Goal: Task Accomplishment & Management: Manage account settings

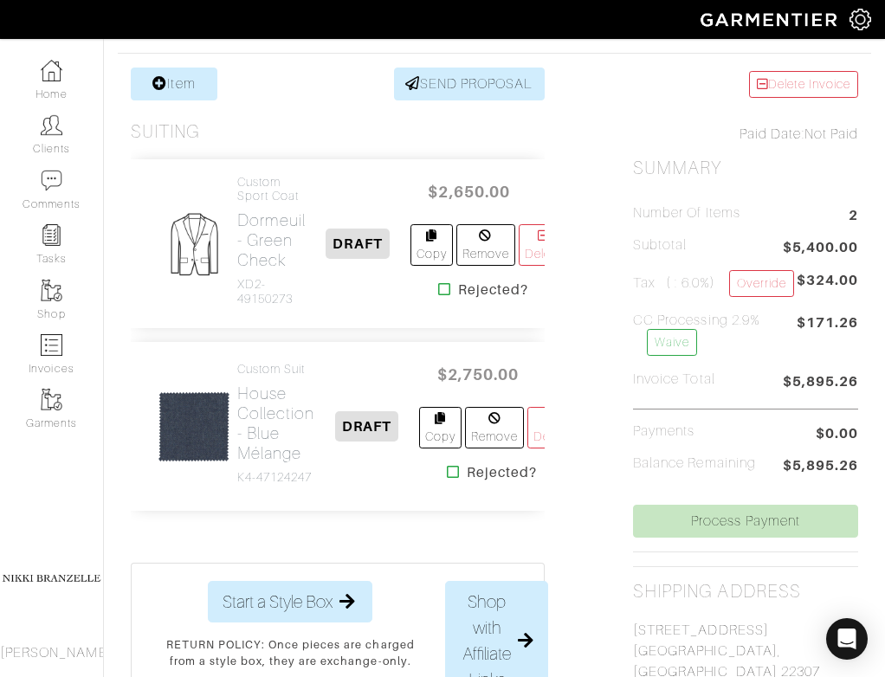
scroll to position [345, 0]
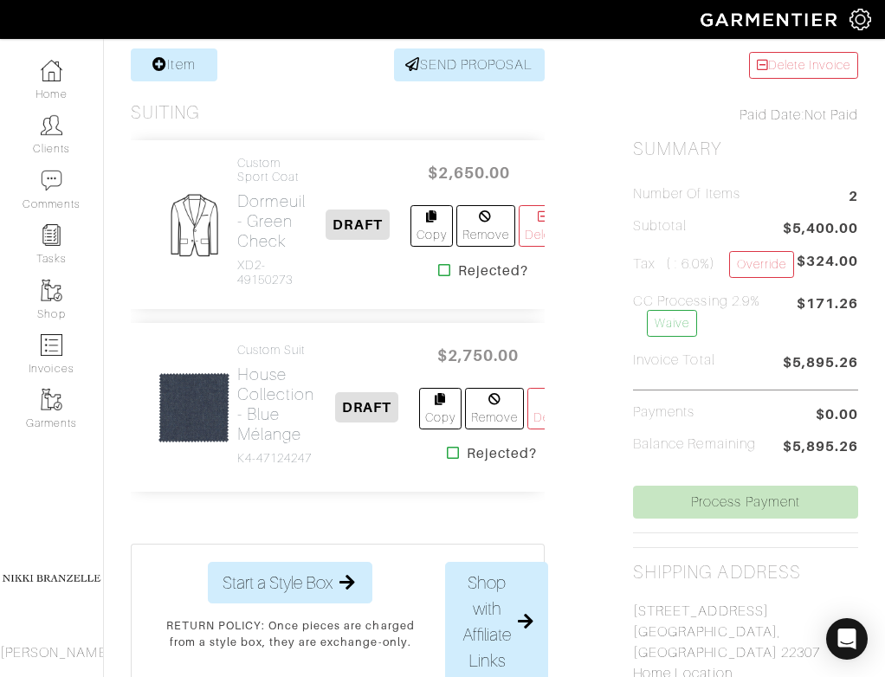
click at [599, 310] on div "Item SEND PROPOSAL Suiting Custom Sport Coat Dormeuil - Green Check XD2-4915027…" at bounding box center [495, 532] width 754 height 966
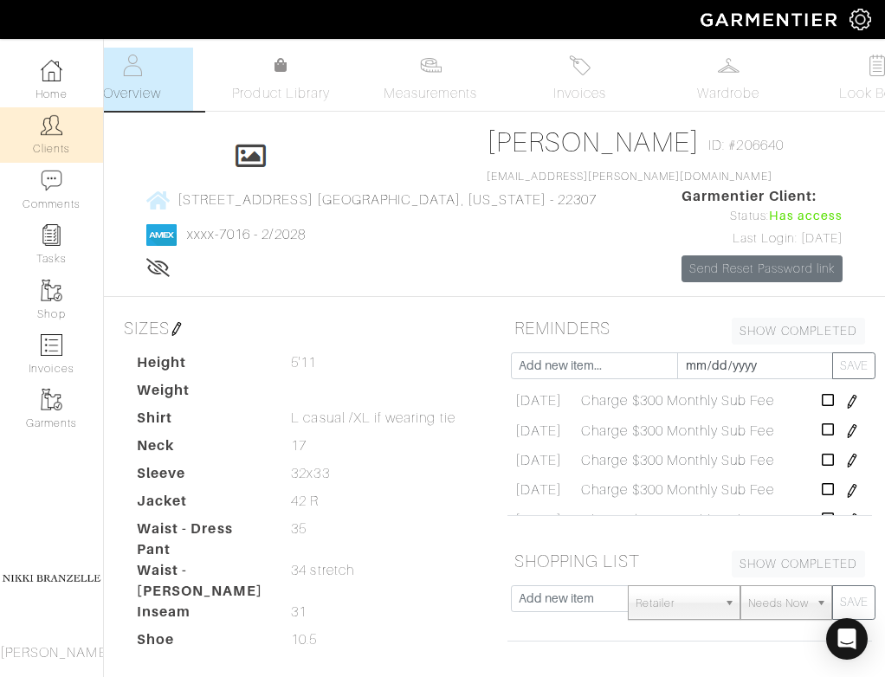
click at [67, 133] on link "Clients" at bounding box center [51, 134] width 103 height 55
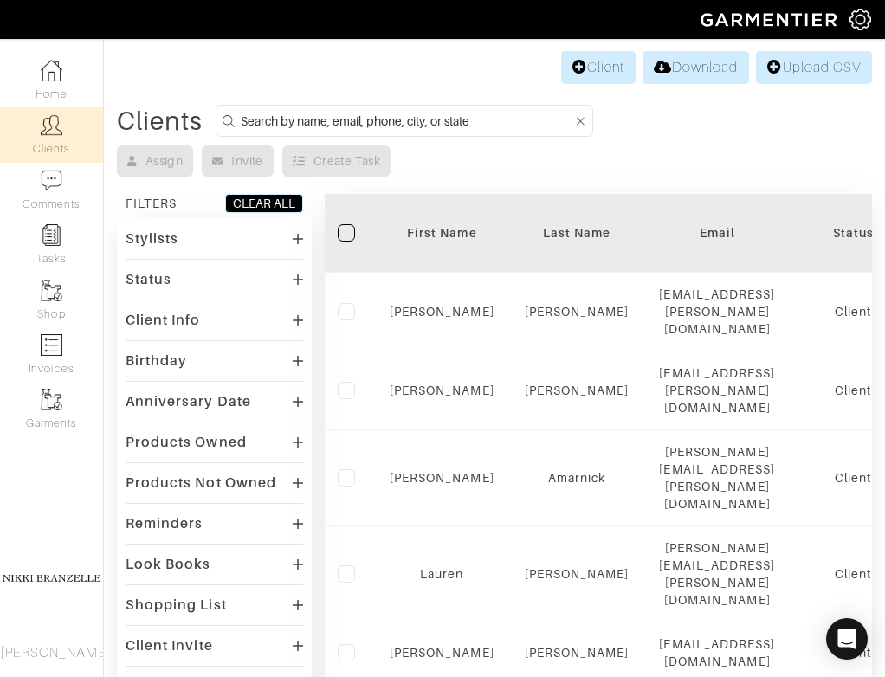
click at [340, 120] on input at bounding box center [407, 121] width 332 height 22
type input "rahcel"
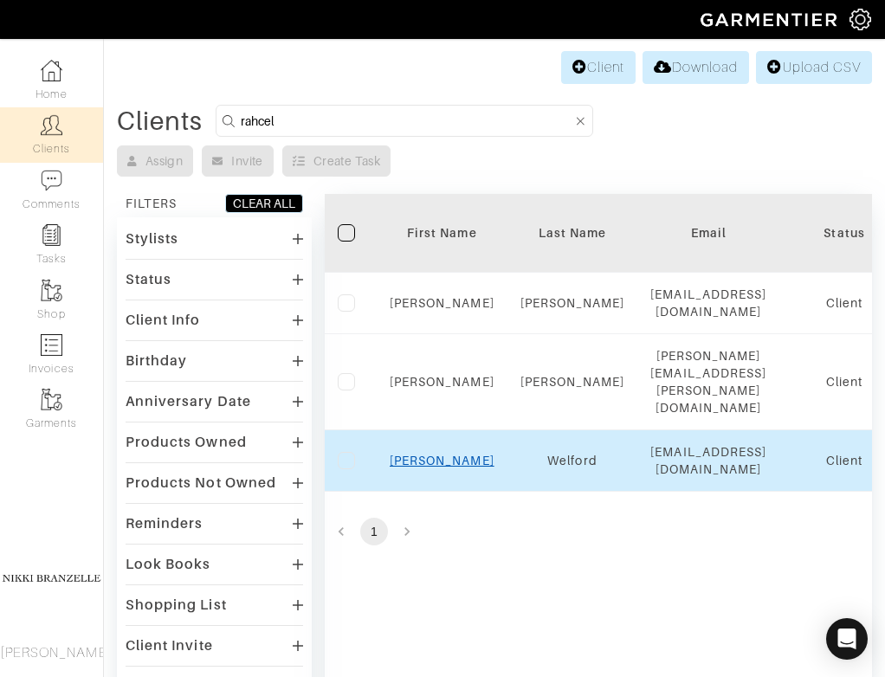
click at [457, 454] on link "[PERSON_NAME]" at bounding box center [442, 461] width 105 height 14
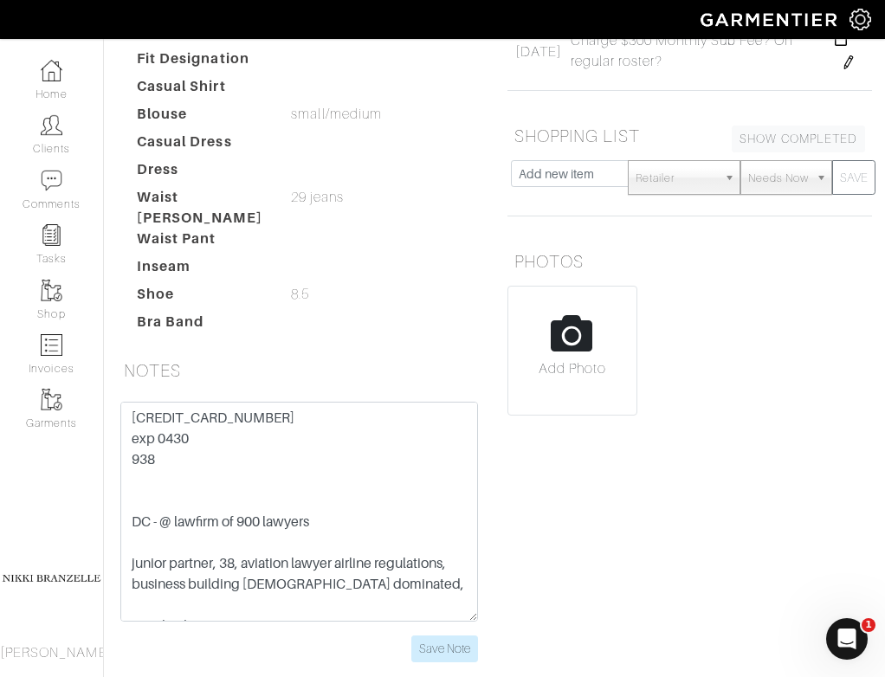
scroll to position [369, 0]
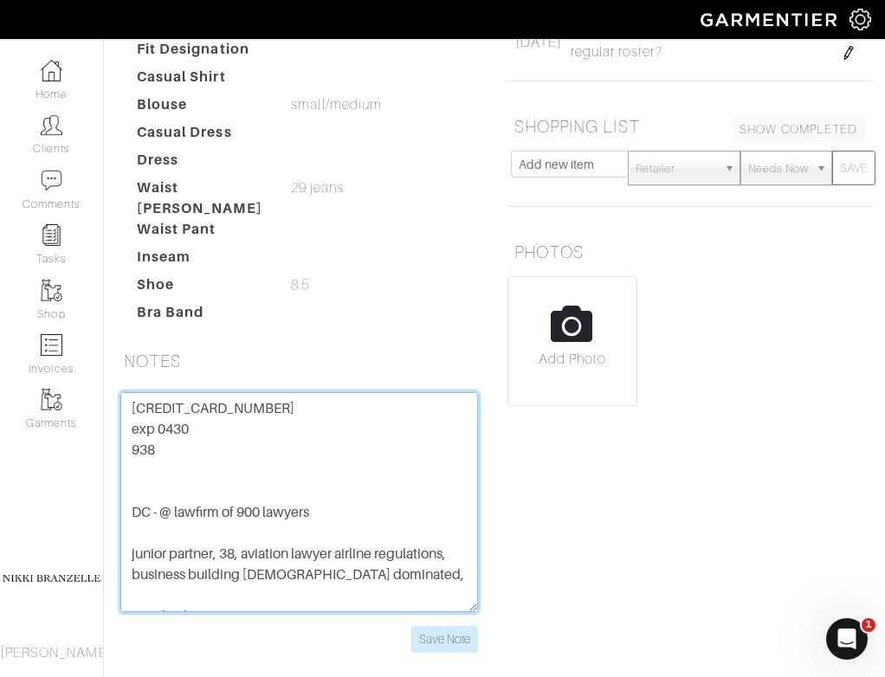
click at [255, 431] on textarea "4147 2027 4509 9174 exp 0430 938 DC - @ lawfirm of 900 lawyers junior partner, …" at bounding box center [299, 502] width 358 height 220
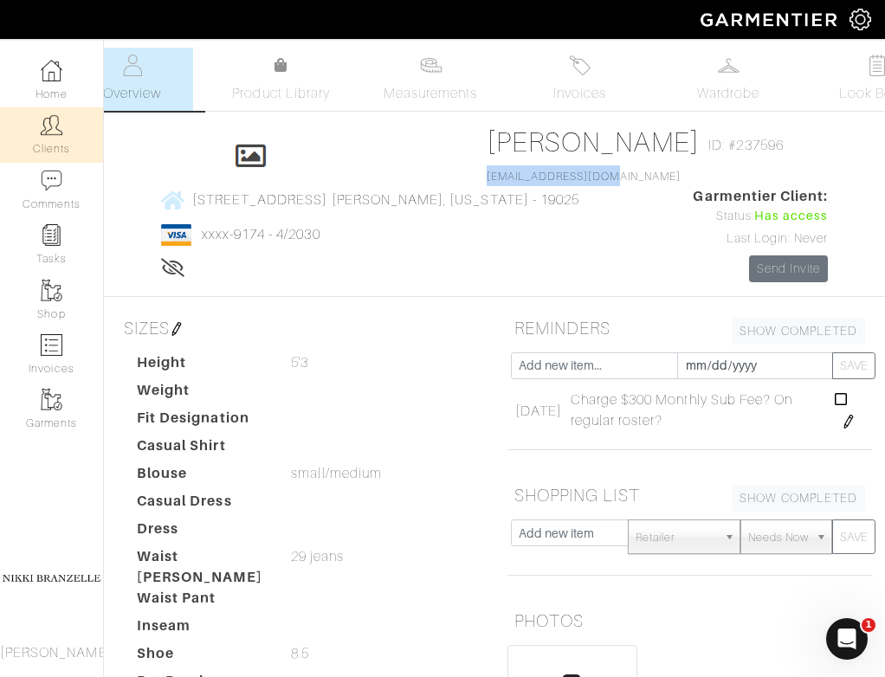
click at [54, 135] on img at bounding box center [52, 125] width 22 height 22
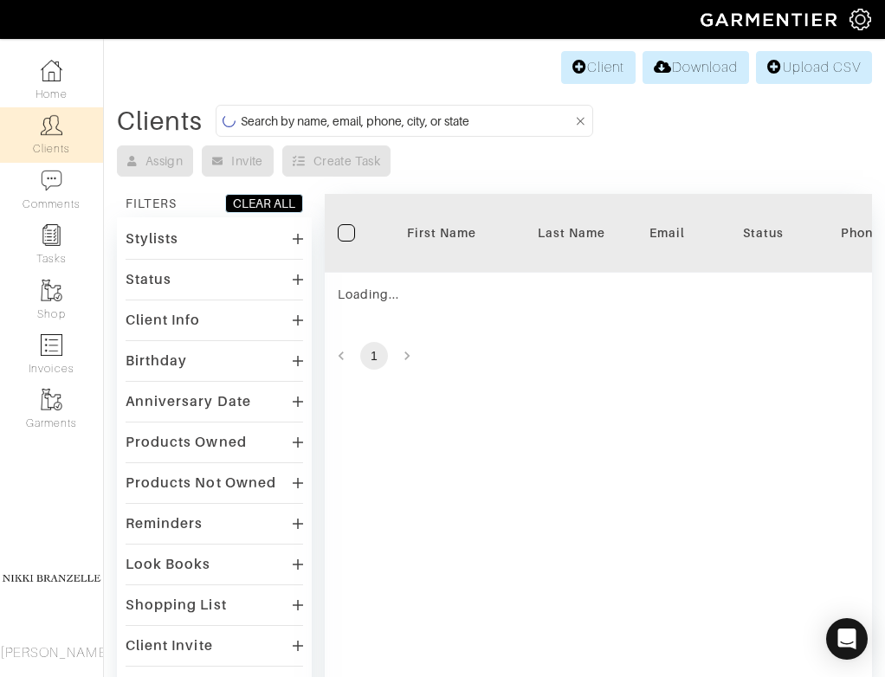
click at [349, 124] on input at bounding box center [407, 121] width 332 height 22
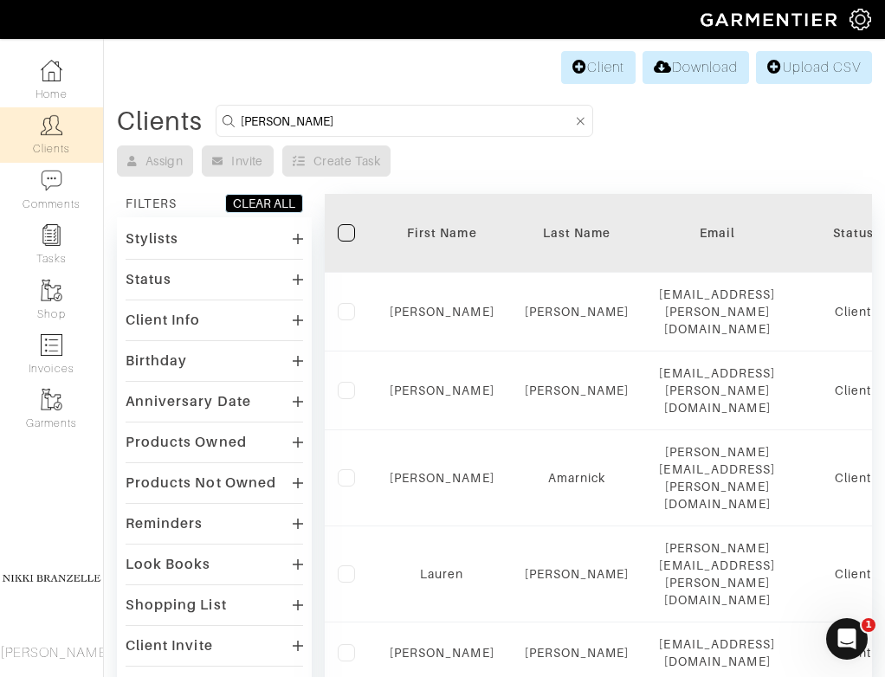
type input "dyer"
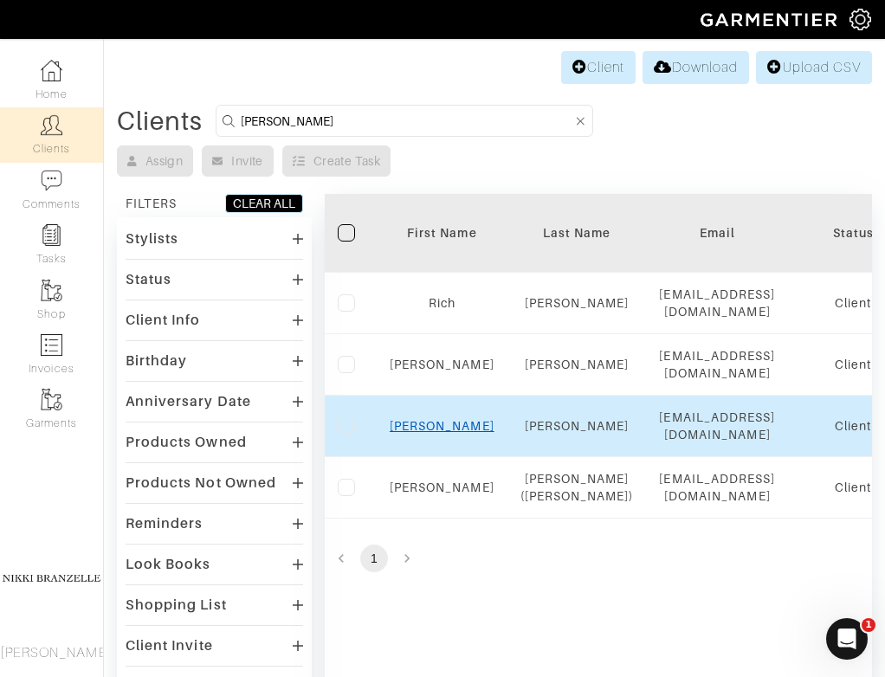
click at [443, 424] on link "[PERSON_NAME]" at bounding box center [442, 426] width 105 height 14
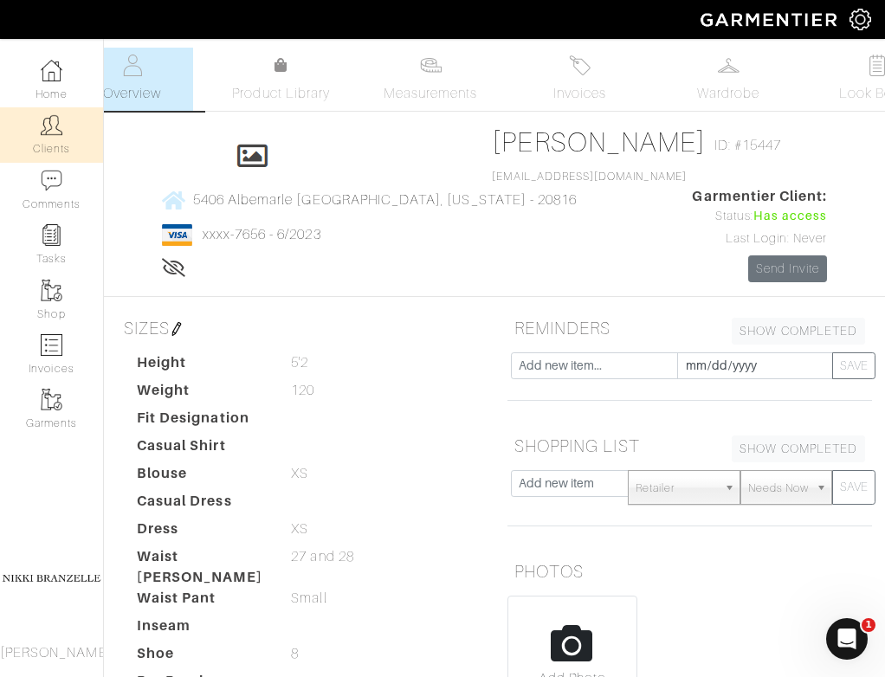
click at [45, 122] on img at bounding box center [52, 125] width 22 height 22
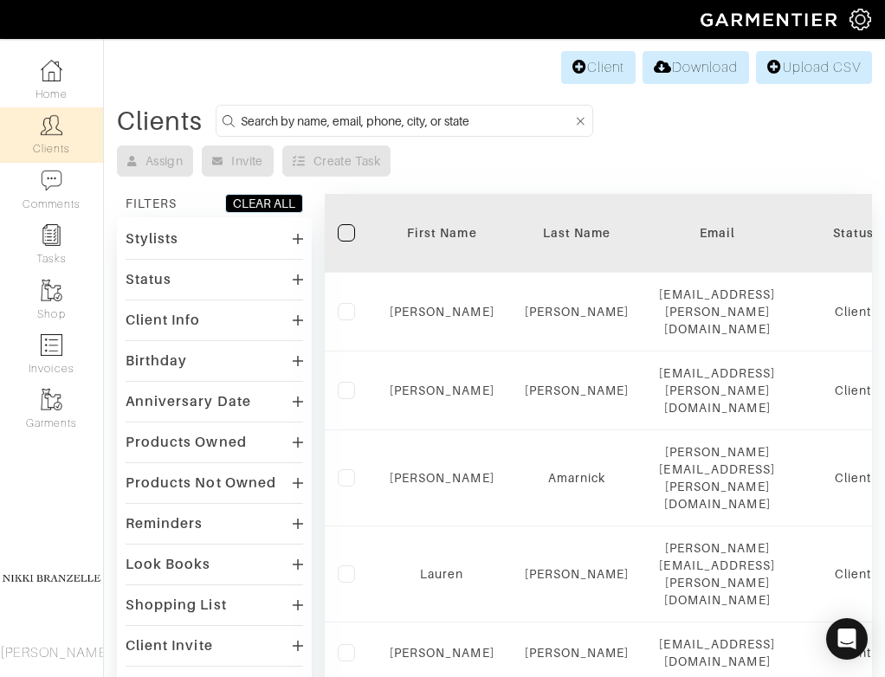
click at [309, 123] on input at bounding box center [407, 121] width 332 height 22
type input "abe"
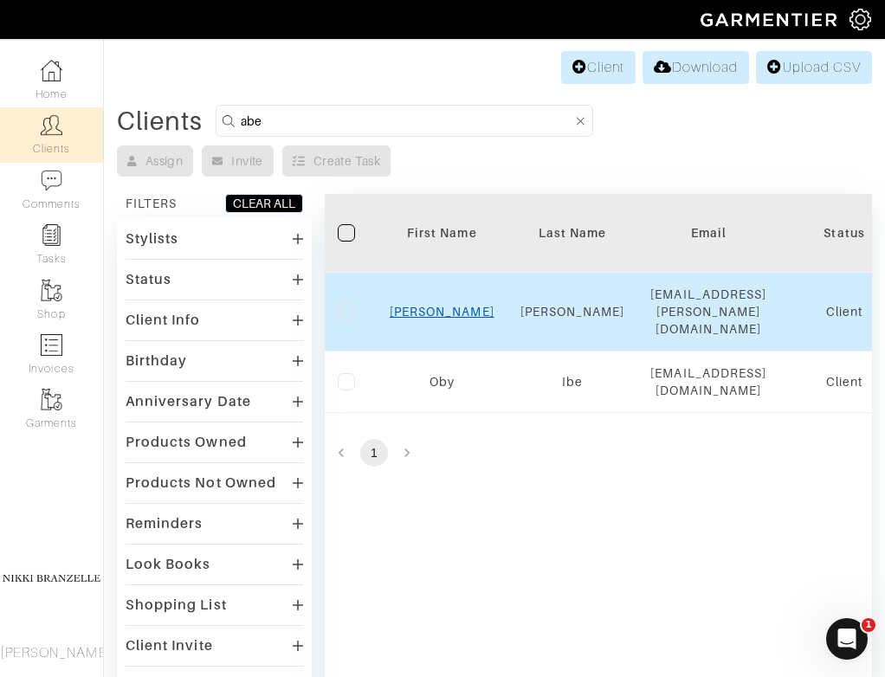
click at [437, 305] on link "[PERSON_NAME]" at bounding box center [442, 312] width 105 height 14
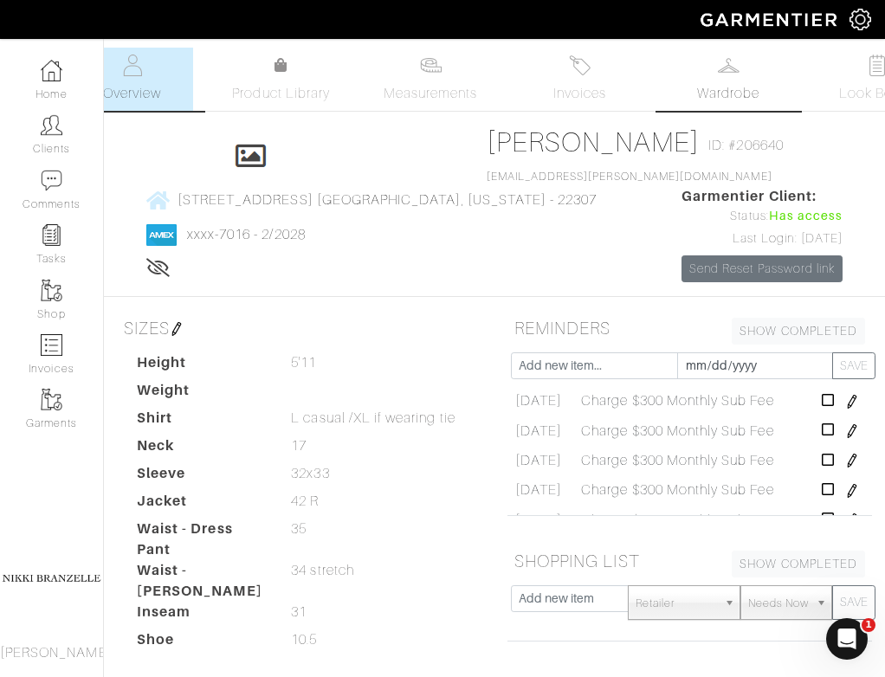
click at [721, 87] on span "Wardrobe" at bounding box center [728, 93] width 62 height 21
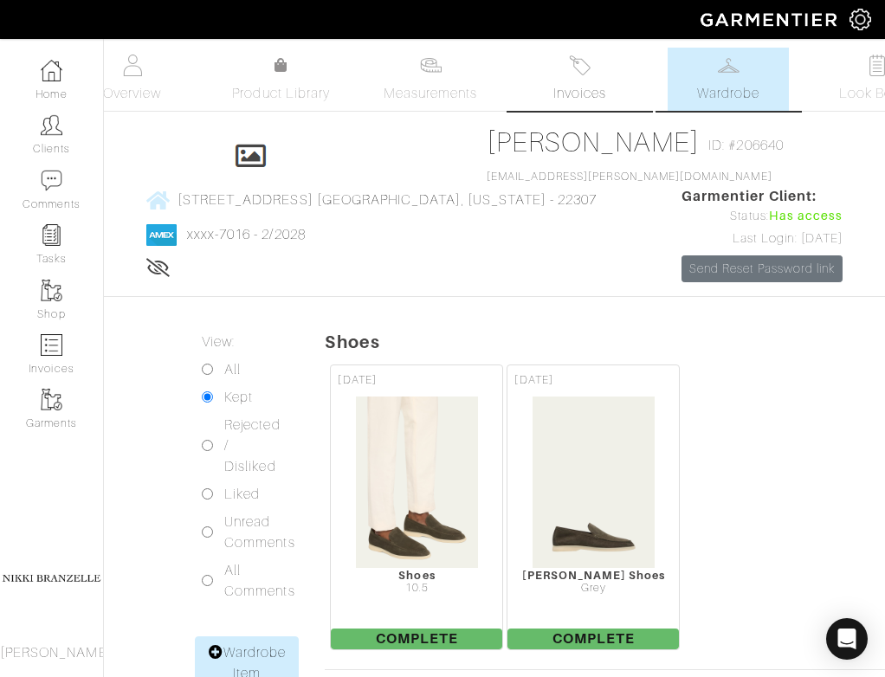
click at [606, 89] on span "Invoices" at bounding box center [580, 93] width 53 height 21
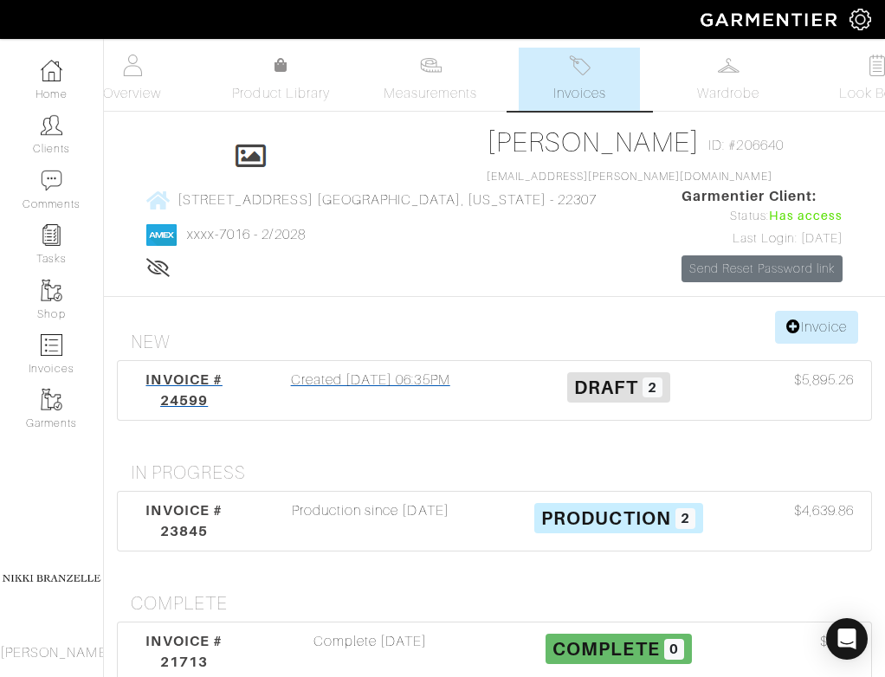
click at [340, 397] on div "INVOICE # 24599 Created 09/17/25 06:35PM Draft 2 $5,895.26" at bounding box center [495, 390] width 754 height 59
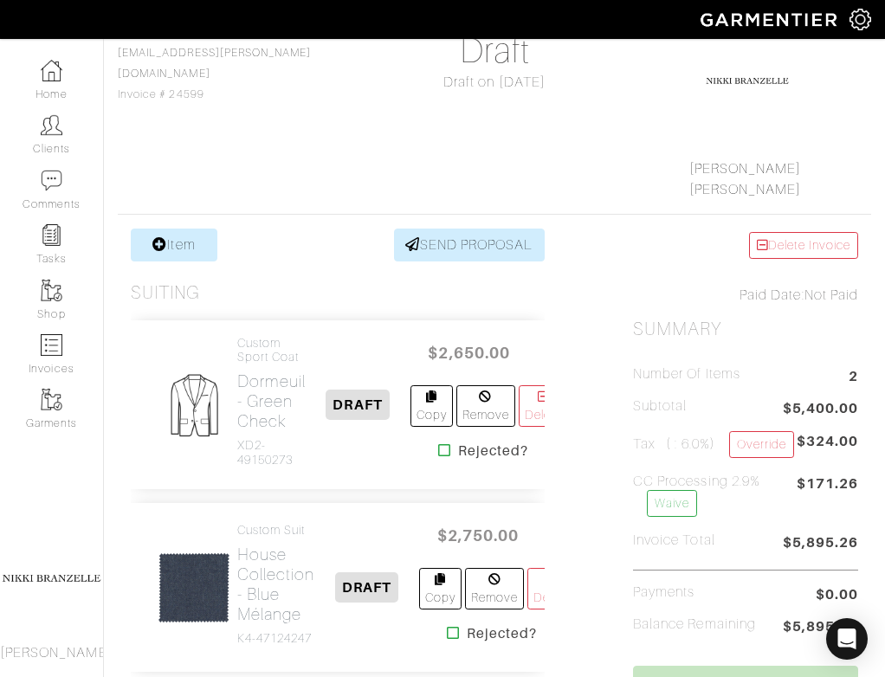
scroll to position [269, 0]
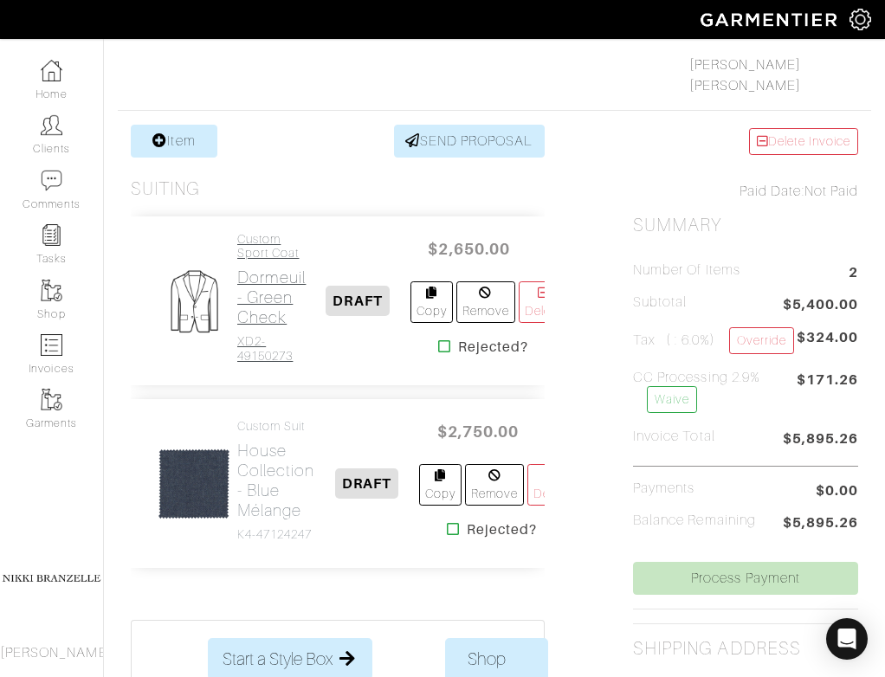
click at [243, 348] on h4 "XD2-49150273" at bounding box center [271, 348] width 68 height 29
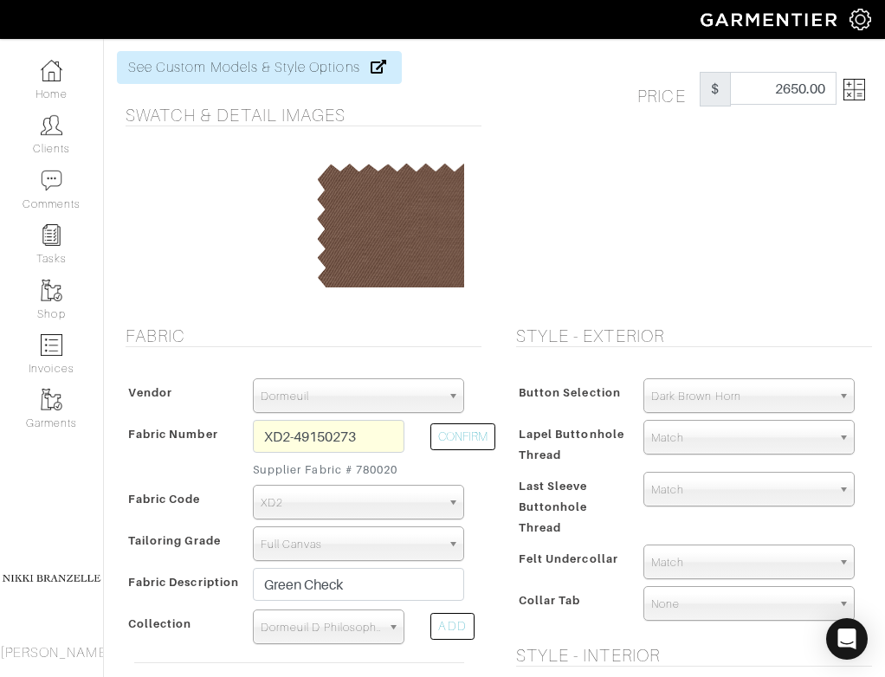
scroll to position [91, 0]
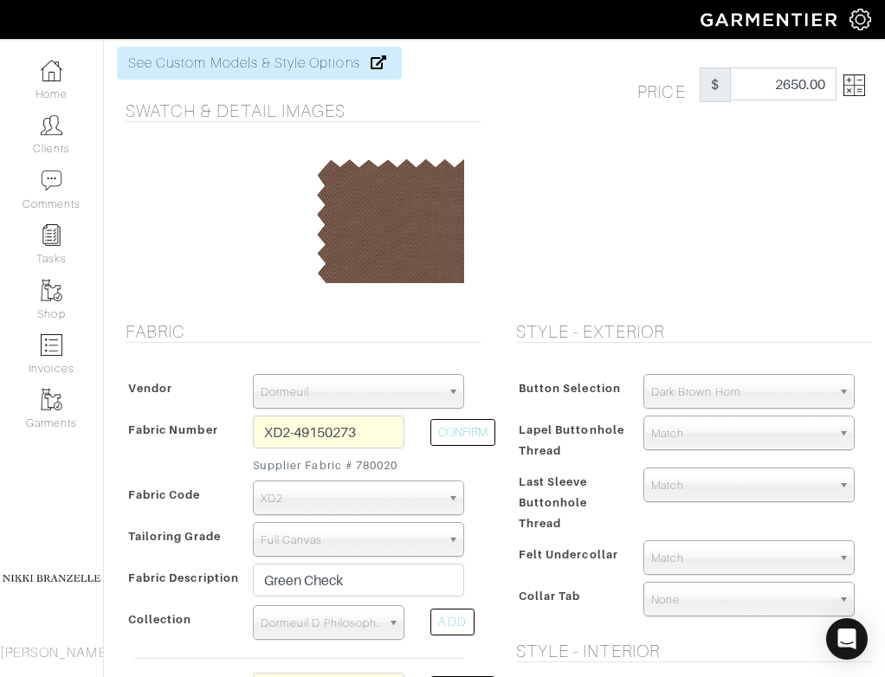
scroll to position [269, 0]
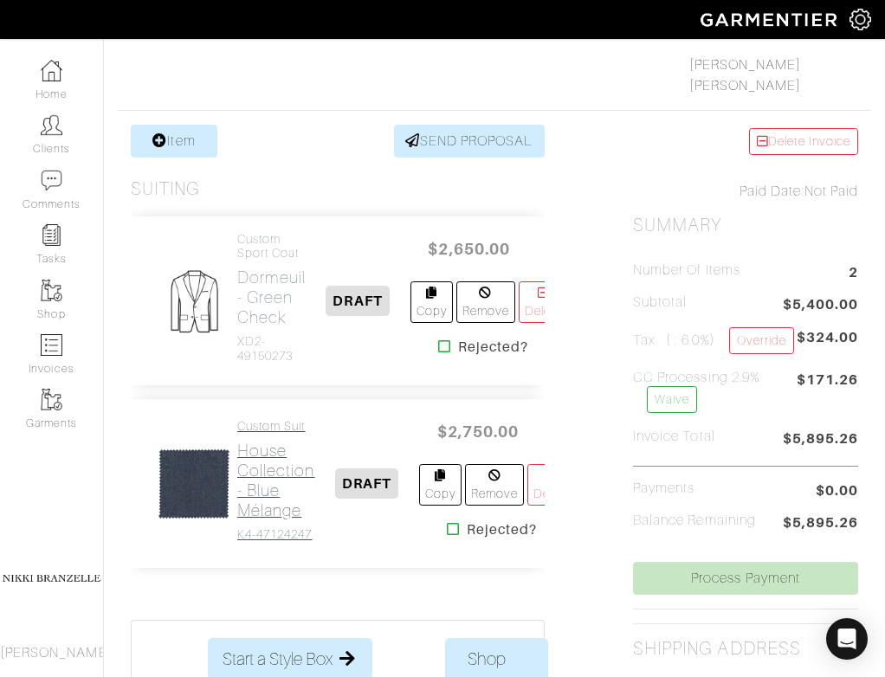
click at [280, 483] on h2 "House Collection - Blue Mélange" at bounding box center [276, 481] width 78 height 80
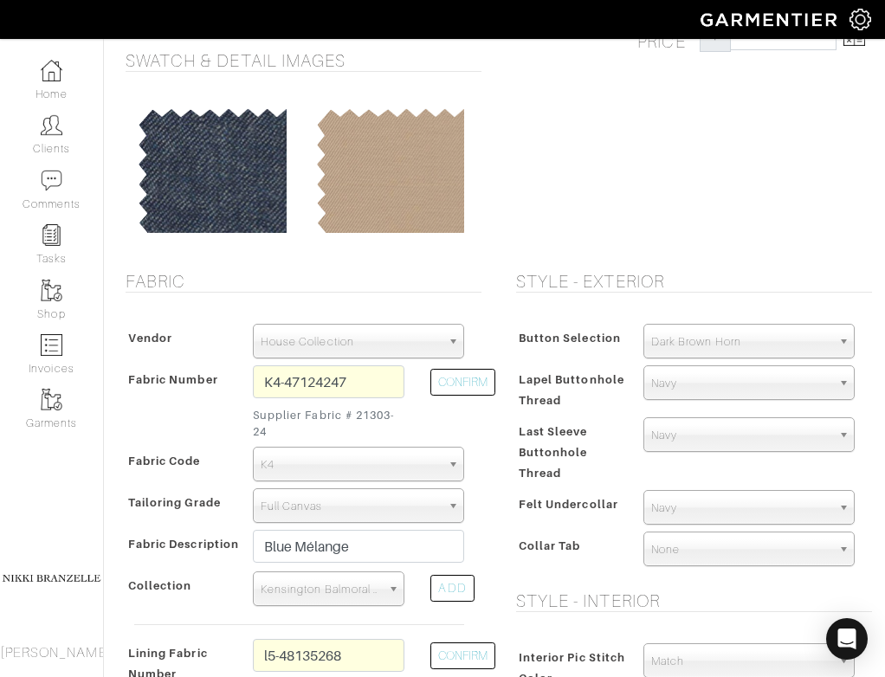
scroll to position [164, 0]
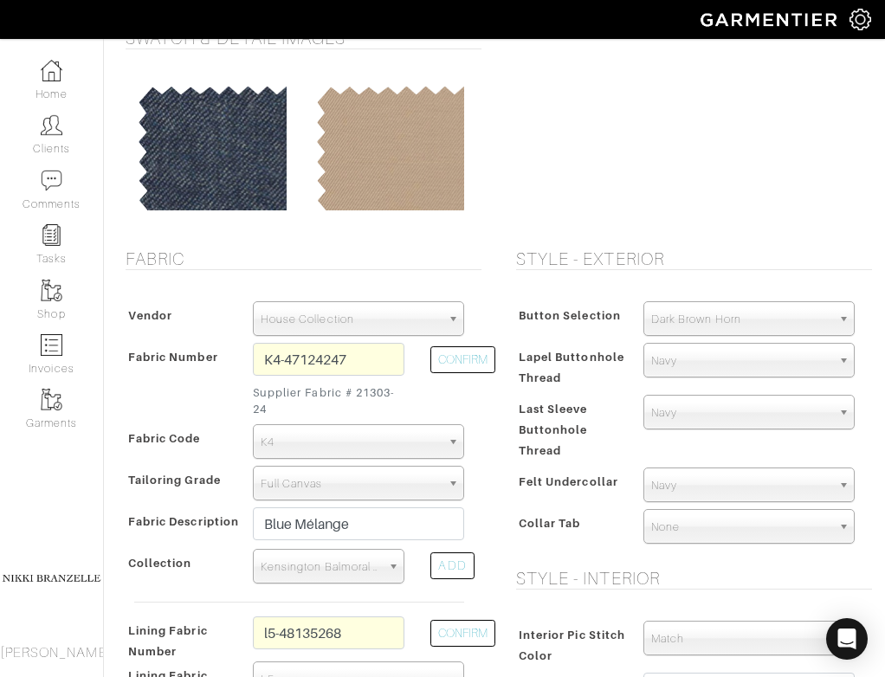
click at [396, 565] on b at bounding box center [396, 566] width 16 height 33
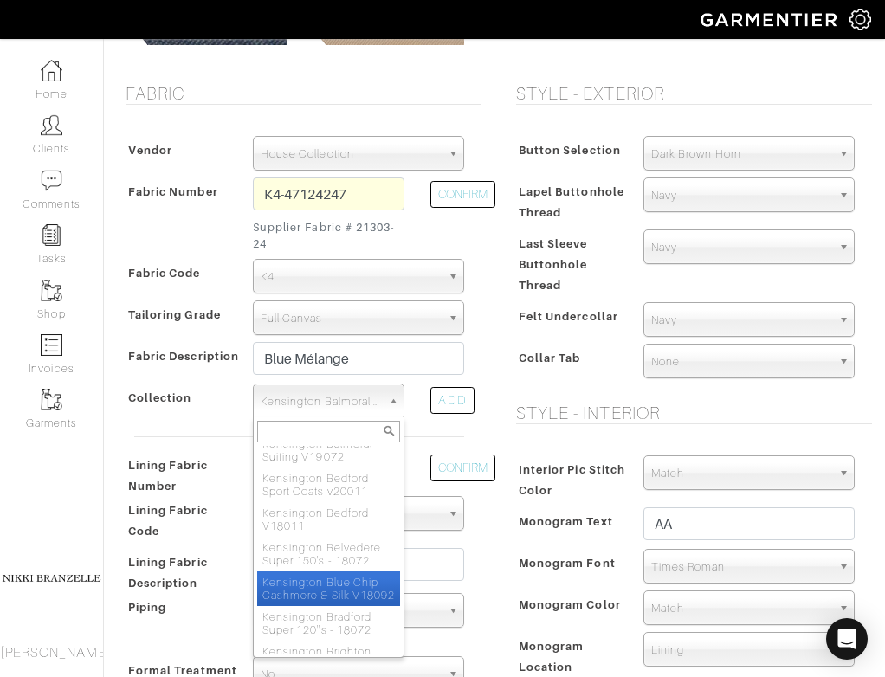
scroll to position [2423, 0]
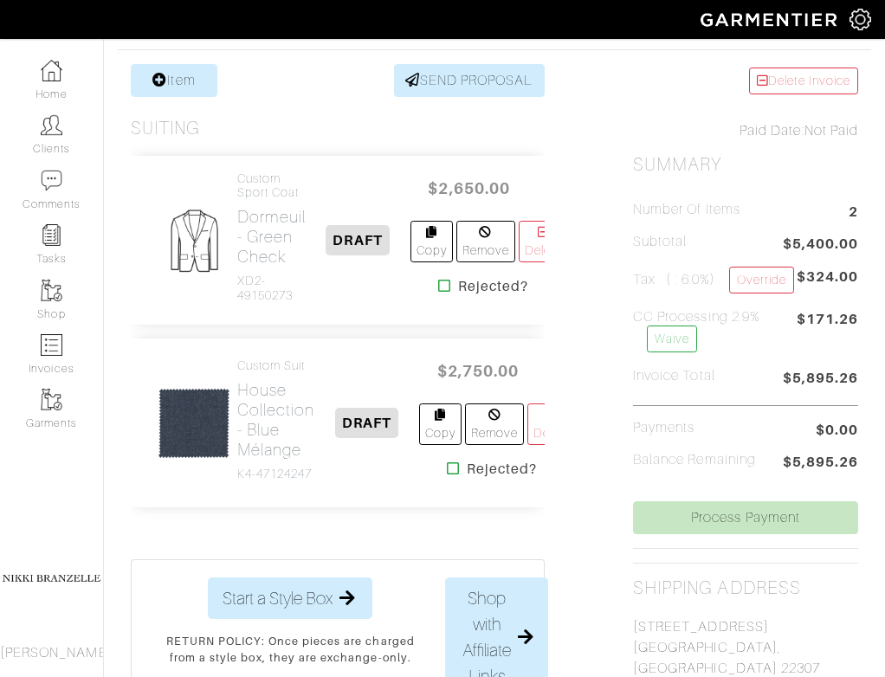
scroll to position [269, 0]
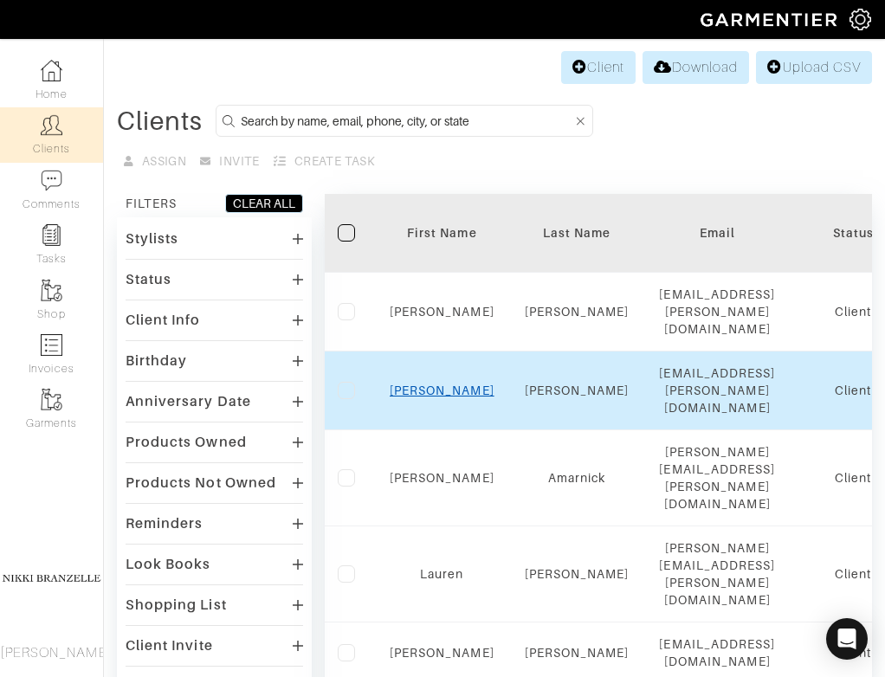
click at [451, 384] on link "[PERSON_NAME]" at bounding box center [442, 391] width 105 height 14
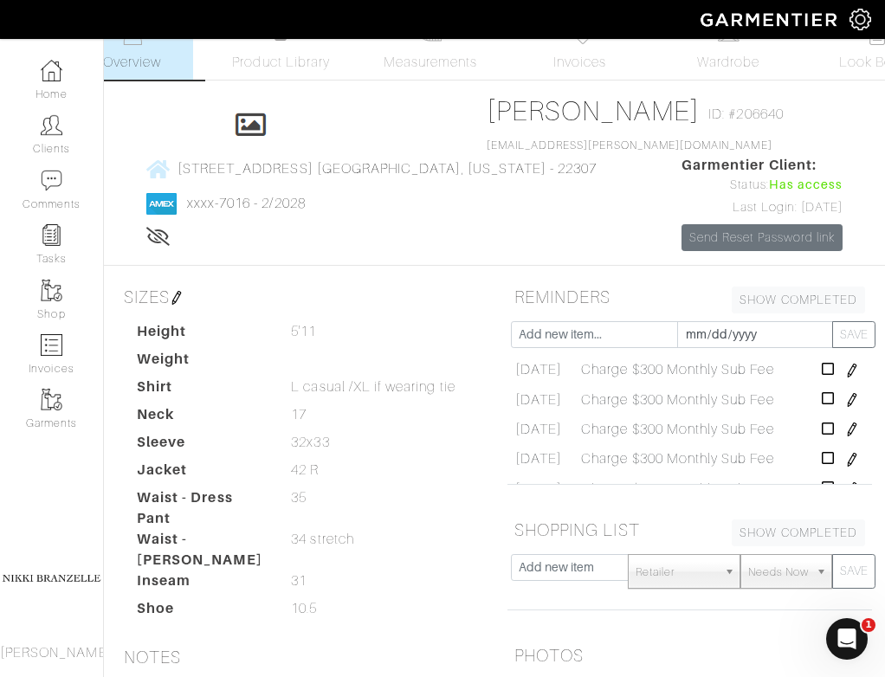
scroll to position [32, 0]
click at [589, 52] on span "Invoices" at bounding box center [580, 61] width 53 height 21
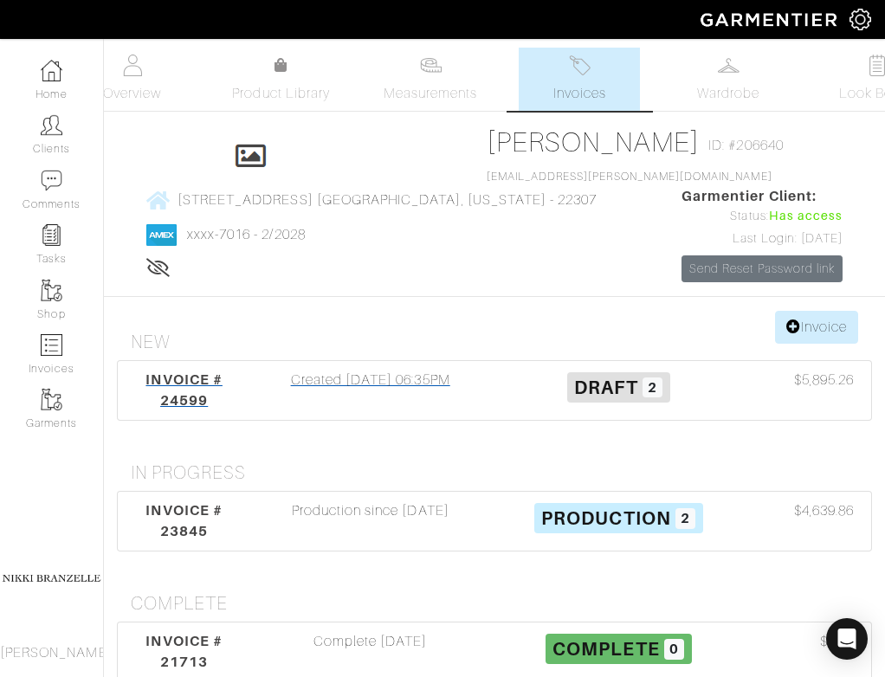
click at [341, 403] on div "Created 09/17/25 06:35PM" at bounding box center [370, 391] width 249 height 42
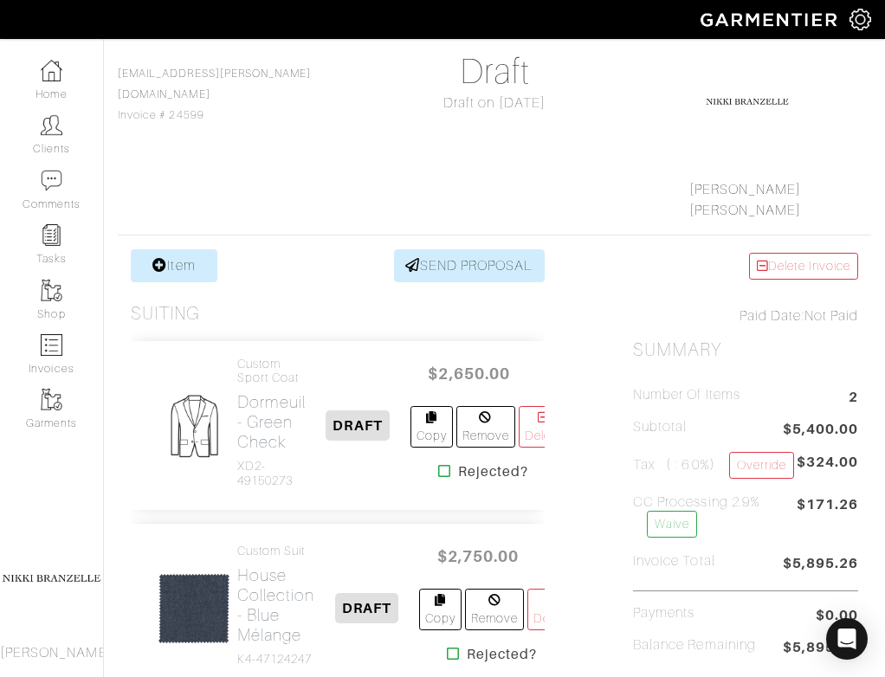
scroll to position [153, 0]
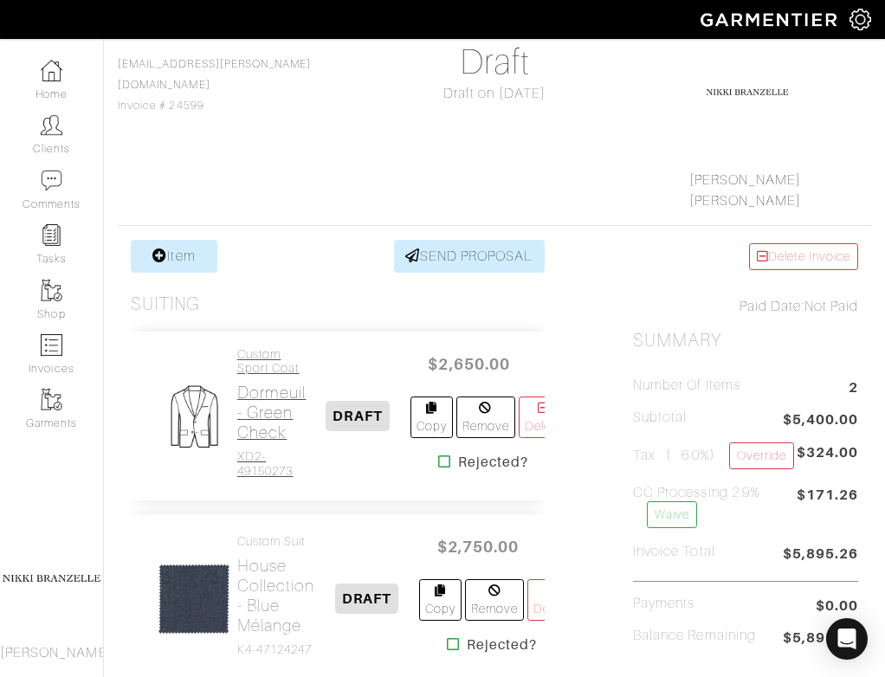
click at [282, 388] on h2 "Dormeuil - Green Check" at bounding box center [271, 413] width 68 height 60
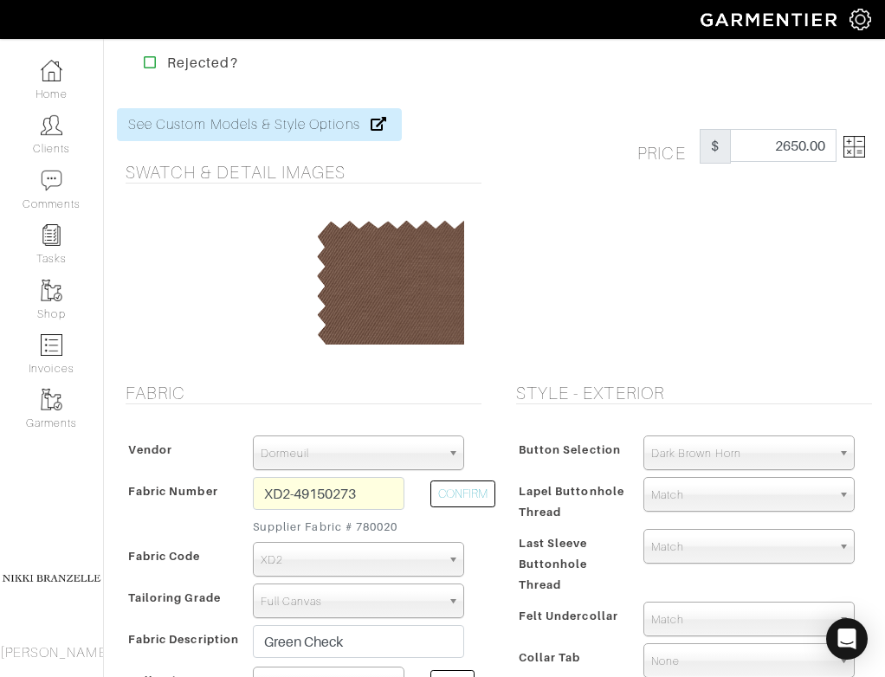
scroll to position [30, 0]
click at [372, 528] on small "Supplier Fabric # 780020" at bounding box center [329, 526] width 152 height 16
click at [237, 211] on div at bounding box center [299, 279] width 365 height 165
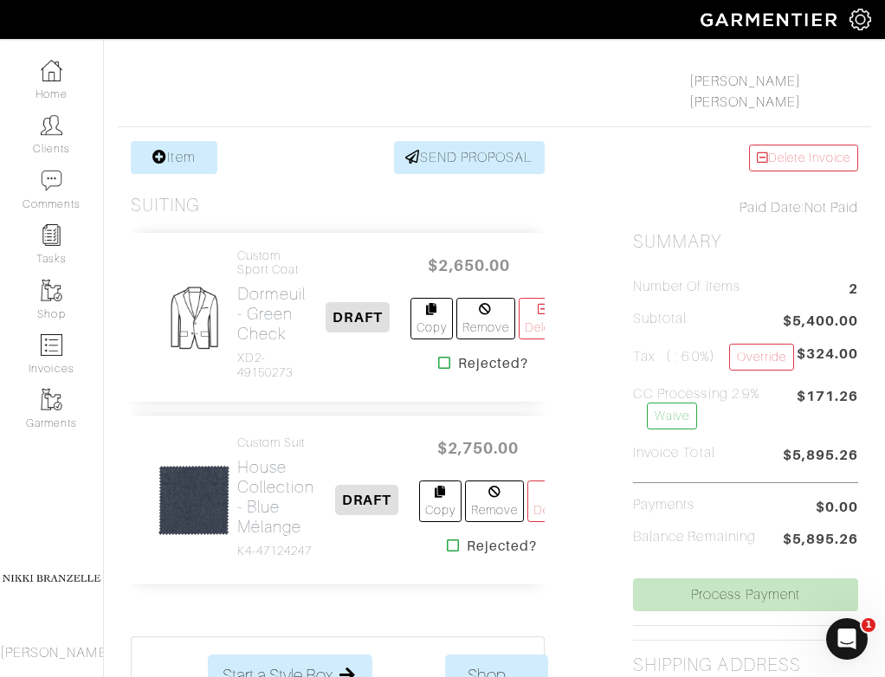
scroll to position [411, 0]
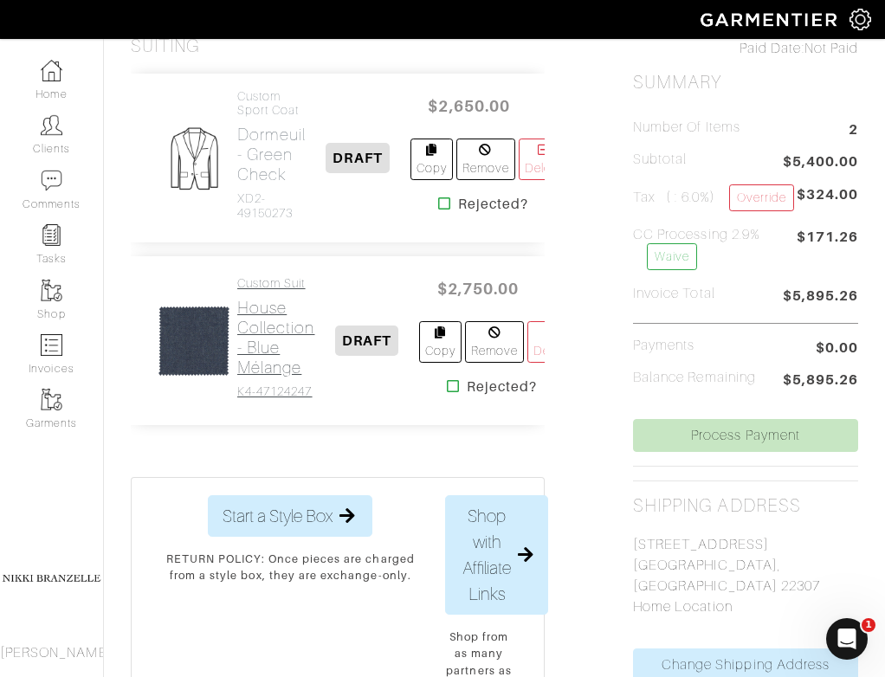
click at [260, 347] on h2 "House Collection - Blue Mélange" at bounding box center [276, 338] width 78 height 80
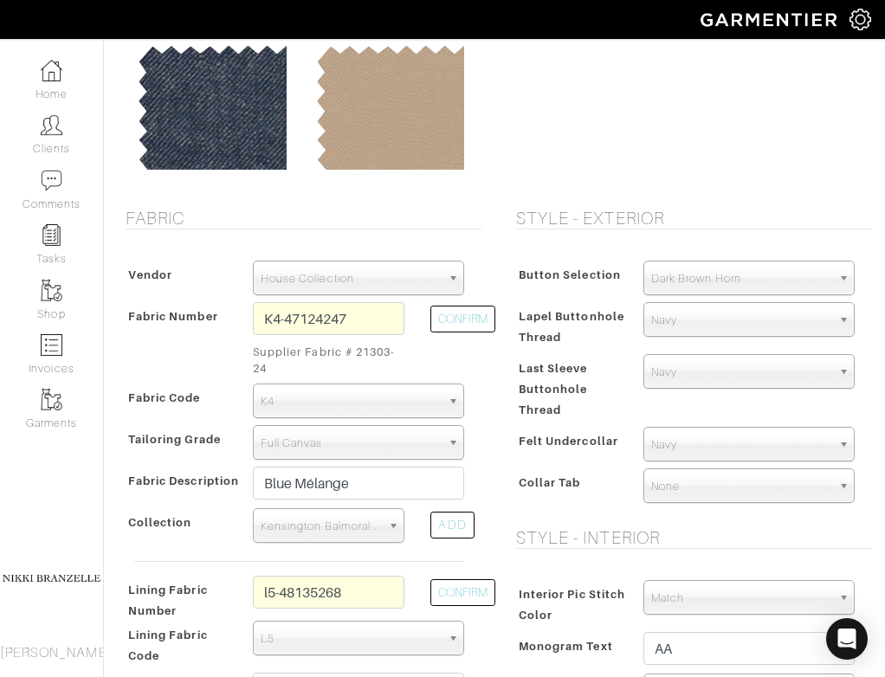
scroll to position [208, 0]
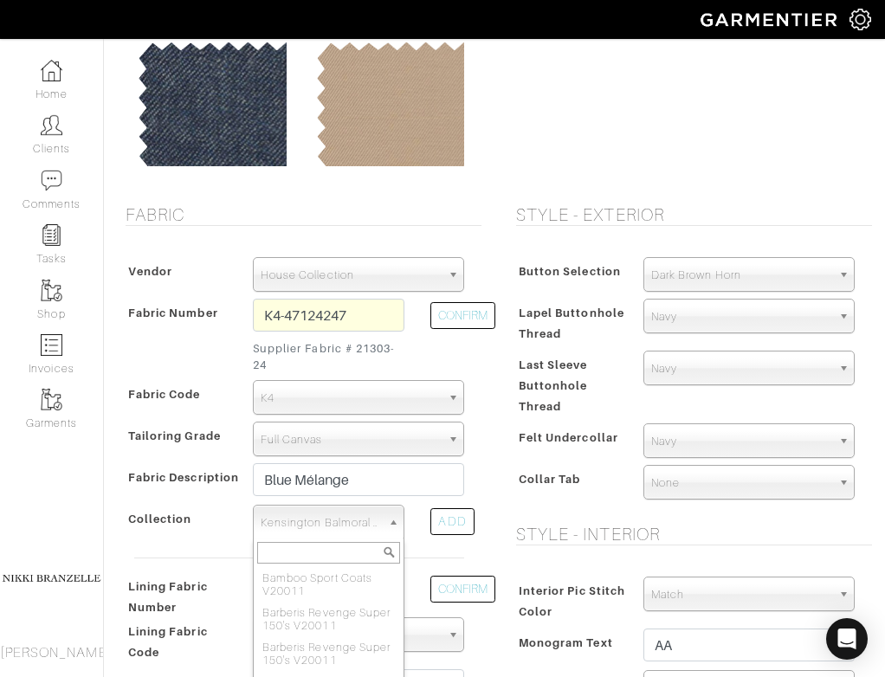
click at [368, 533] on span "Kensington Balmoral Lifestyle V23072" at bounding box center [321, 523] width 121 height 35
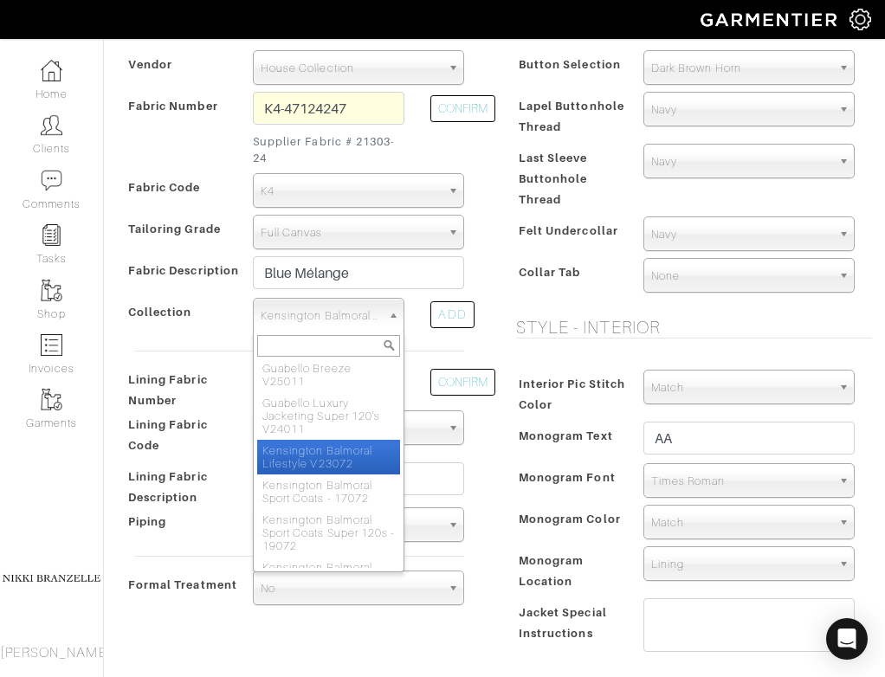
scroll to position [2114, 0]
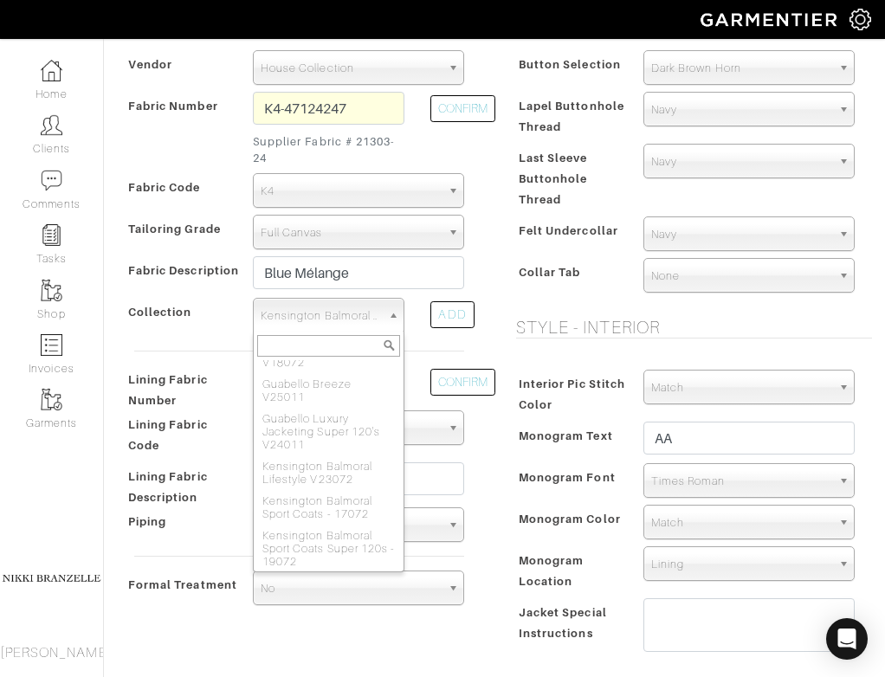
click at [575, 204] on div "Last Sleeve Buttonhole Thread" at bounding box center [571, 178] width 119 height 62
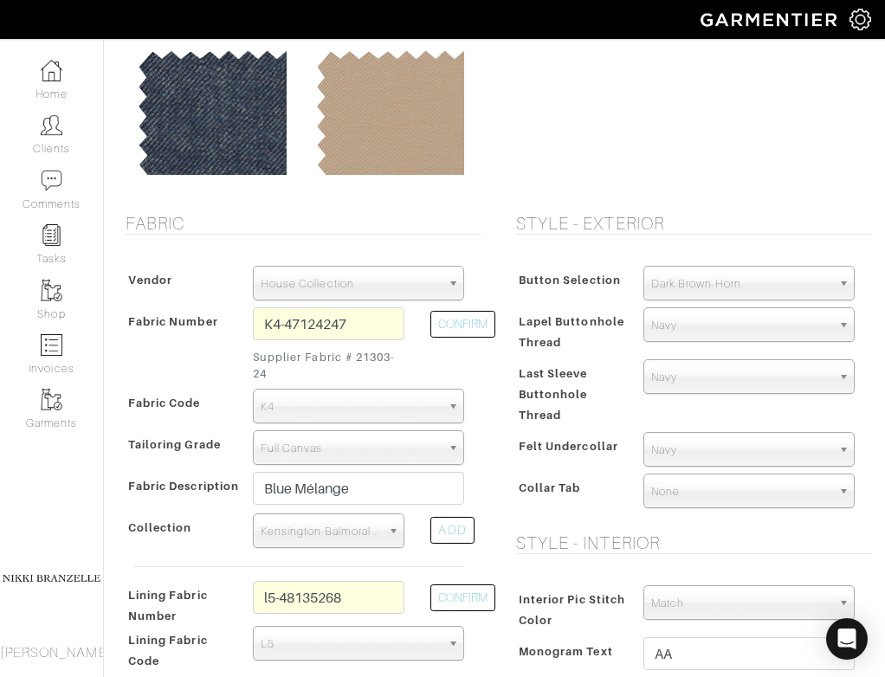
scroll to position [198, 0]
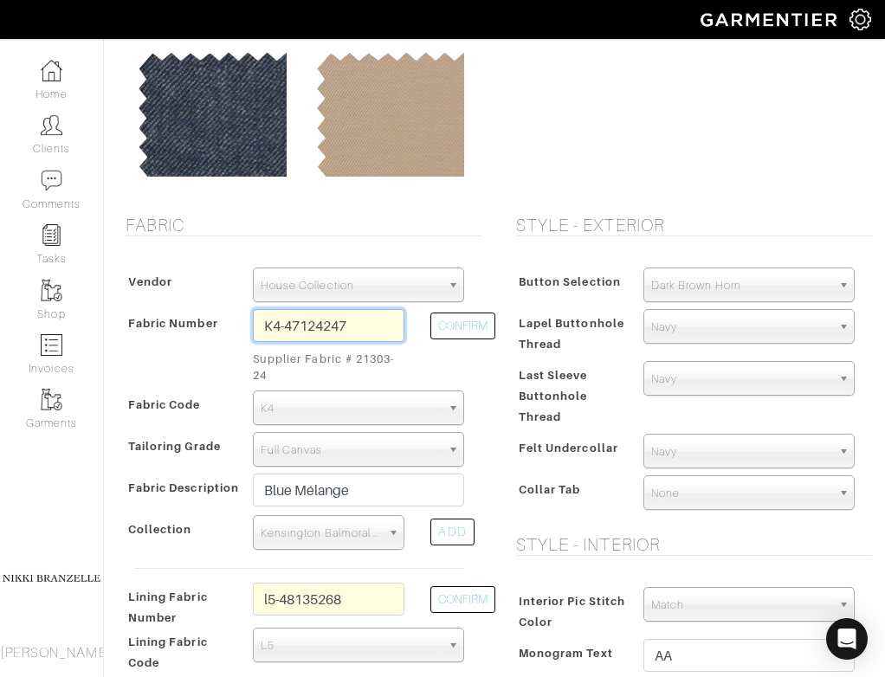
click at [323, 314] on input "K4-47124247" at bounding box center [329, 325] width 152 height 33
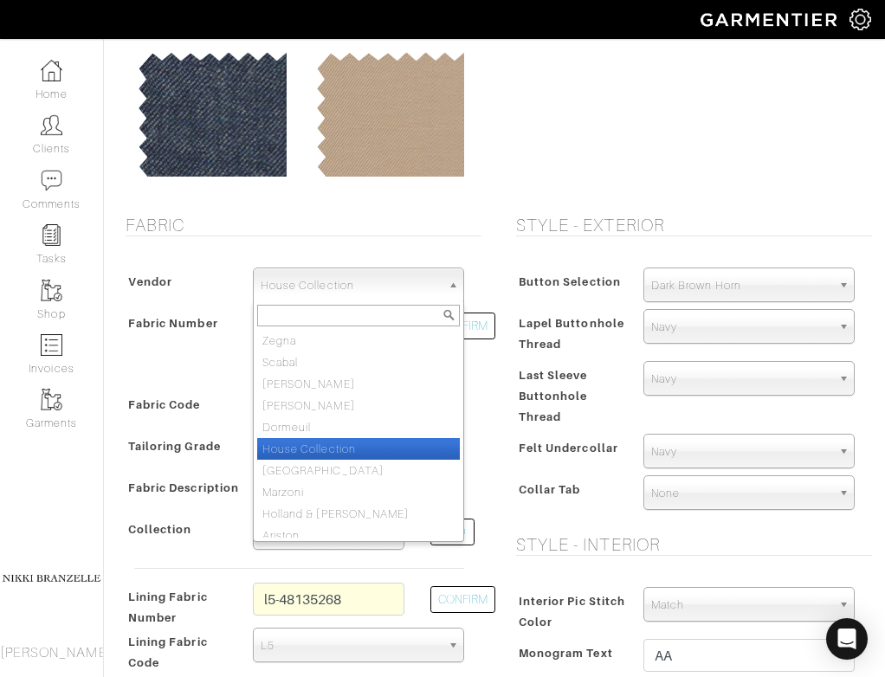
click at [346, 278] on span "House Collection" at bounding box center [351, 286] width 180 height 35
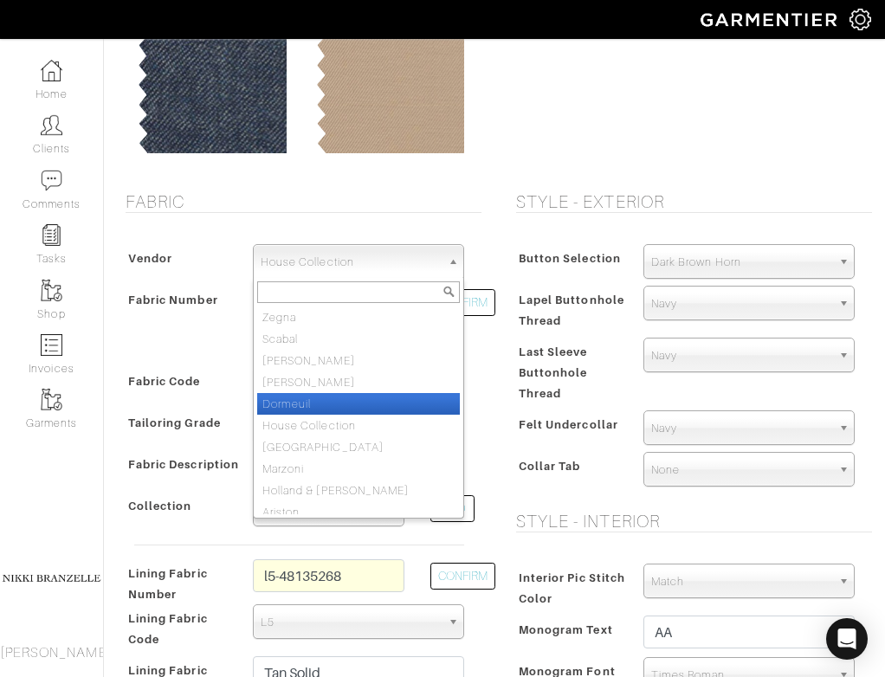
scroll to position [9, 0]
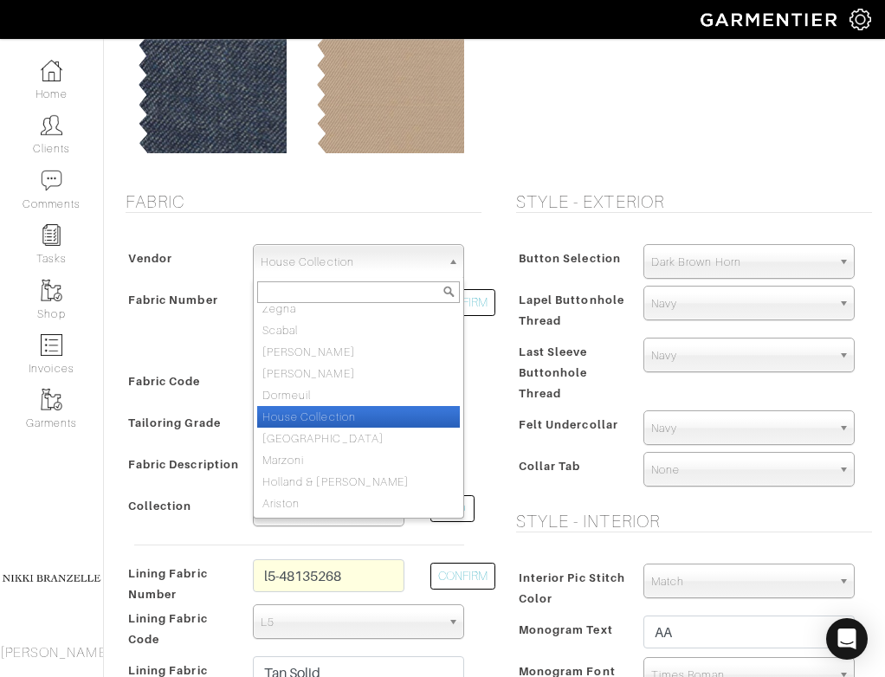
click at [384, 413] on li "House Collection" at bounding box center [358, 417] width 203 height 22
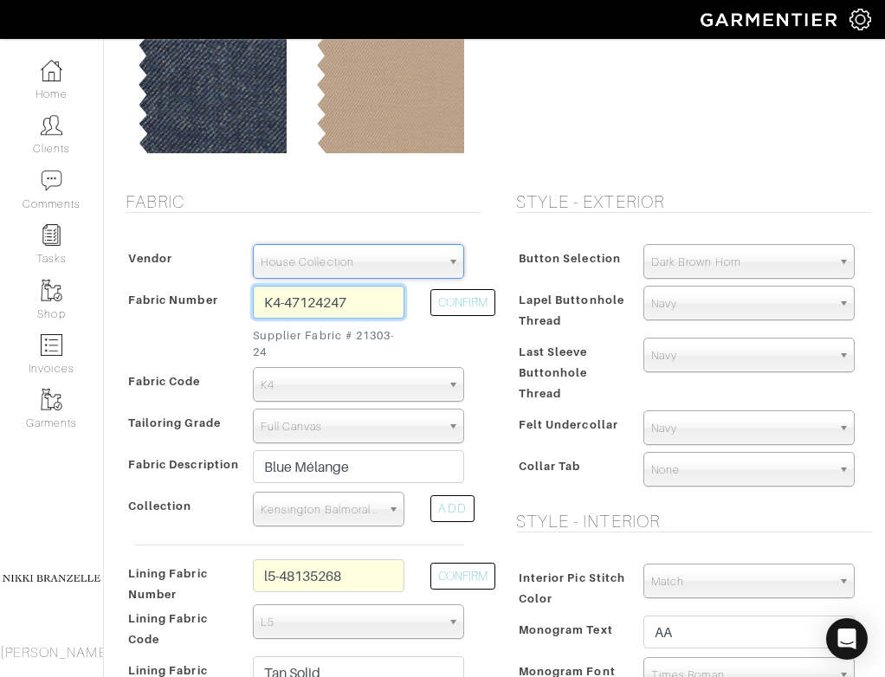
click at [328, 304] on input "K4-47124247" at bounding box center [329, 302] width 152 height 33
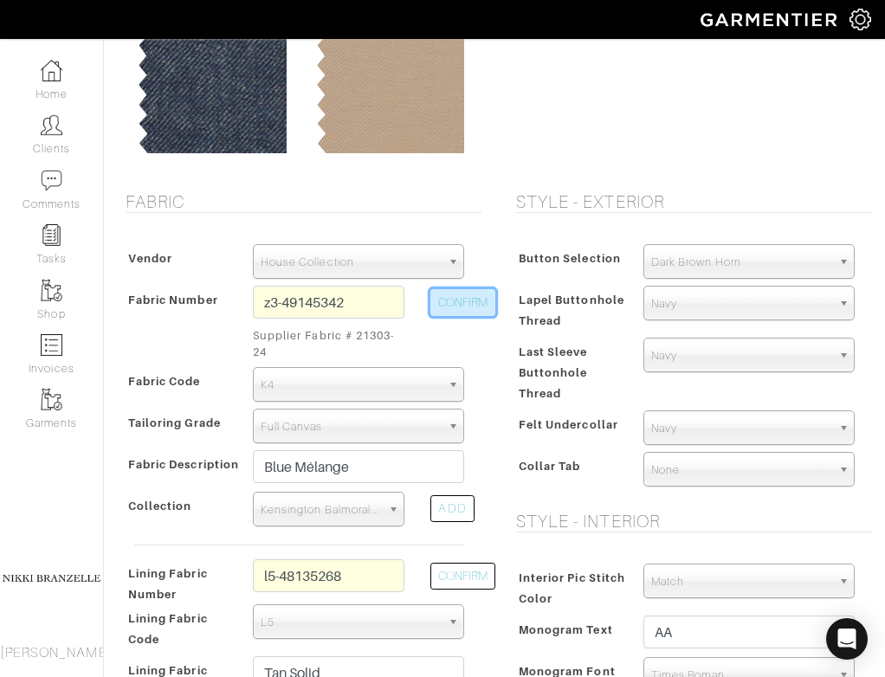
click at [467, 303] on button "CONFIRM" at bounding box center [463, 302] width 65 height 27
type input "Z3-49145342"
select select "5908"
type input "Char Navy Solid"
select select
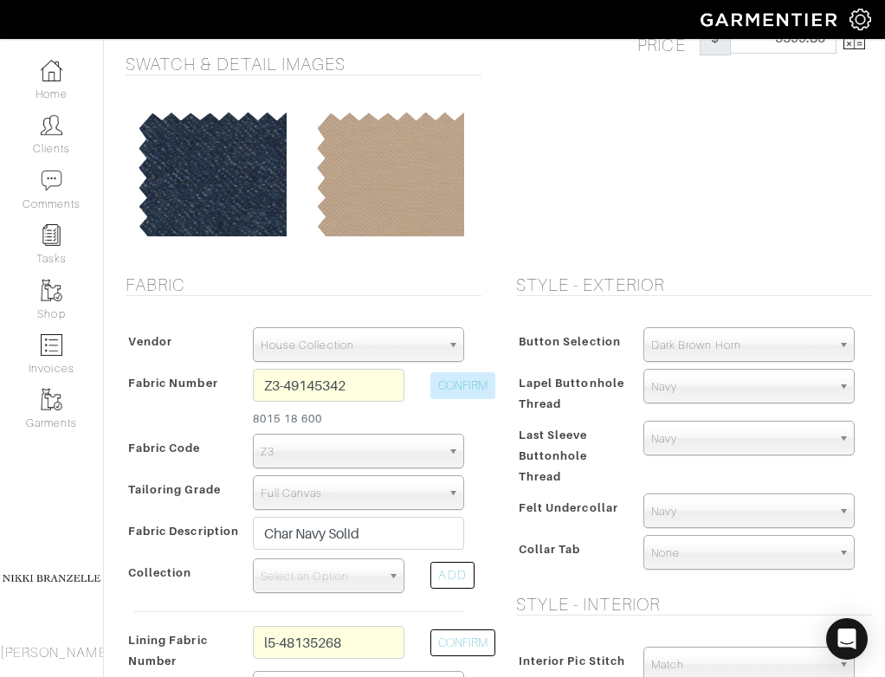
scroll to position [0, 0]
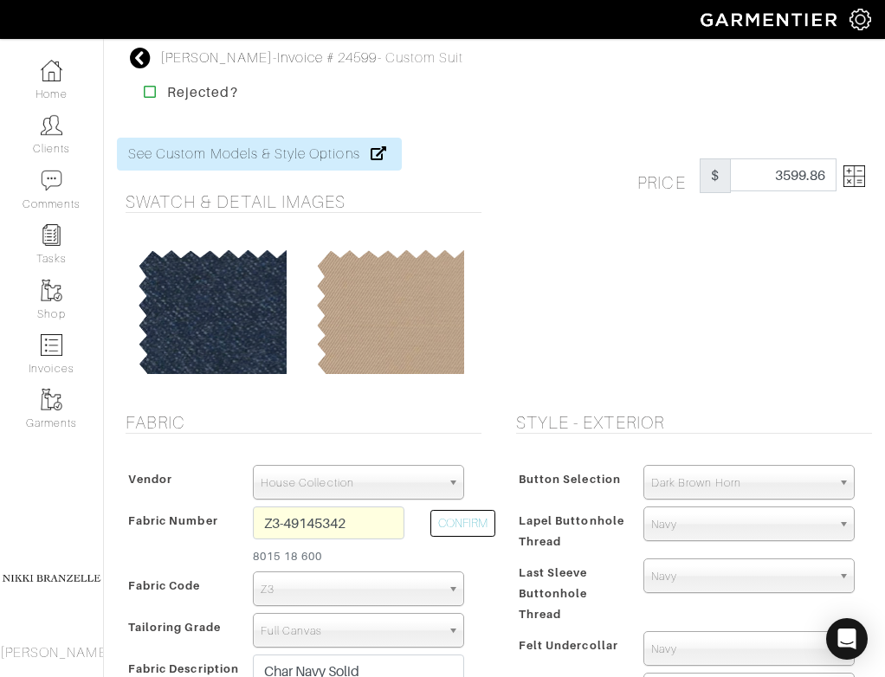
click at [857, 172] on img at bounding box center [855, 176] width 22 height 22
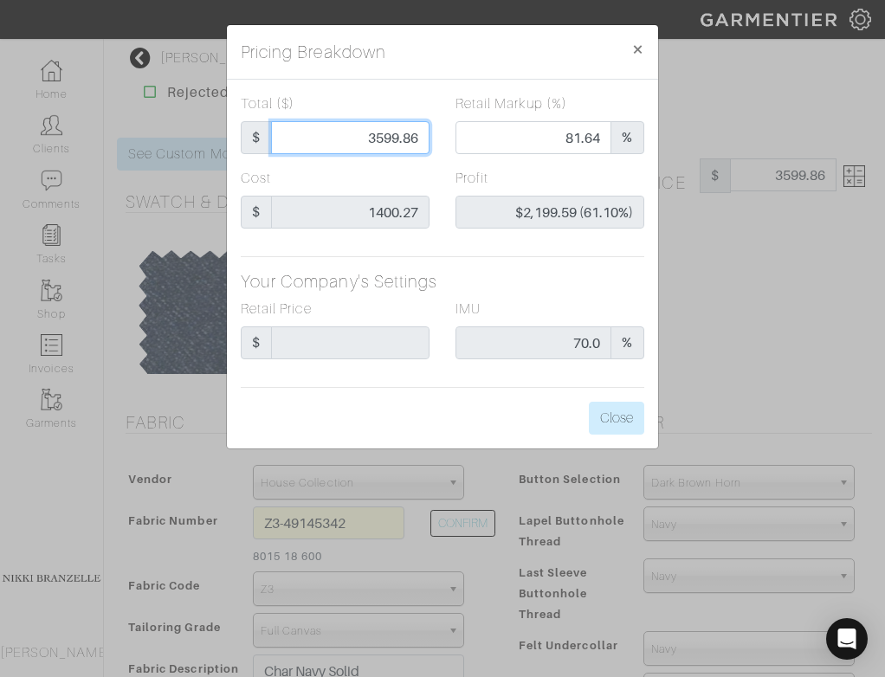
drag, startPoint x: 365, startPoint y: 135, endPoint x: 565, endPoint y: 154, distance: 201.0
click at [565, 154] on div "Total ($) $ 3599.86 Retail Markup (%) 81.64 %" at bounding box center [443, 131] width 430 height 74
type input "2"
type input "0.00"
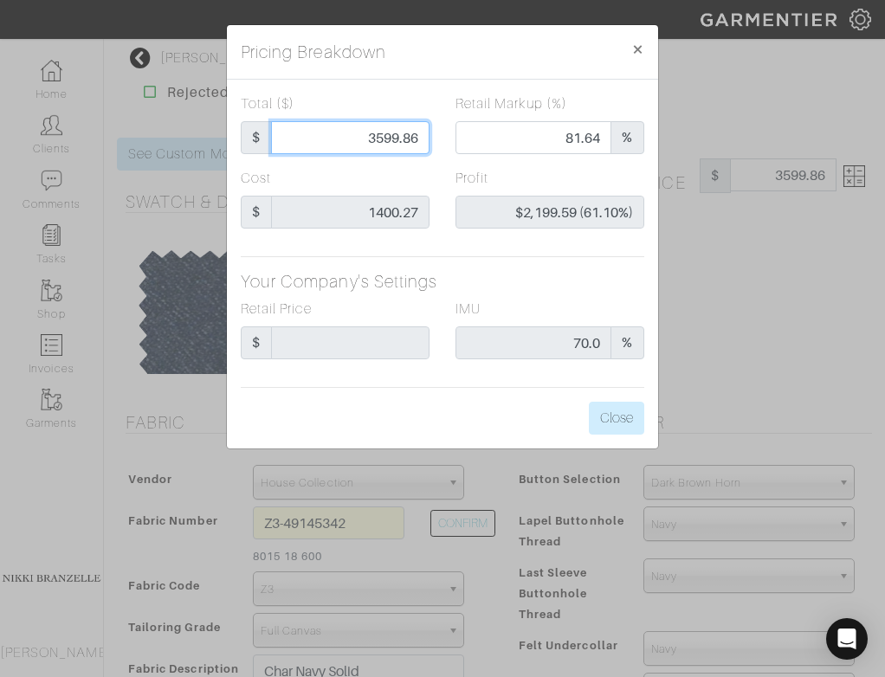
type input "-$1,398.27 (-69913.50%)"
type input "27"
type input "-$1,373.27 (-5086.19%)"
type input "275"
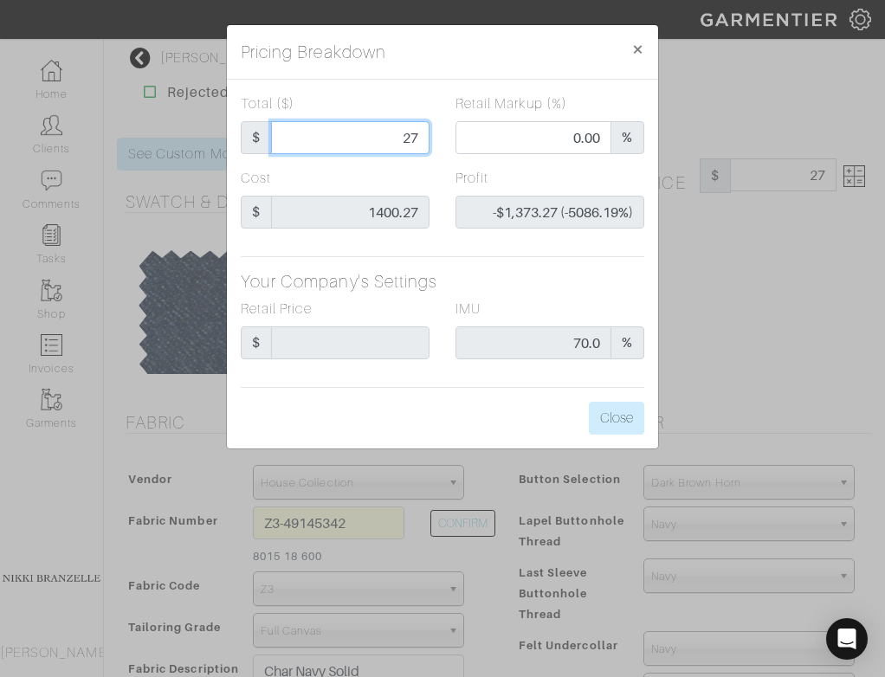
type input "275"
type input "-$1,125.27 (-409.19%)"
type input "2750"
type input "76.40"
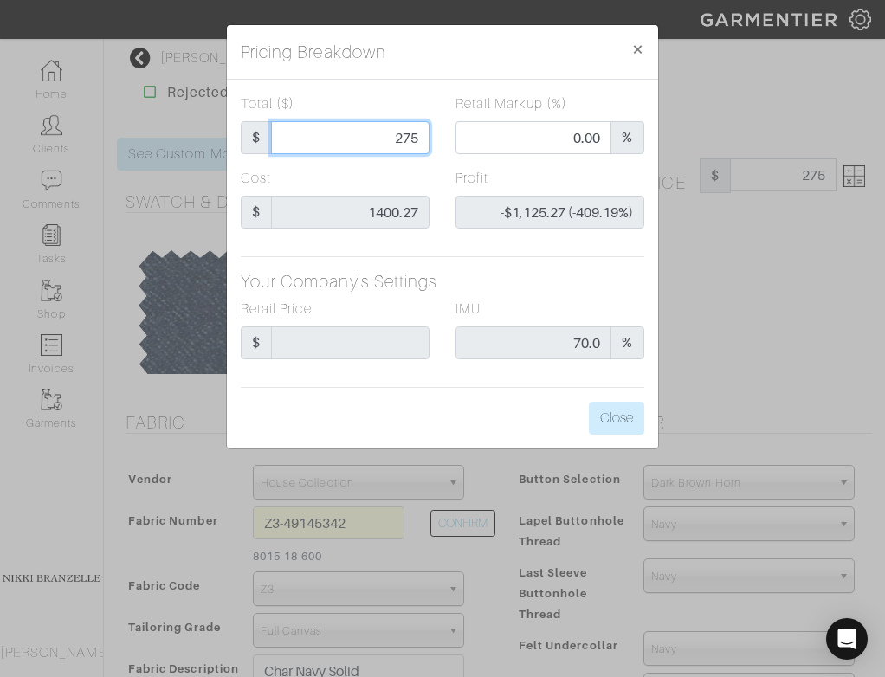
type input "$1,349.73 (49.08%)"
type input "2750"
type input "2750.00"
click at [580, 268] on div "Total ($) $ 2750.00 Retail Markup (%) 76.40 % Cost $ 1400.27 Profit $1,349.73 (…" at bounding box center [442, 264] width 431 height 369
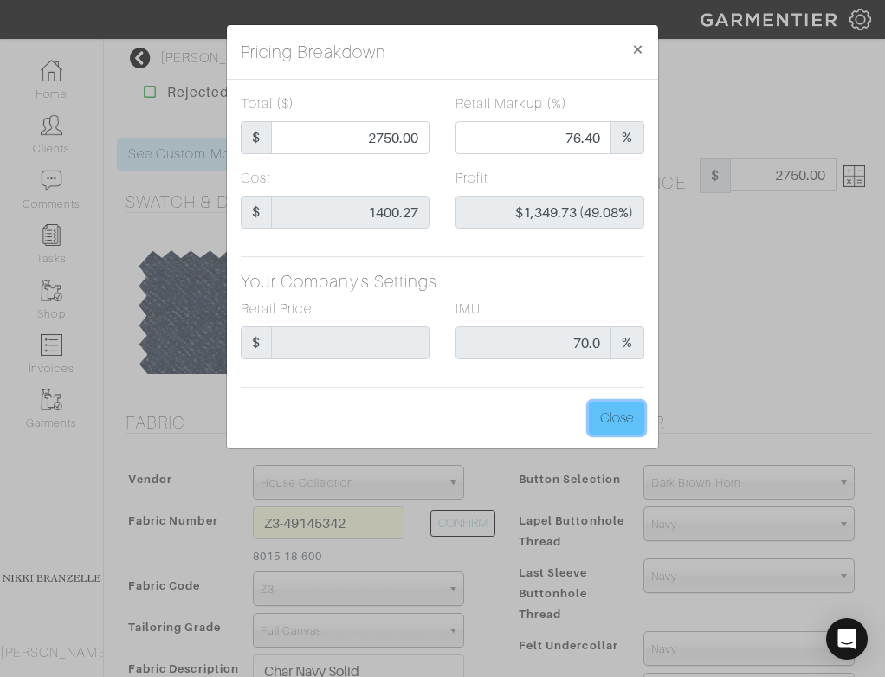
click at [611, 405] on button "Close" at bounding box center [616, 418] width 55 height 33
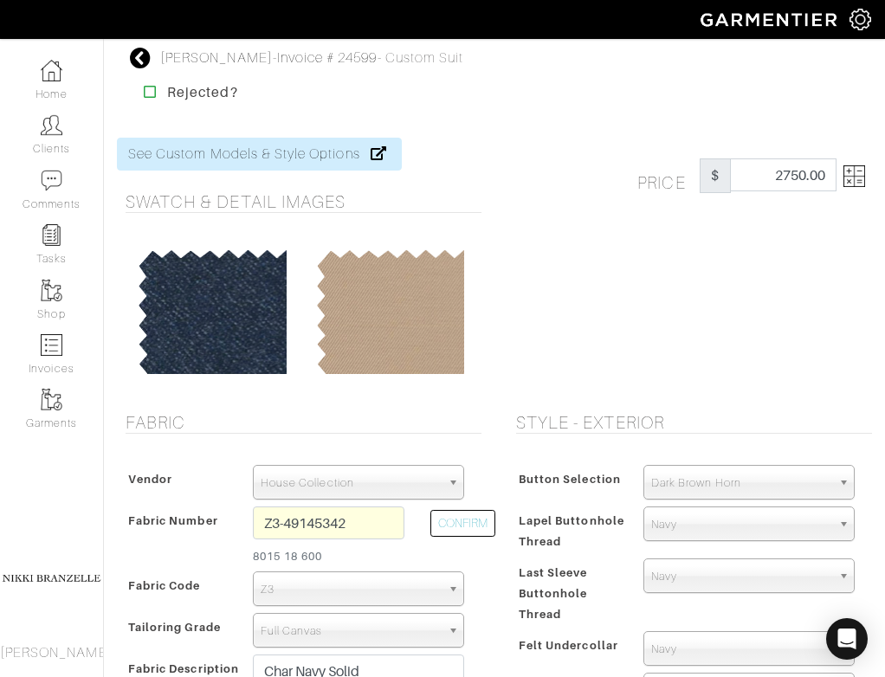
click at [644, 357] on div "Price $ 2750.00" at bounding box center [690, 265] width 391 height 254
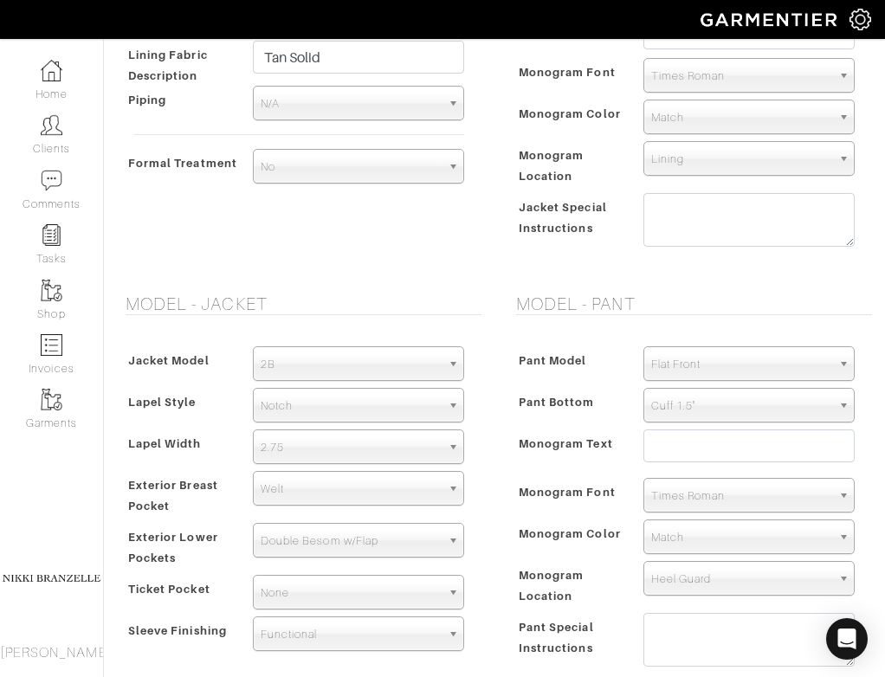
scroll to position [902, 0]
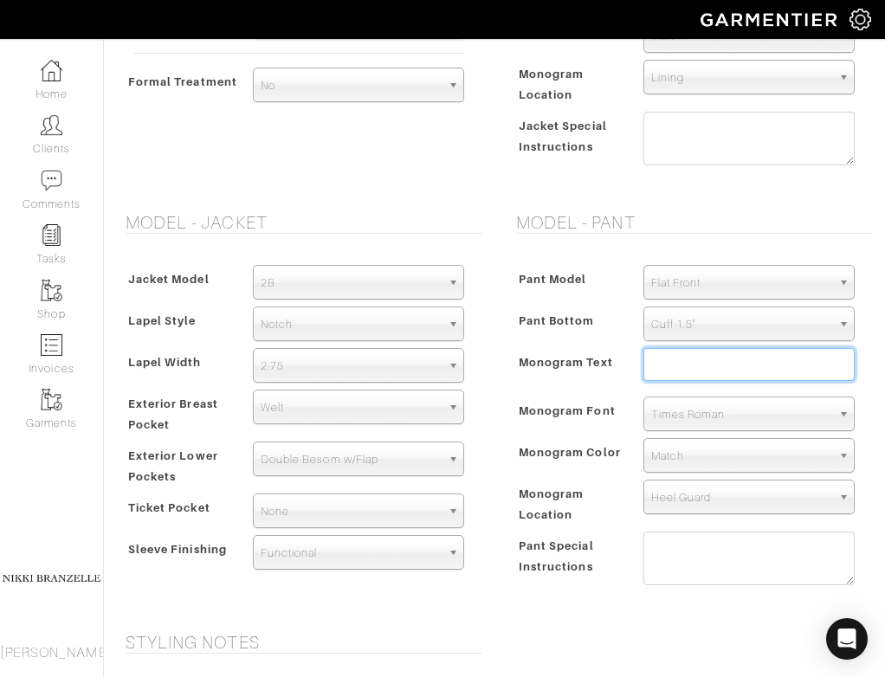
click at [695, 361] on input "text" at bounding box center [749, 364] width 211 height 33
type input "AA"
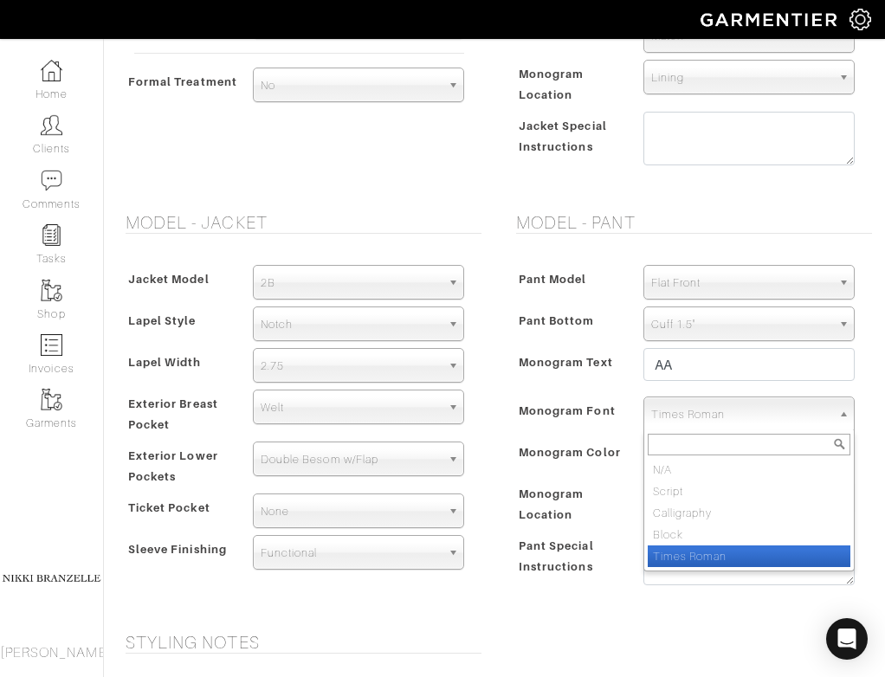
click at [680, 421] on span "Times Roman" at bounding box center [741, 415] width 180 height 35
click at [586, 423] on span "Monogram Font" at bounding box center [567, 410] width 97 height 25
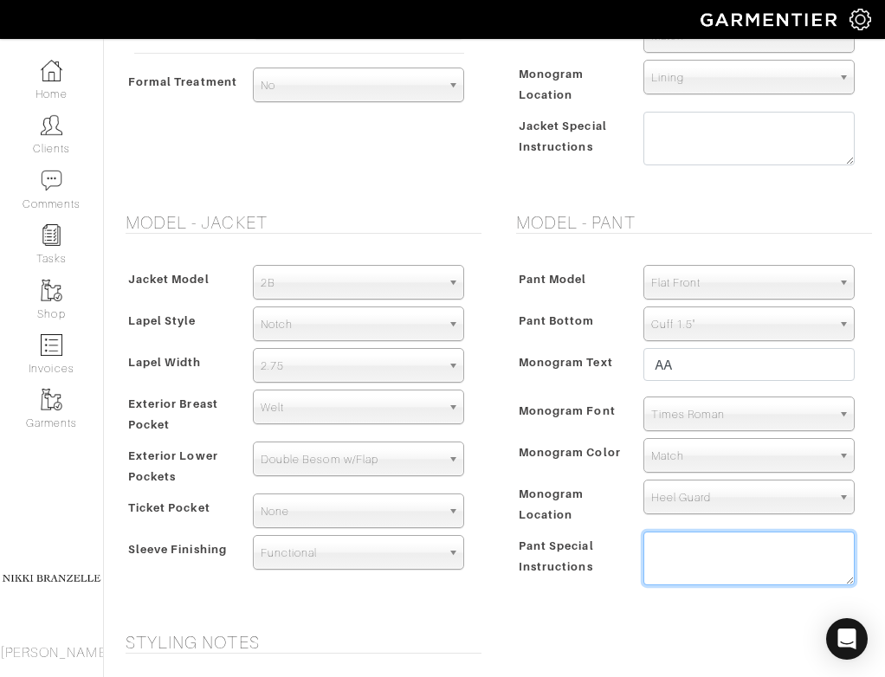
click at [726, 571] on textarea at bounding box center [749, 559] width 211 height 54
click at [704, 629] on form "See Custom Models & Style Options Swatch & Detail Images Price $ 2750.00 Fabric…" at bounding box center [494, 137] width 755 height 1844
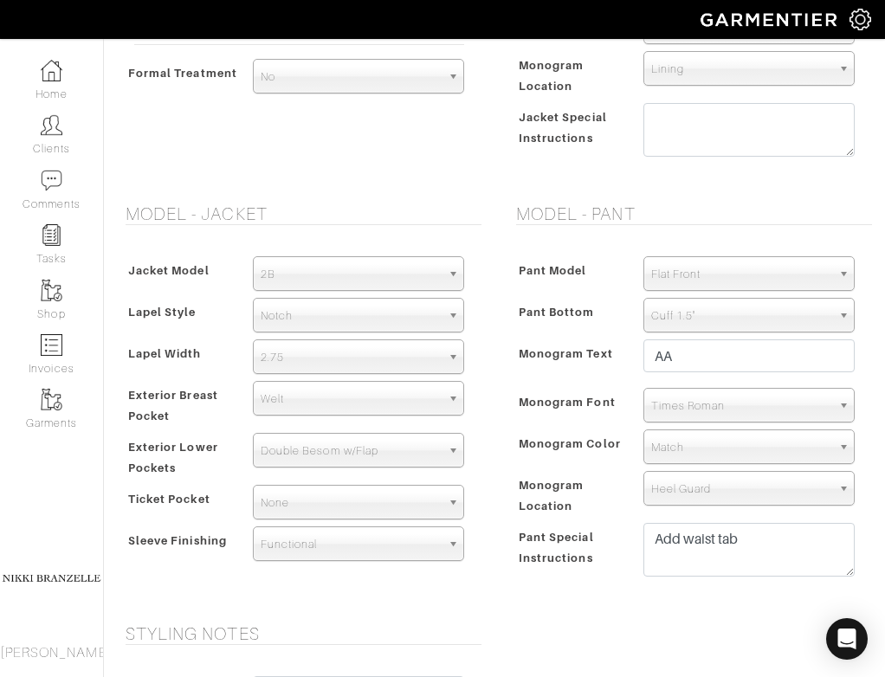
scroll to position [912, 0]
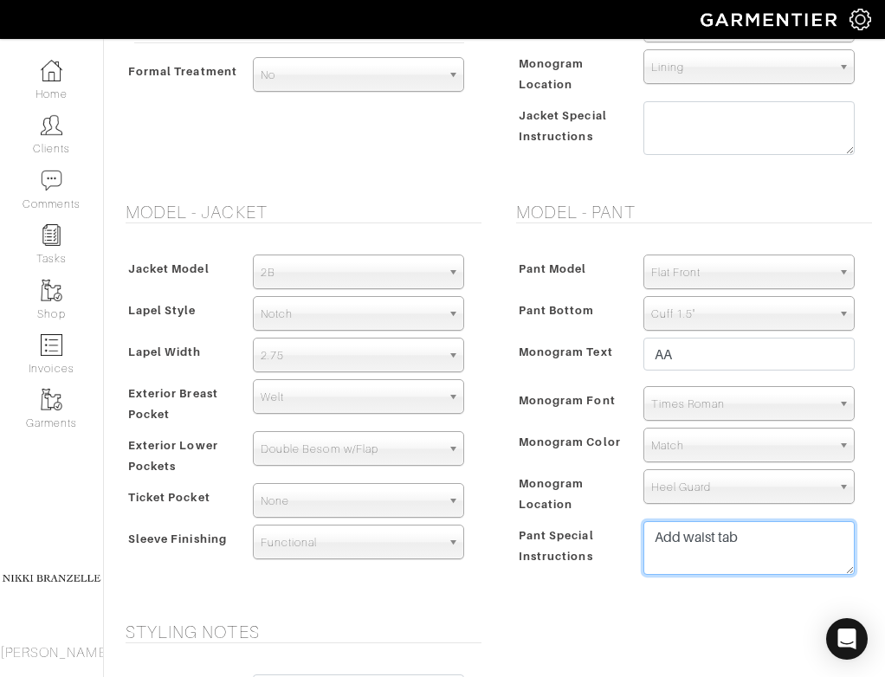
click at [710, 544] on textarea "Add waist tab" at bounding box center [749, 548] width 211 height 54
click at [658, 600] on div "Pant Model Flat Front Single Pleat Chino Tuxedo 5-Pocket (Jean) Flat Front Pant…" at bounding box center [690, 419] width 365 height 364
click at [765, 550] on textarea "Add waist tab" at bounding box center [749, 548] width 211 height 54
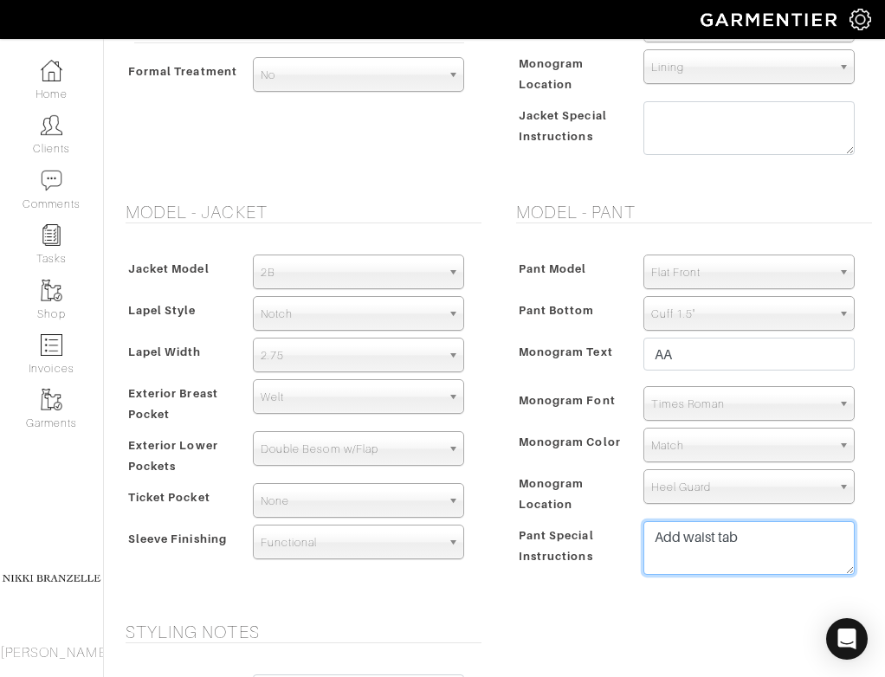
click at [691, 534] on textarea "Add waist tab" at bounding box center [749, 548] width 211 height 54
click at [774, 566] on textarea "Add side tab" at bounding box center [749, 548] width 211 height 54
type textarea "Add side tab with buckle"
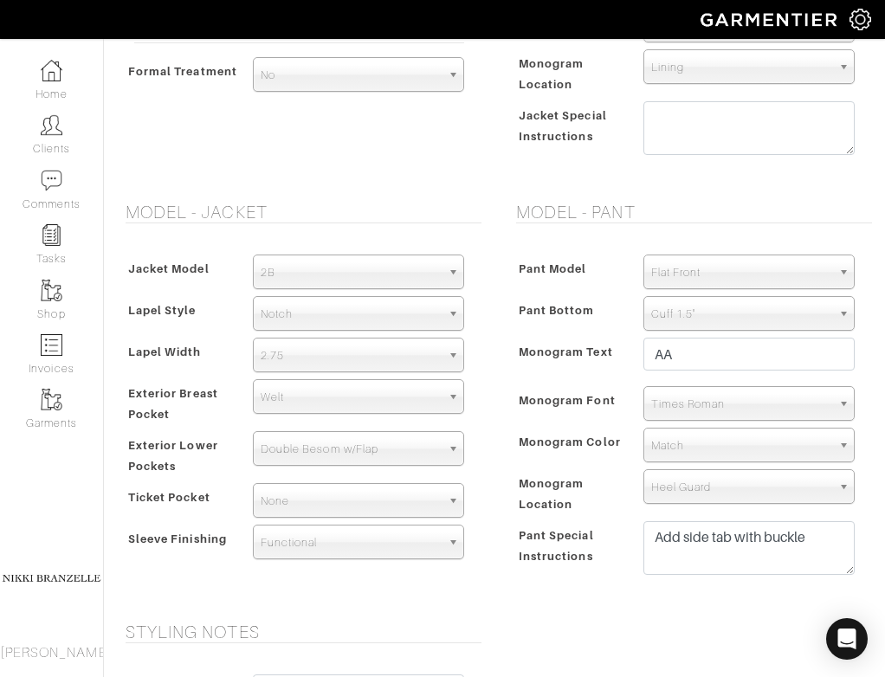
click at [650, 625] on div "Styling Notes Styling Notes" at bounding box center [494, 688] width 781 height 133
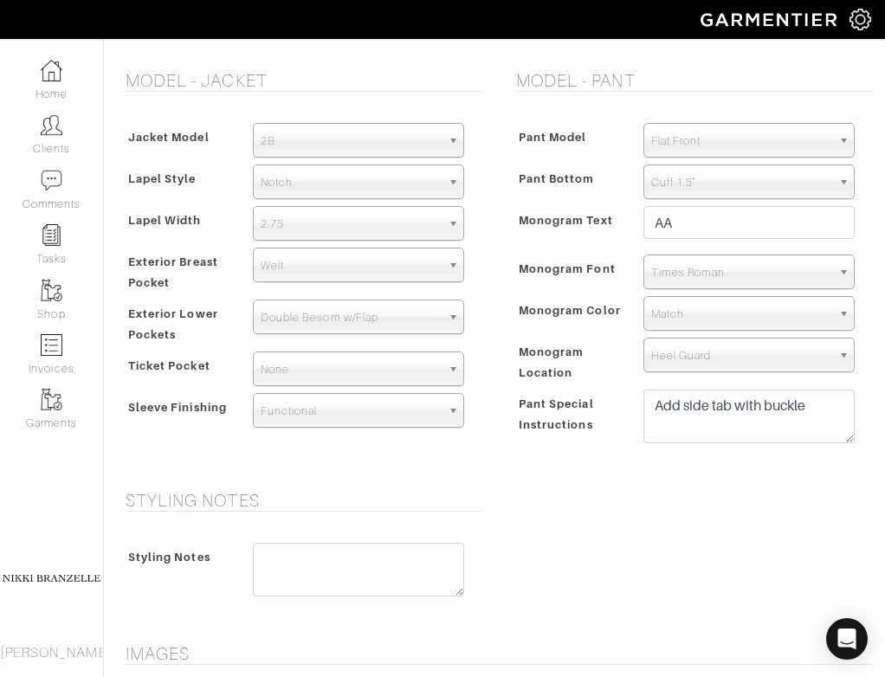
scroll to position [1031, 0]
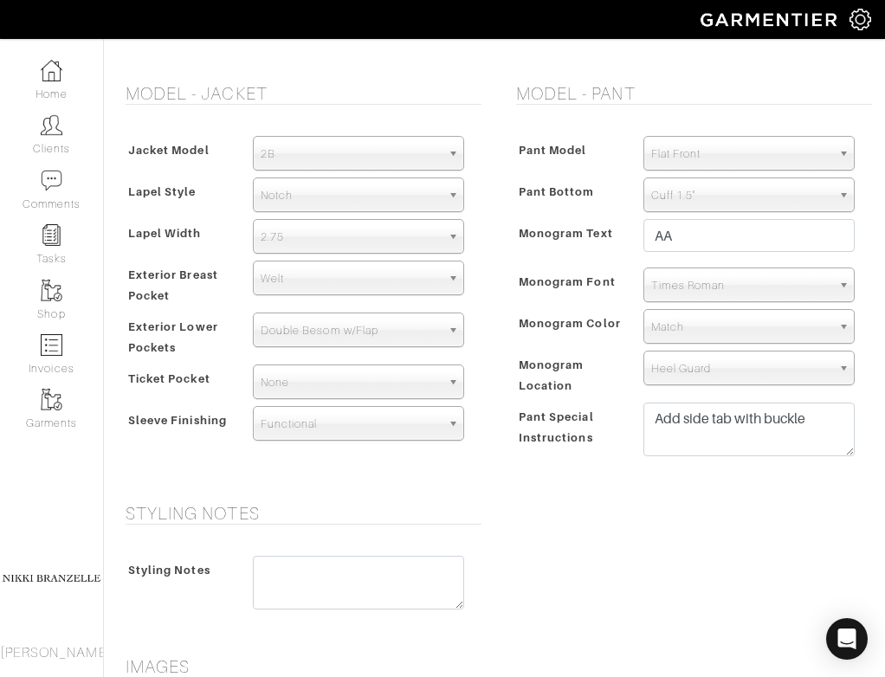
click at [313, 228] on span "2.75" at bounding box center [351, 237] width 180 height 35
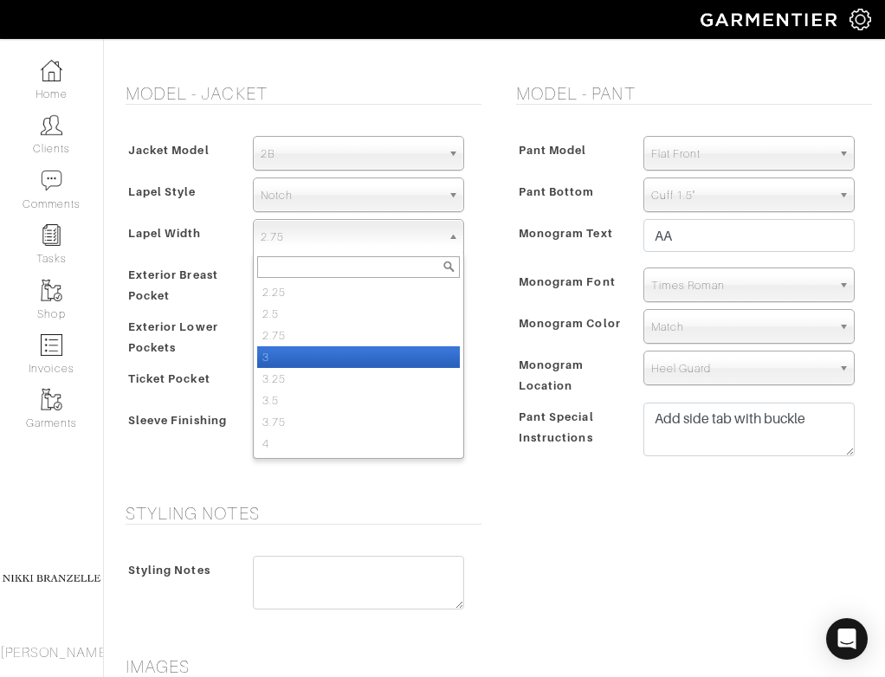
click at [310, 357] on li "3" at bounding box center [358, 358] width 203 height 22
select select "3"
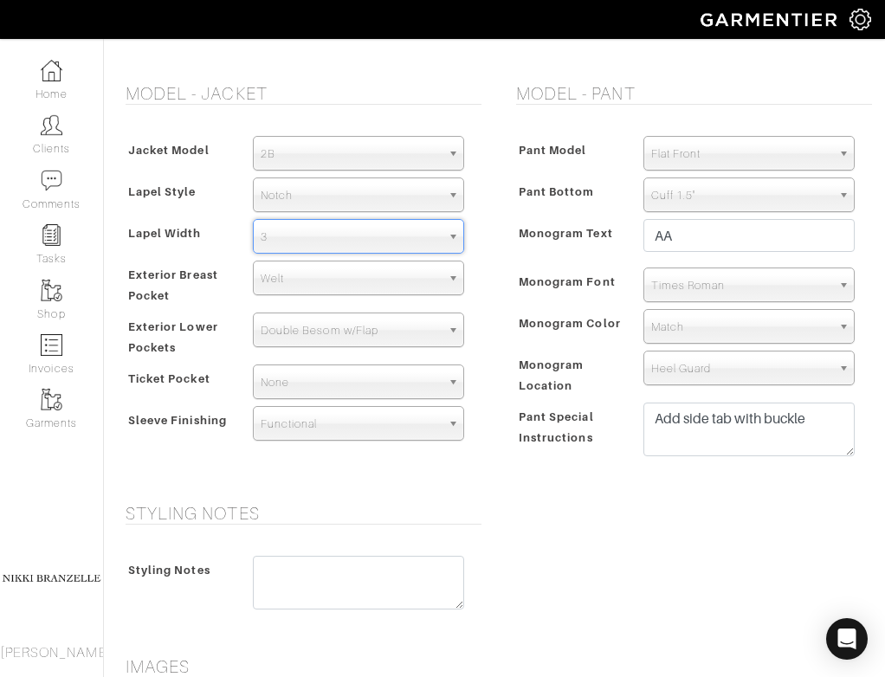
click at [509, 321] on div "Pant Model Flat Front Single Pleat Chino Tuxedo 5-Pocket (Jean) Flat Front Pant…" at bounding box center [690, 301] width 365 height 364
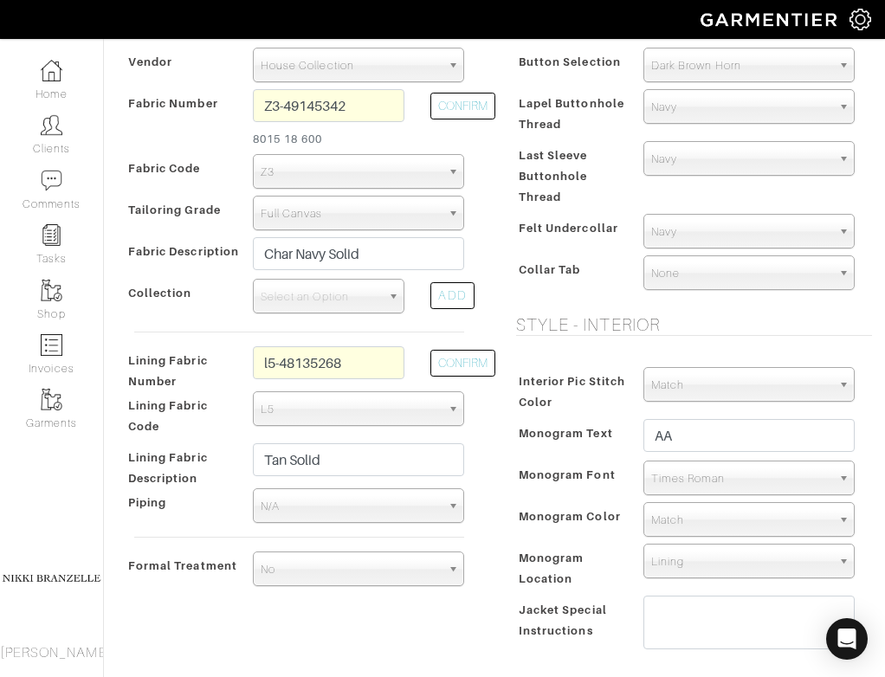
scroll to position [415, 0]
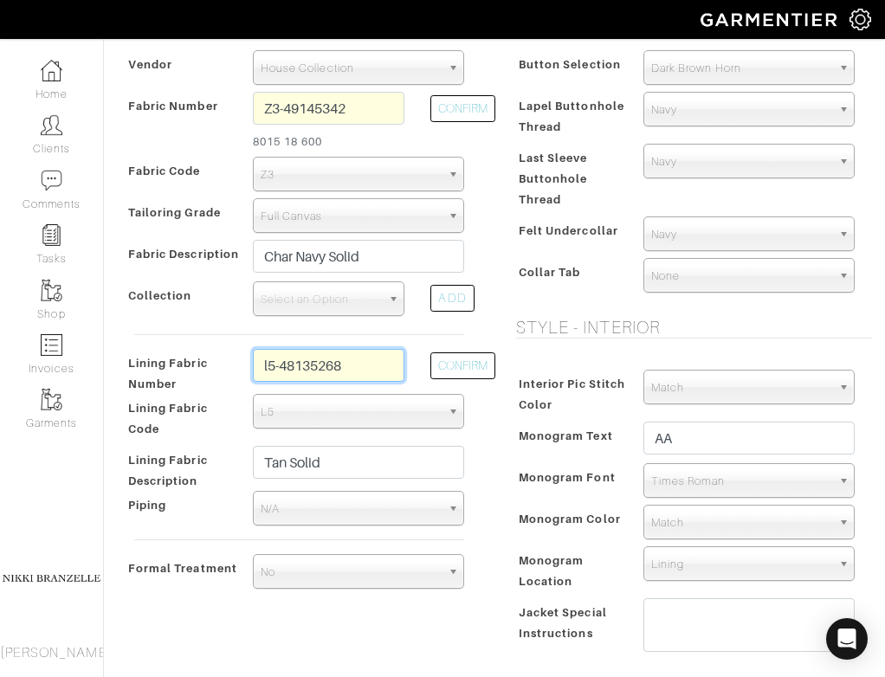
click at [367, 379] on input "l5-48135268" at bounding box center [329, 365] width 152 height 33
type input "l5-48135269"
click at [457, 362] on button "CONFIRM" at bounding box center [463, 366] width 65 height 27
type input "Taupe Solid"
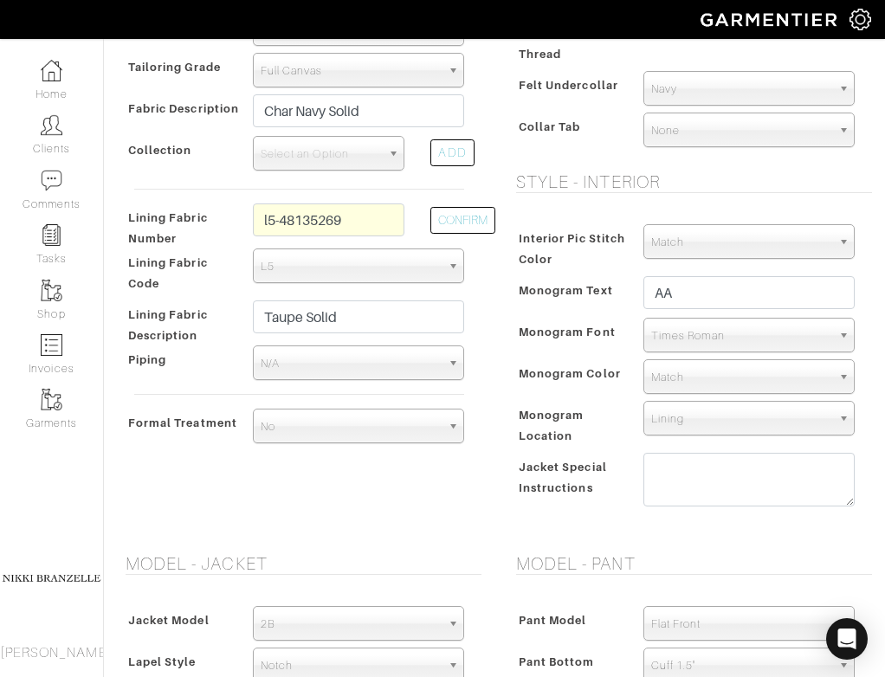
scroll to position [571, 0]
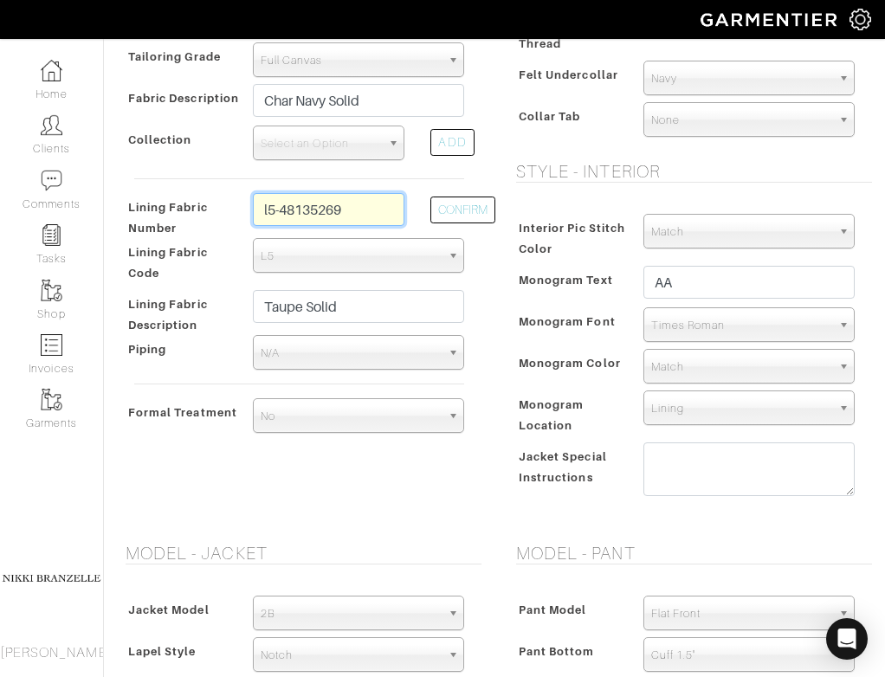
click at [351, 211] on input "l5-48135269" at bounding box center [329, 209] width 152 height 33
type input "l5-48135270"
click at [471, 213] on button "CONFIRM" at bounding box center [463, 210] width 65 height 27
type input "Sage Solid"
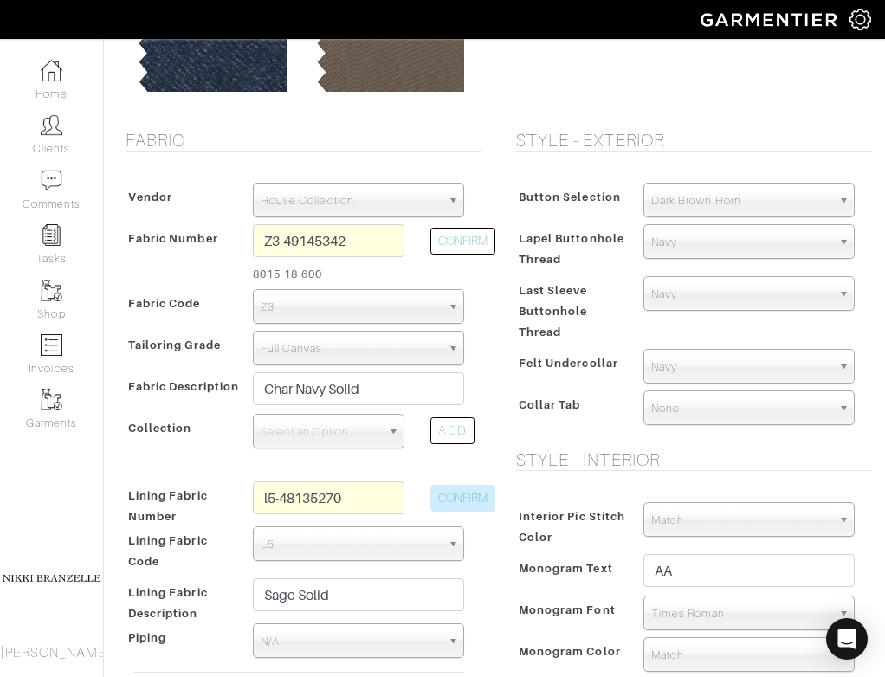
scroll to position [289, 0]
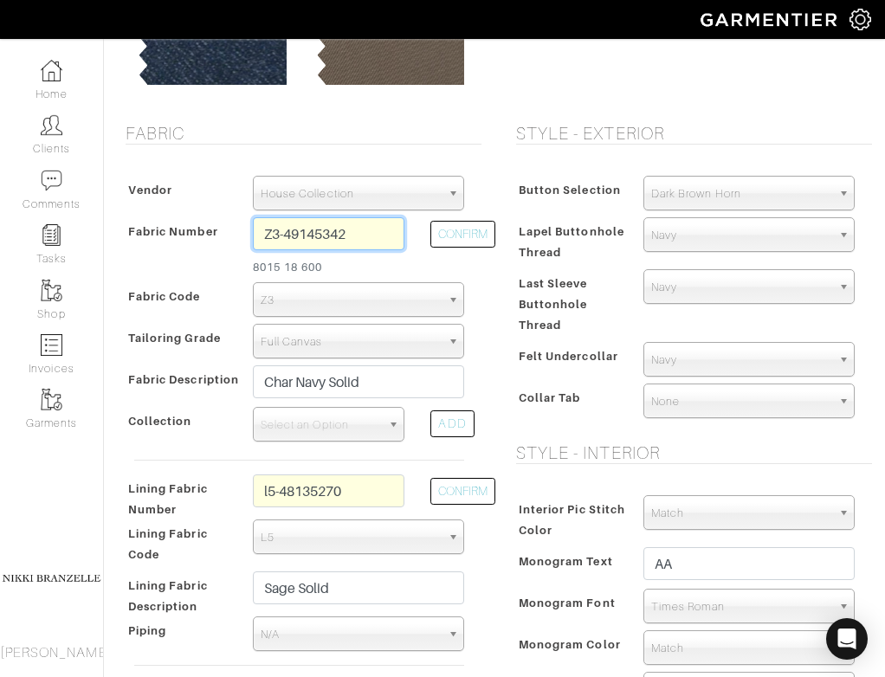
click at [367, 230] on input "Z3-49145342" at bounding box center [329, 233] width 152 height 33
type input "Z3-49145329"
click at [477, 238] on button "CONFIRM" at bounding box center [463, 234] width 65 height 27
type input "Char Blue Solid"
select select
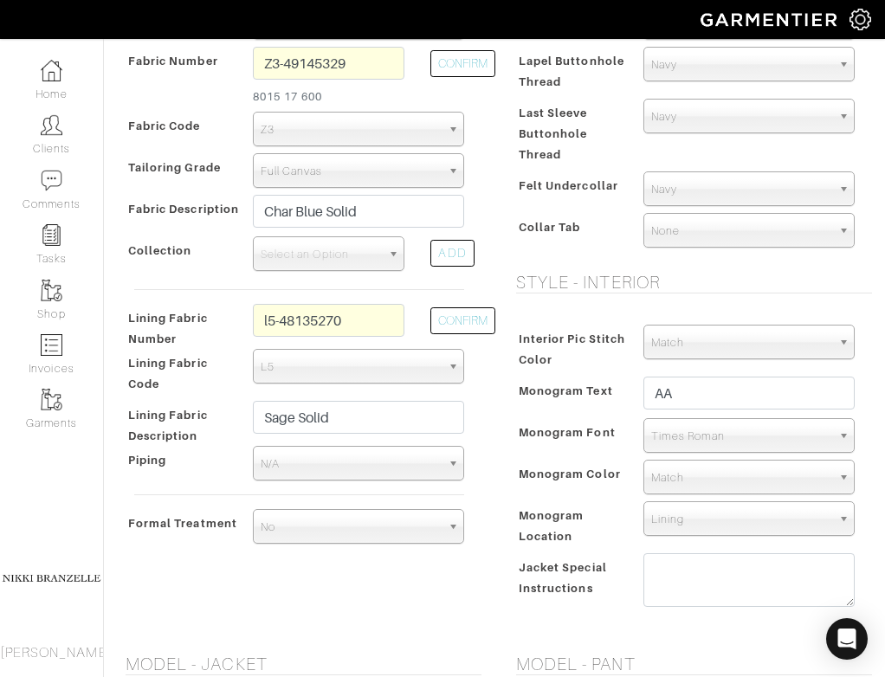
scroll to position [463, 0]
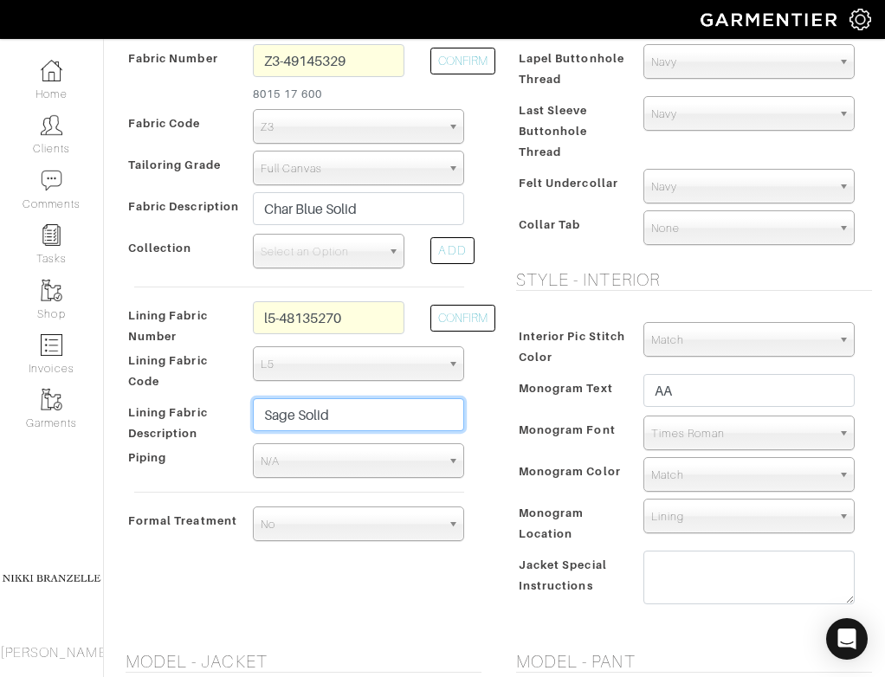
click at [366, 409] on input "Sage Solid" at bounding box center [358, 414] width 211 height 33
type input "l"
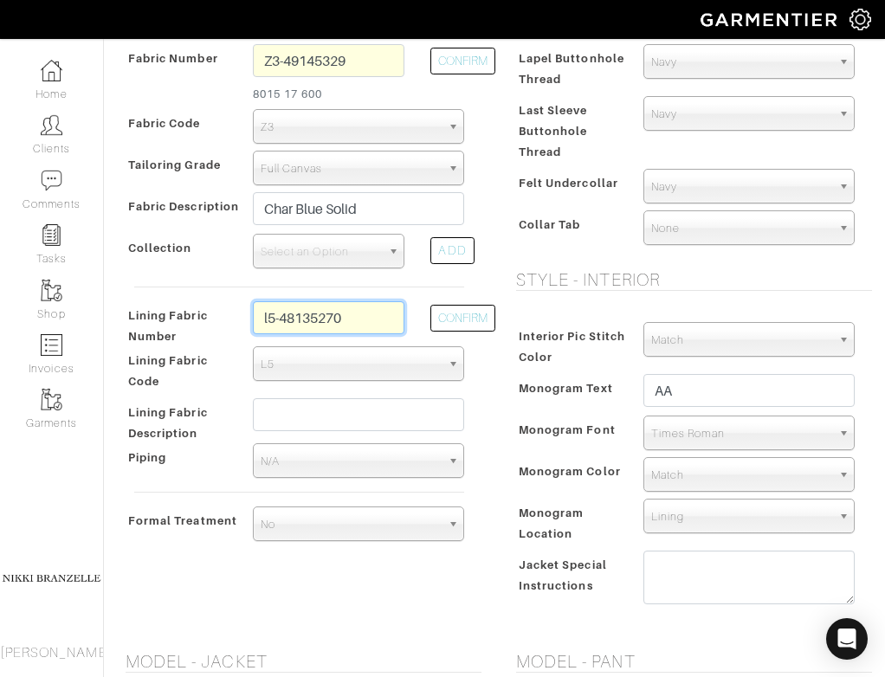
click at [345, 314] on input "l5-48135270" at bounding box center [329, 317] width 152 height 33
type input "l5-48135262"
click at [449, 319] on button "CONFIRM" at bounding box center [463, 318] width 65 height 27
type input "Navy Solid"
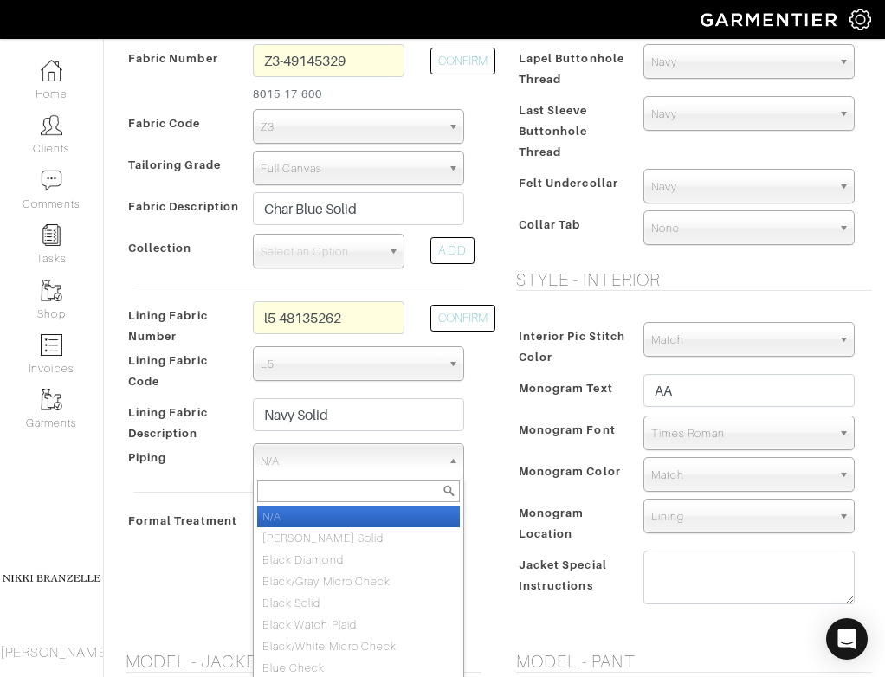
click at [390, 460] on span "N/A" at bounding box center [351, 461] width 180 height 35
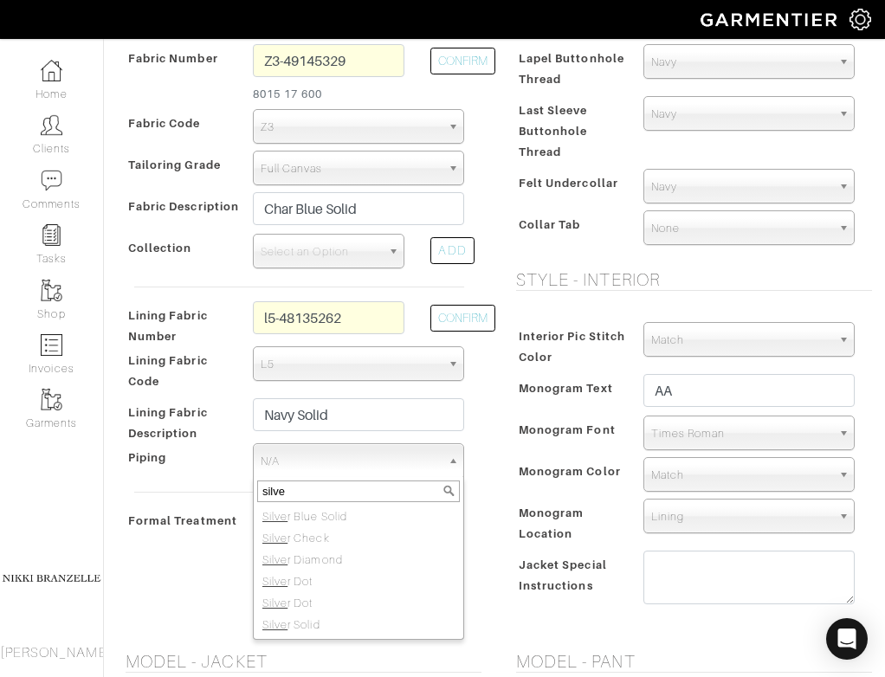
type input "silve"
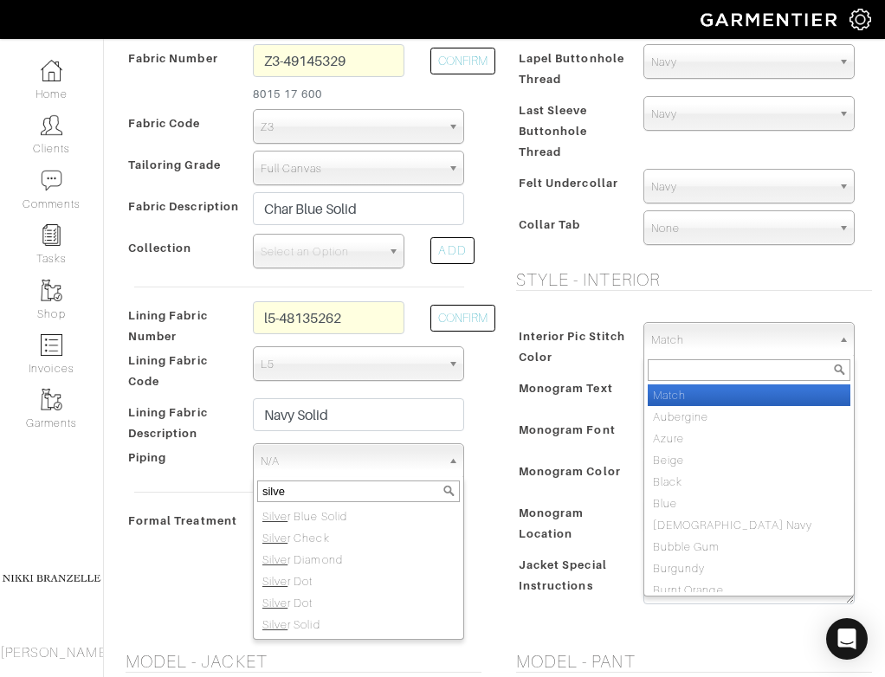
click at [716, 343] on span "Match" at bounding box center [741, 340] width 180 height 35
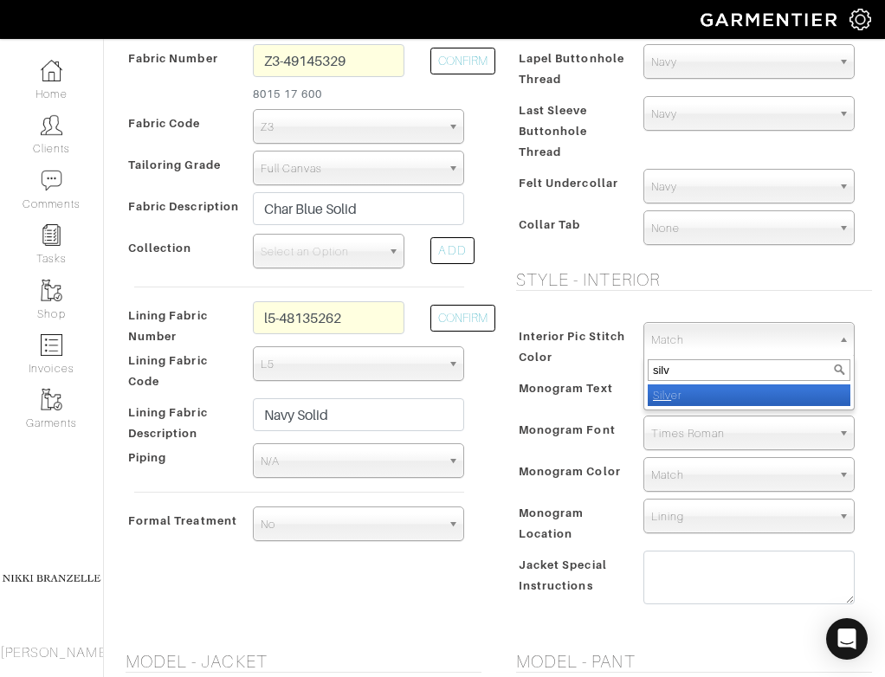
type input "silv"
click at [693, 395] on li "Silv er" at bounding box center [749, 396] width 203 height 22
select select "2"
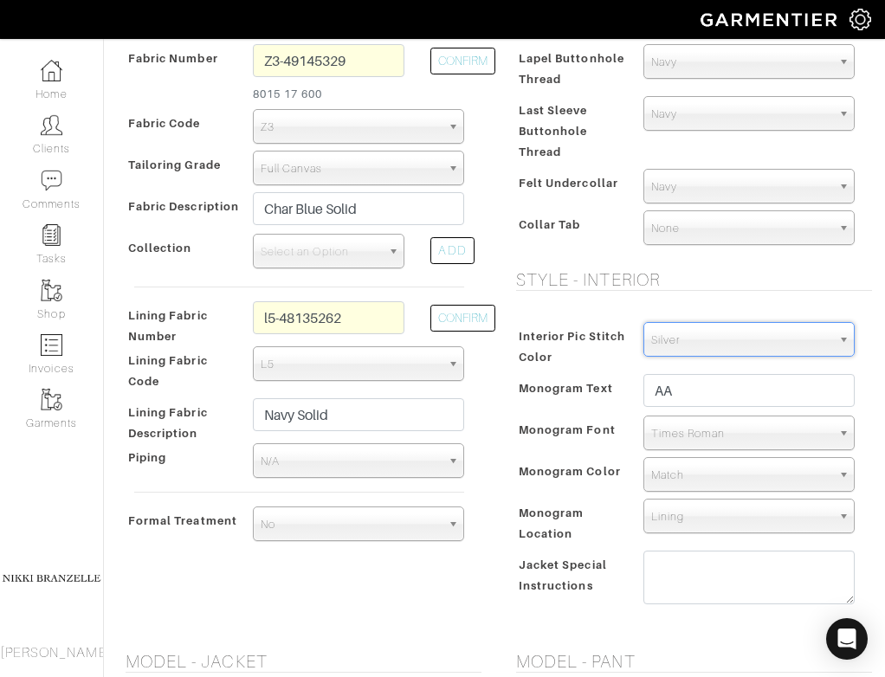
click at [543, 303] on div "Style - Exterior Button Selection Match Formal - Fabric Covered with Formal Tre…" at bounding box center [690, 290] width 391 height 681
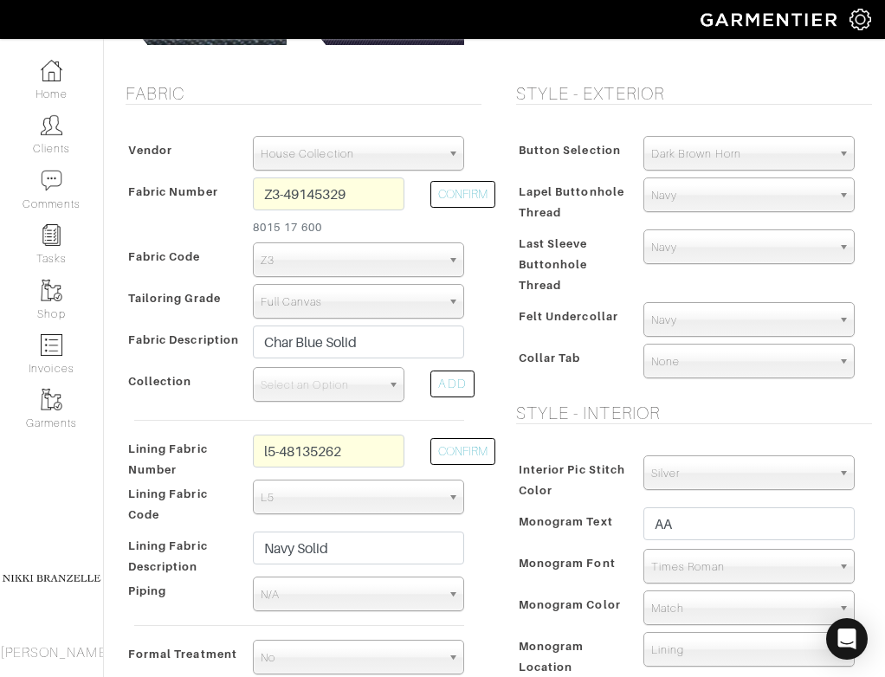
scroll to position [341, 0]
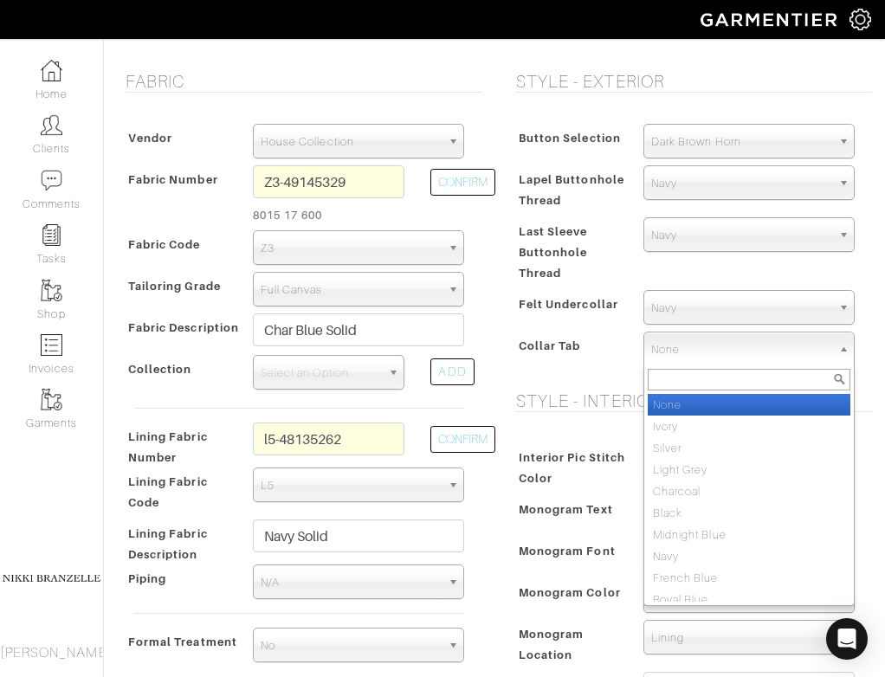
click at [708, 337] on span "None" at bounding box center [741, 350] width 180 height 35
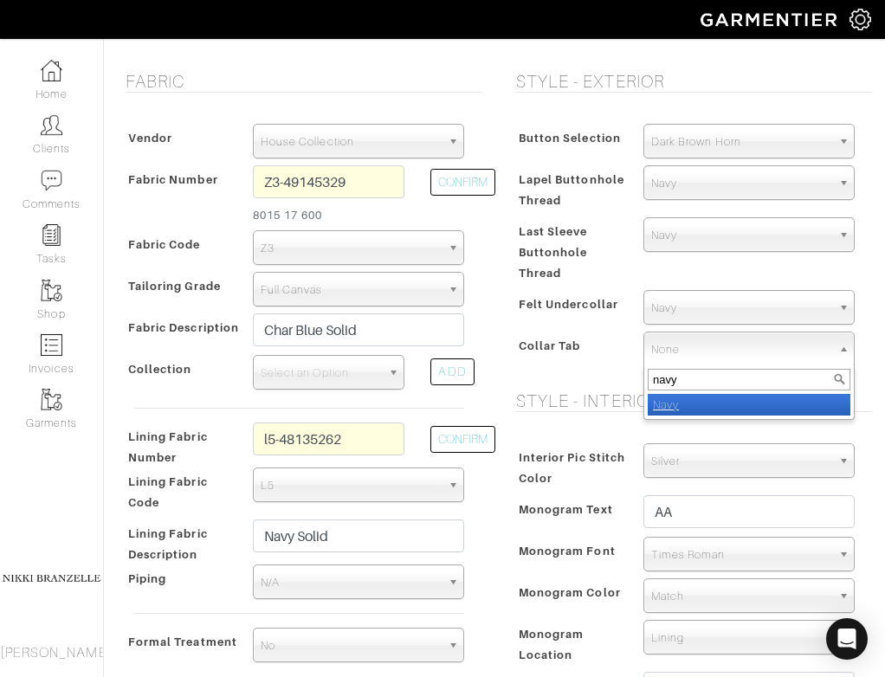
type input "navy"
click at [667, 408] on em "Navy" at bounding box center [666, 404] width 26 height 13
select select "8"
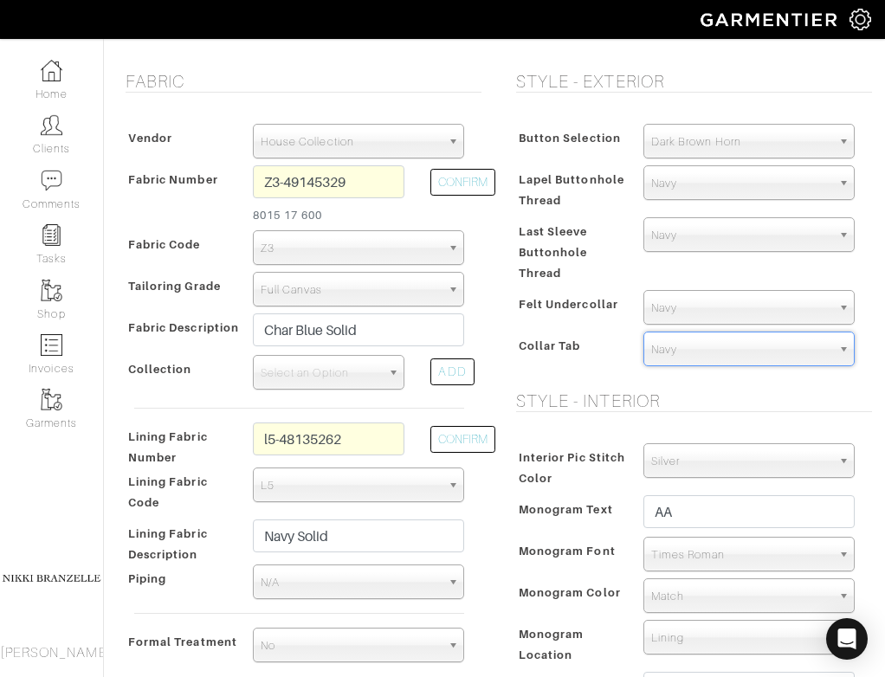
click at [541, 378] on div "Button Selection Match Formal - Fabric Covered with Formal Treatment Fabric Fab…" at bounding box center [690, 249] width 365 height 284
click at [320, 376] on span "Select an Option" at bounding box center [321, 373] width 121 height 35
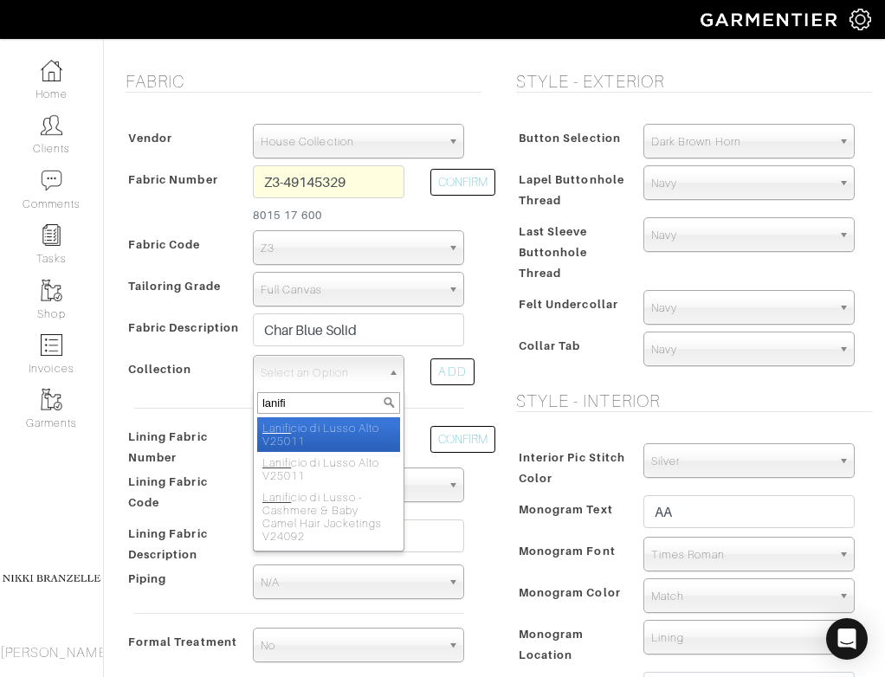
type input "lanifi"
click at [342, 426] on li "Lanifi cio di Lusso Alto V25011" at bounding box center [329, 435] width 144 height 35
select select "1072"
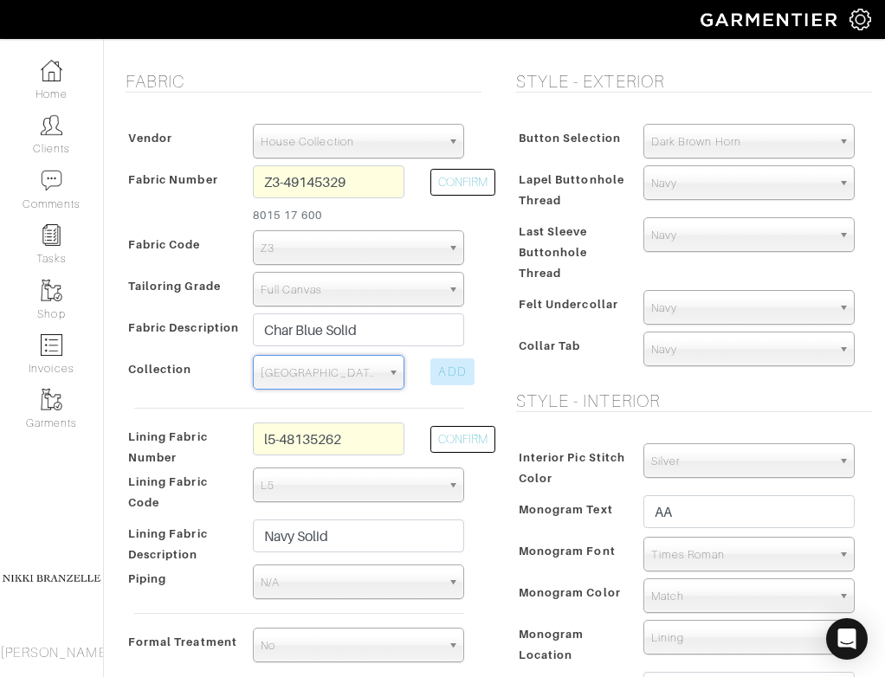
click at [436, 372] on div "ADD" at bounding box center [452, 372] width 43 height 27
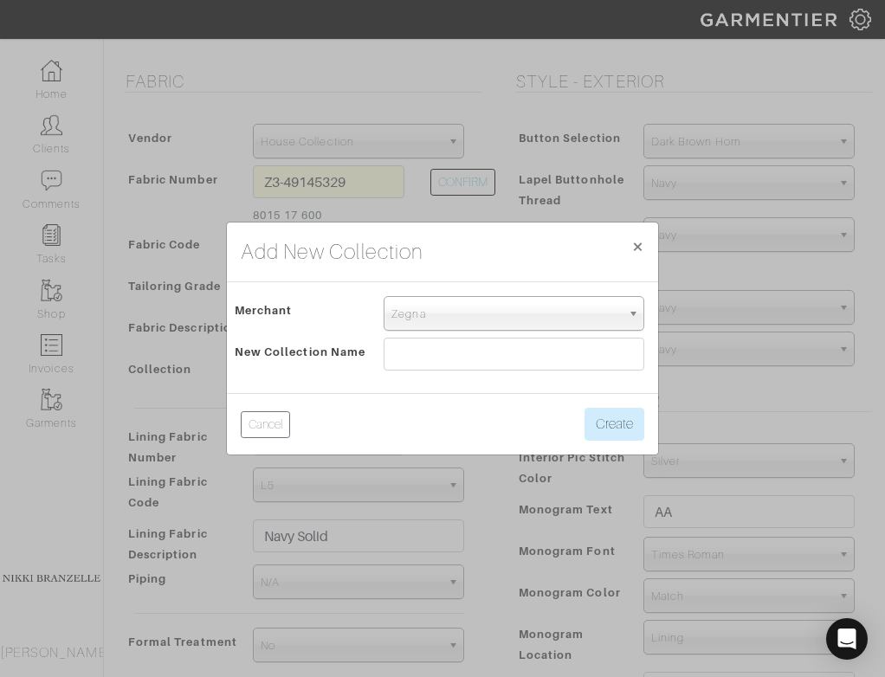
click at [452, 325] on span "Zegna" at bounding box center [507, 314] width 230 height 35
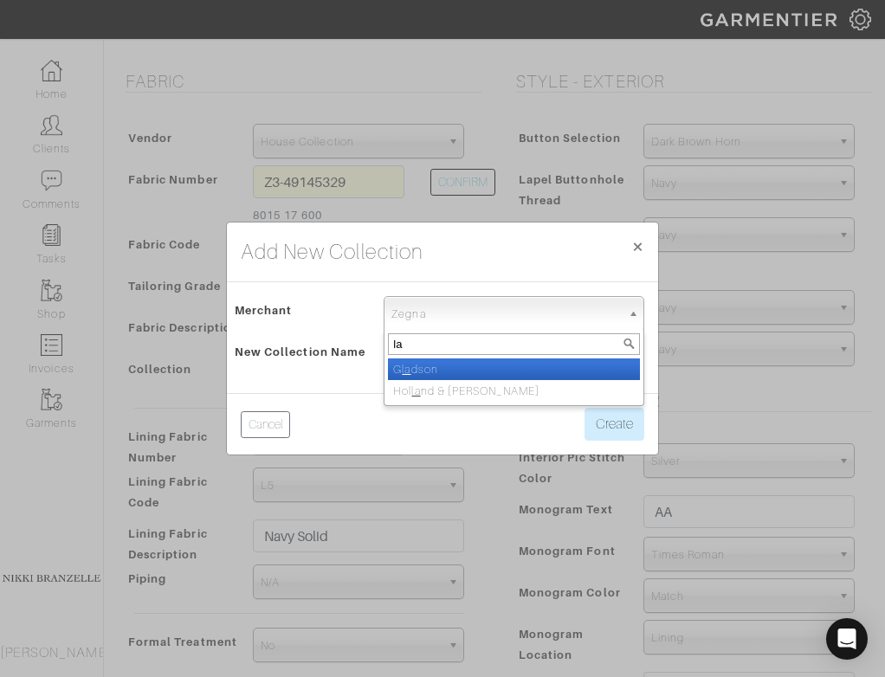
type input "l"
type input "hou"
click at [471, 373] on li "Hou se Collection" at bounding box center [514, 370] width 252 height 22
select select "75"
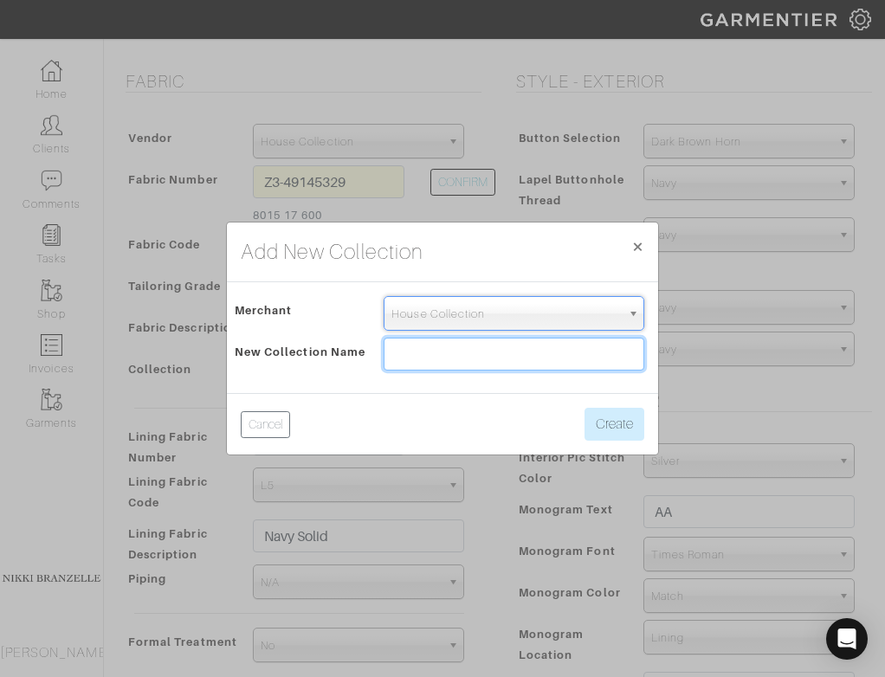
click at [459, 356] on input "text" at bounding box center [514, 354] width 261 height 33
type input "l"
type input "Lanifico"
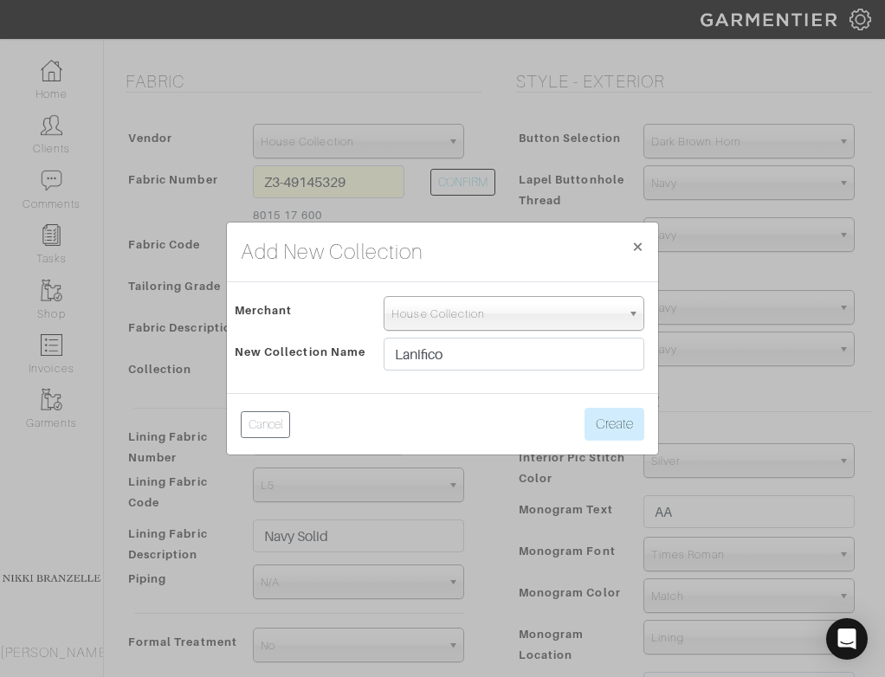
click at [270, 408] on div "Cancel Create" at bounding box center [442, 424] width 431 height 62
click at [275, 421] on button "Cancel" at bounding box center [265, 424] width 49 height 27
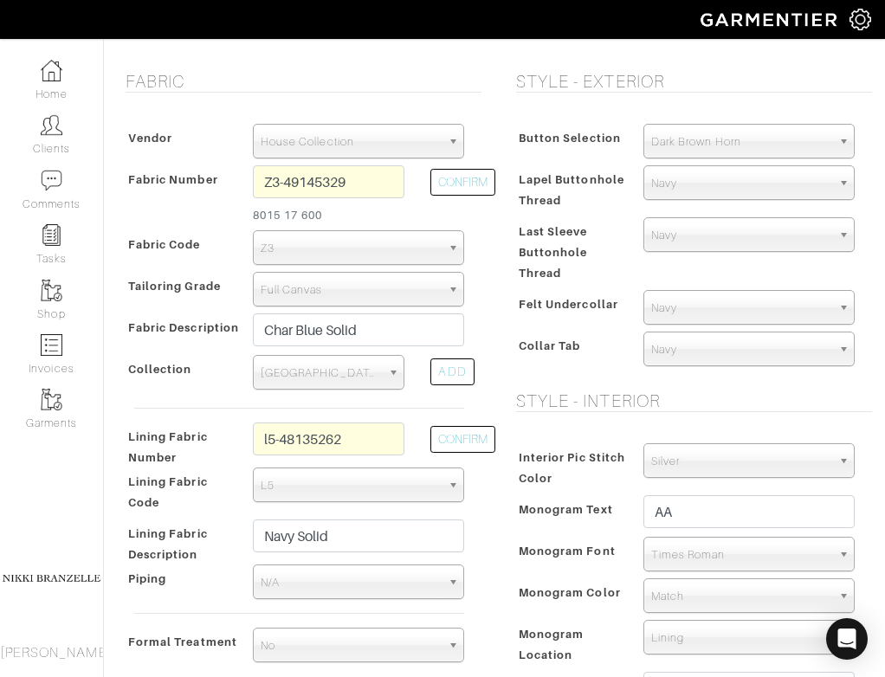
click at [331, 385] on span "Lanificio di Lusso Alto V25011" at bounding box center [321, 373] width 121 height 35
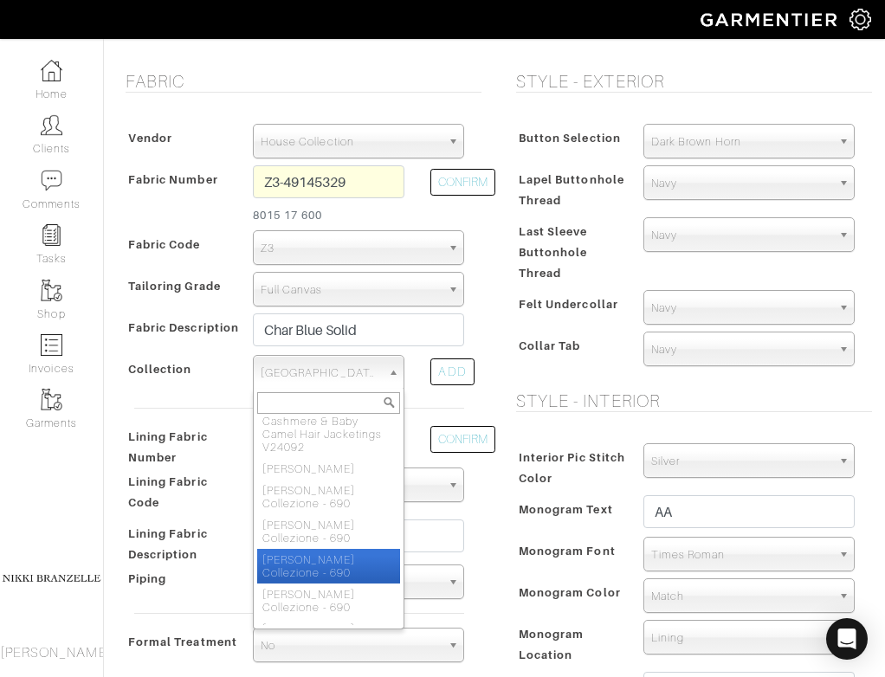
scroll to position [2947, 0]
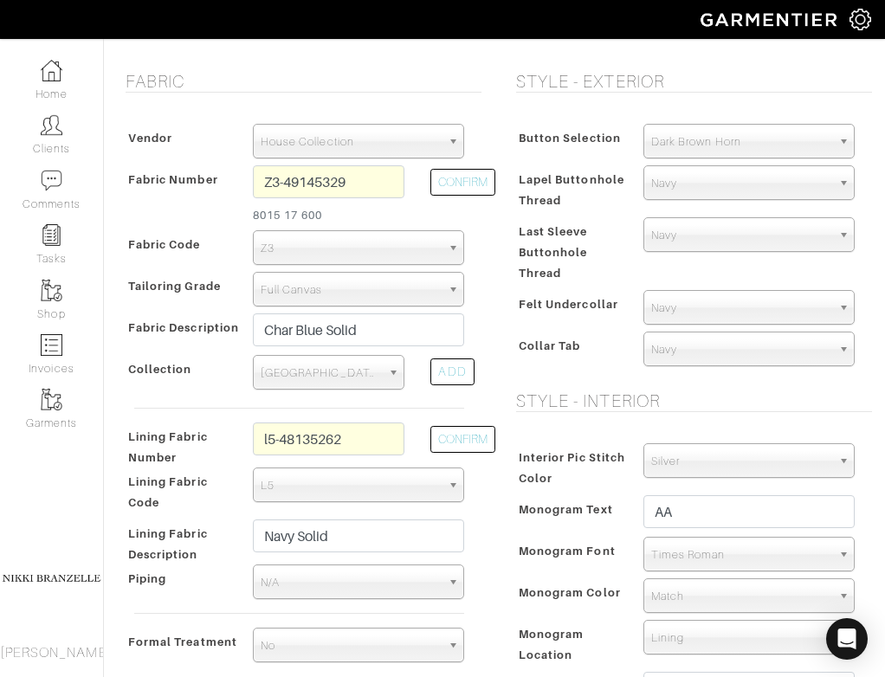
click at [483, 366] on div "Fabric Vendor Zegna Scabal Loro Piana Gladson Dormeuil House Collection London …" at bounding box center [299, 411] width 391 height 681
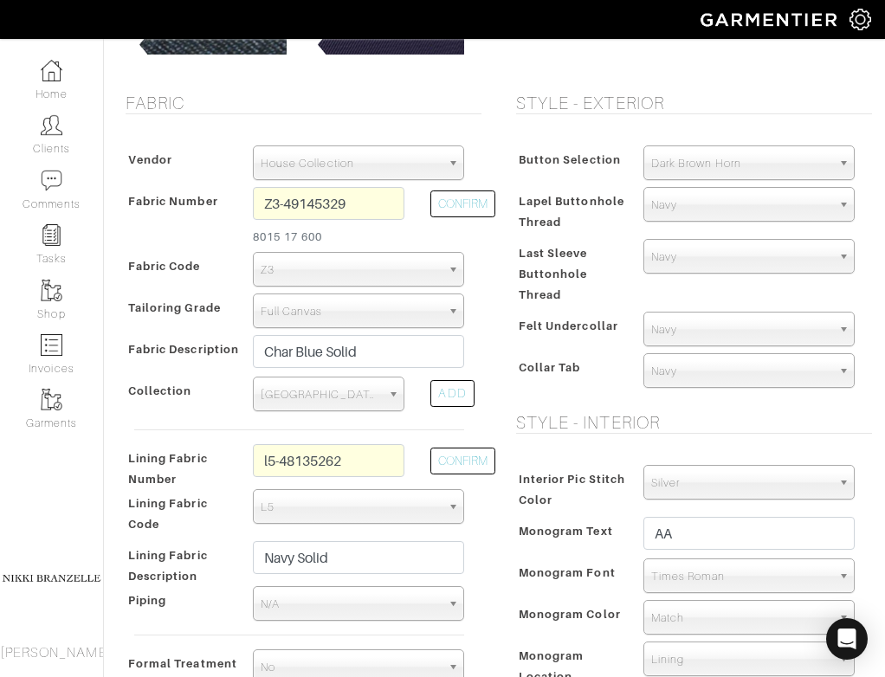
scroll to position [321, 0]
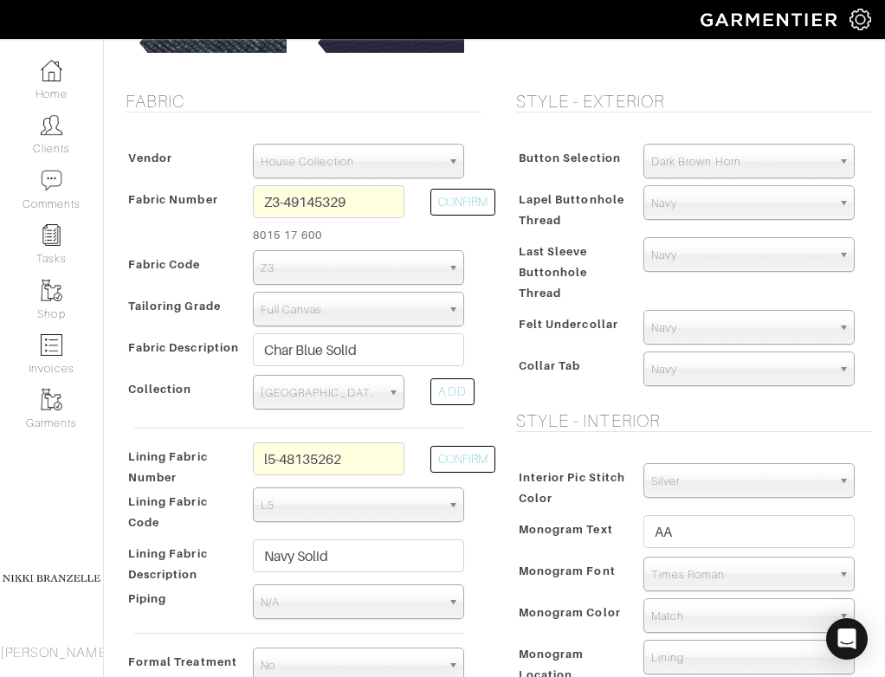
click at [514, 385] on div "Collar Tab" at bounding box center [571, 370] width 119 height 31
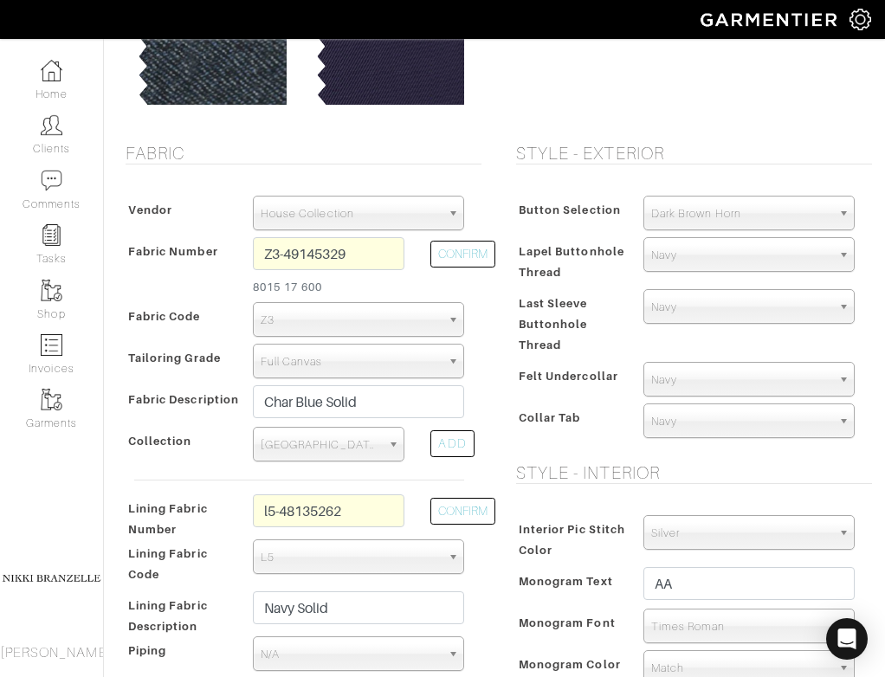
scroll to position [259, 0]
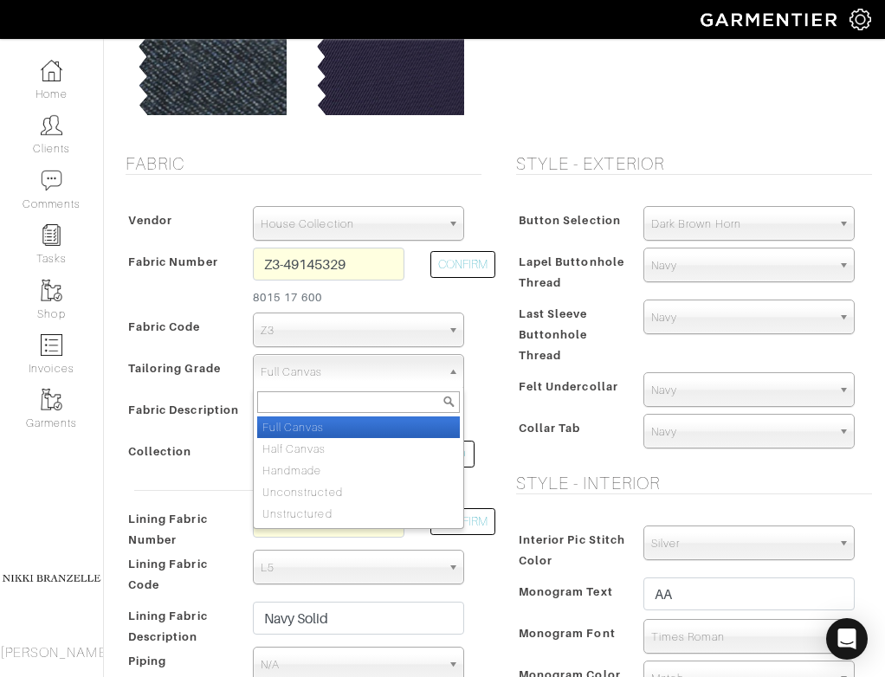
click at [395, 377] on span "Full Canvas" at bounding box center [351, 372] width 180 height 35
click at [495, 406] on div "Style - Exterior Button Selection Match Formal - Fabric Covered with Formal Tre…" at bounding box center [690, 493] width 391 height 681
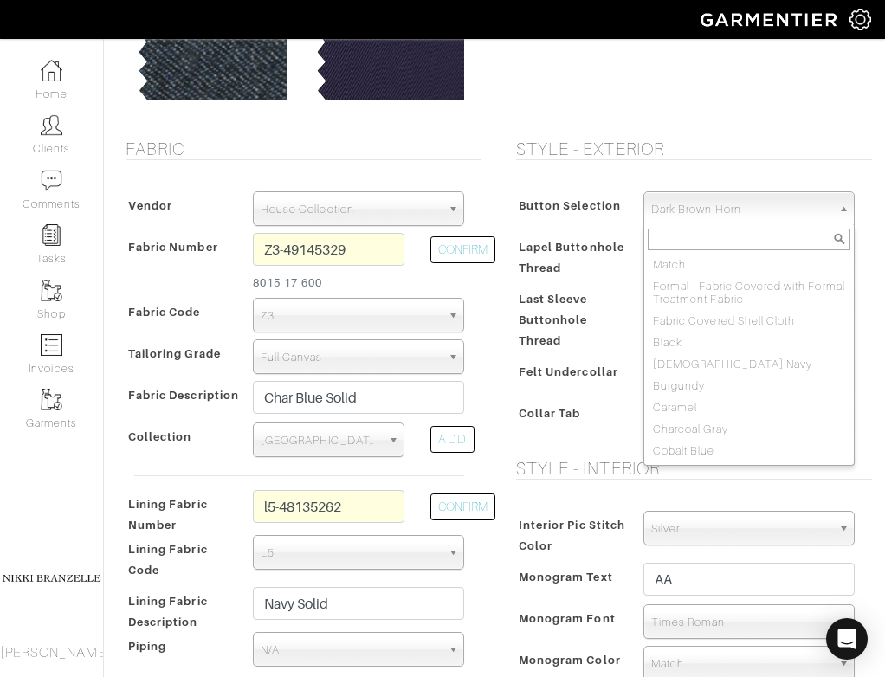
scroll to position [476, 0]
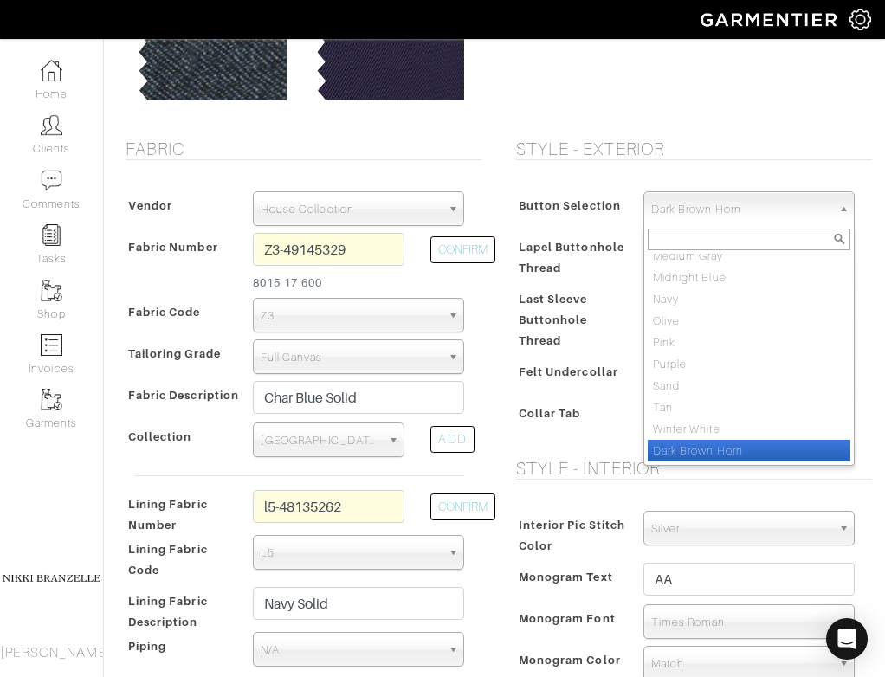
click at [720, 222] on span "Dark Brown Horn" at bounding box center [741, 209] width 180 height 35
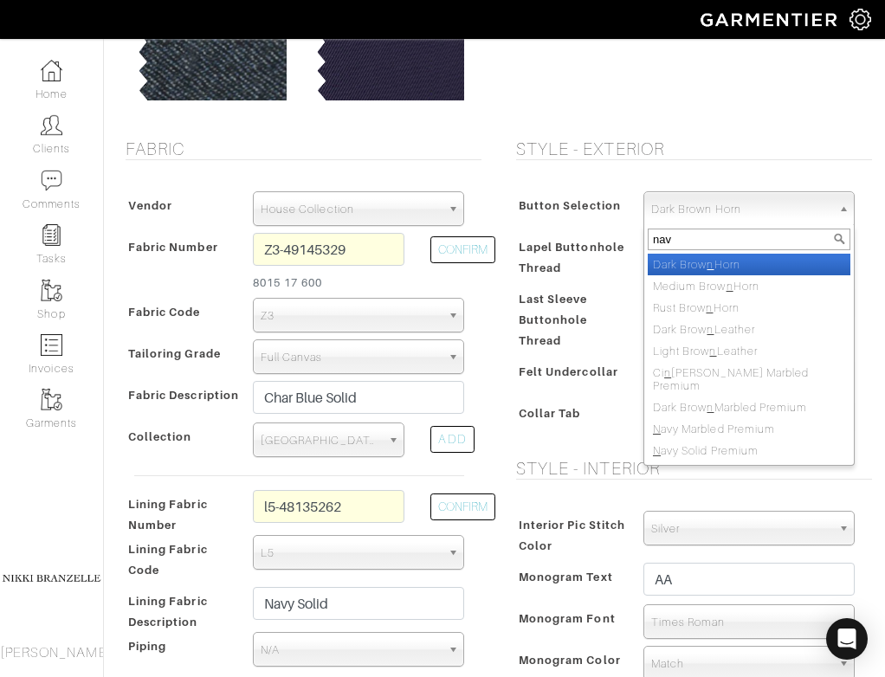
scroll to position [0, 0]
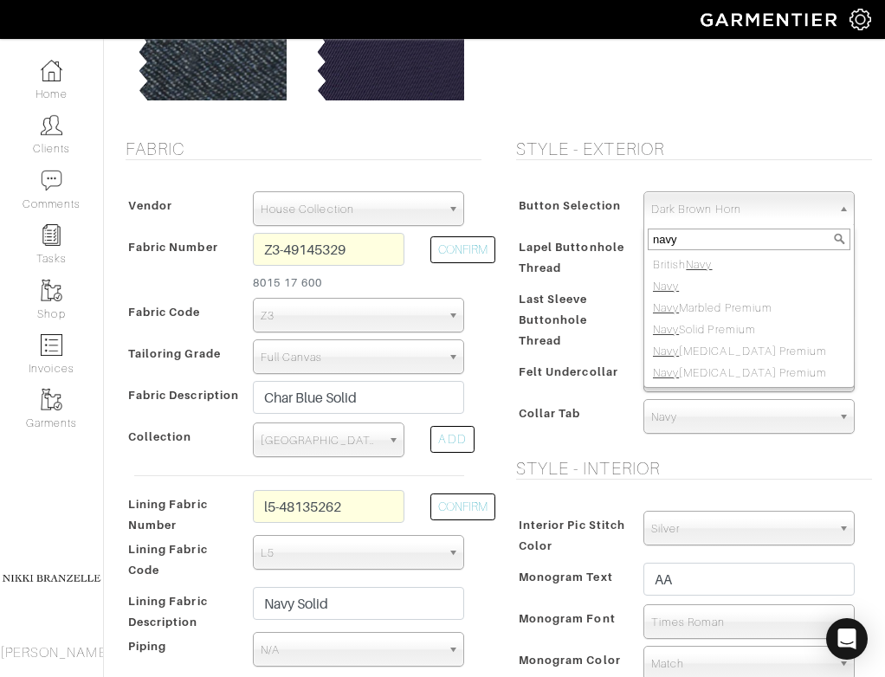
type input "navy"
click at [794, 146] on h5 "Style - Exterior" at bounding box center [694, 149] width 356 height 21
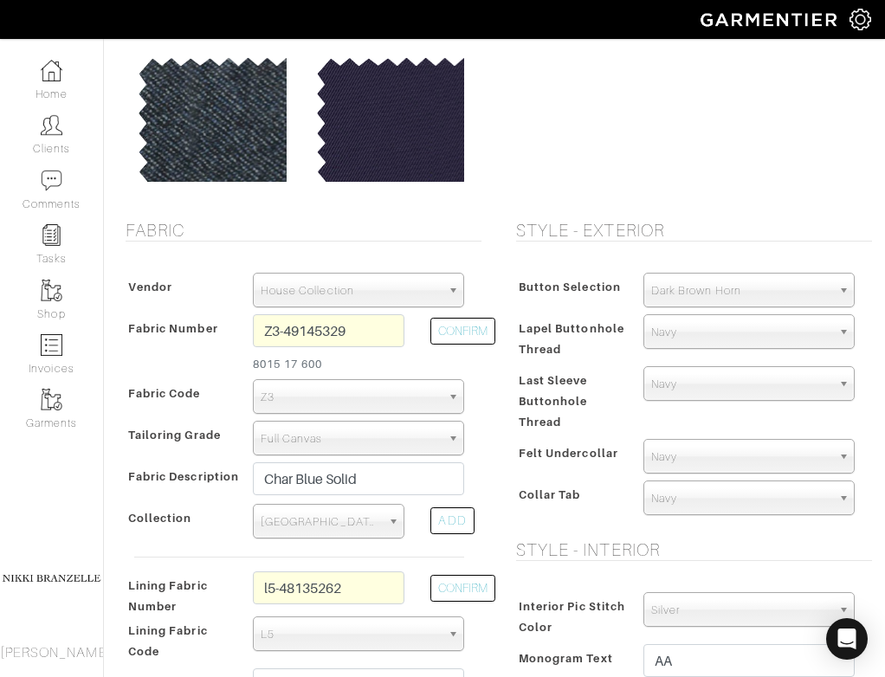
scroll to position [207, 0]
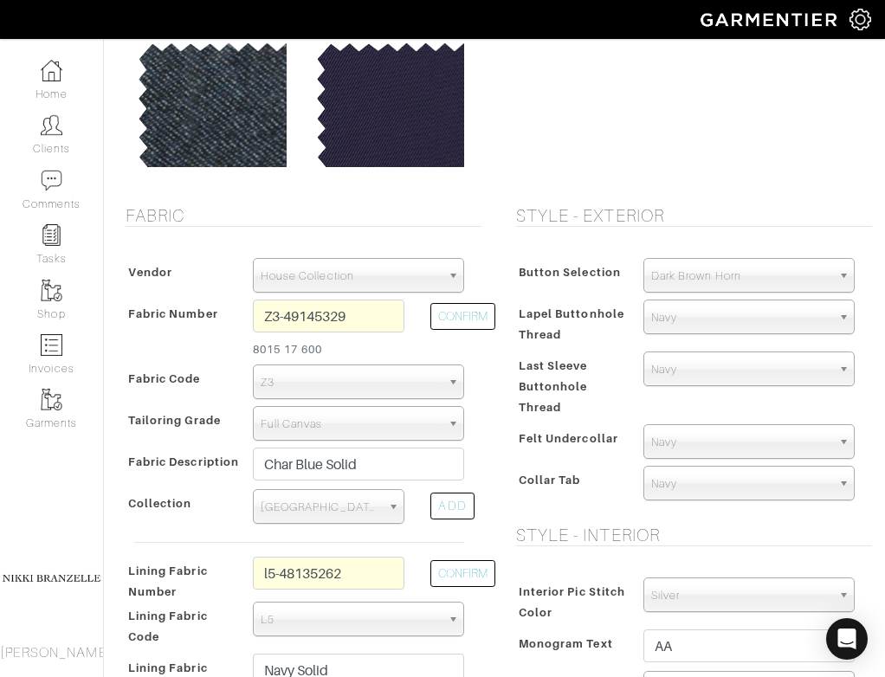
click at [677, 277] on span "Dark Brown Horn" at bounding box center [741, 276] width 180 height 35
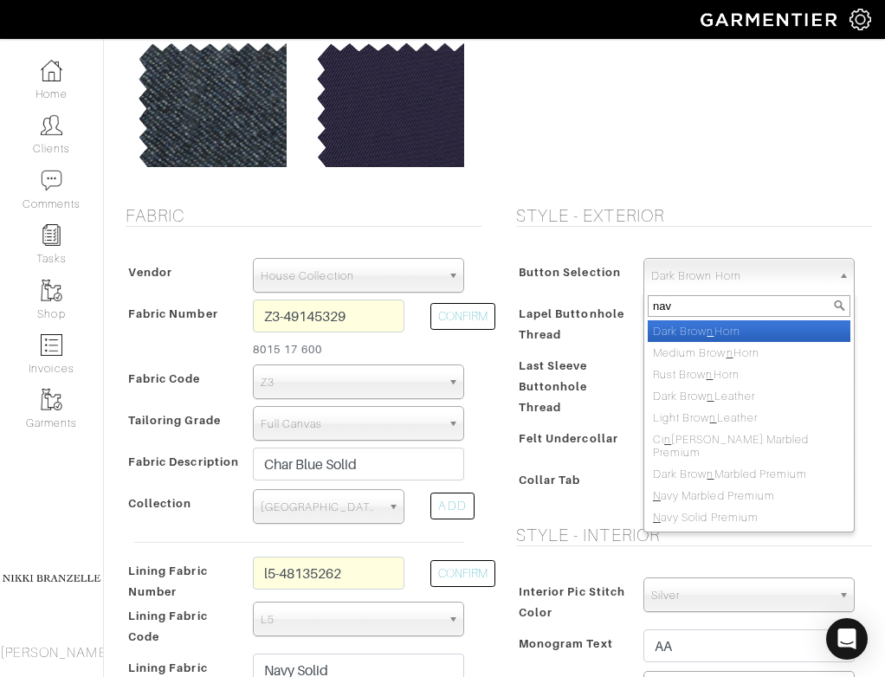
scroll to position [0, 0]
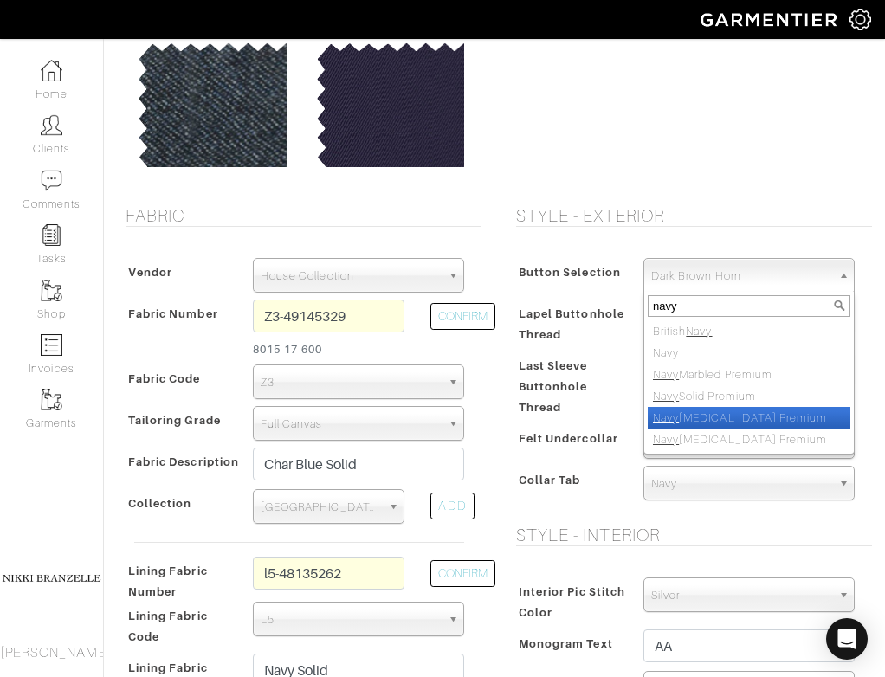
type input "navy"
click at [735, 417] on li "Navy Urea Premium" at bounding box center [749, 418] width 203 height 22
select select "151"
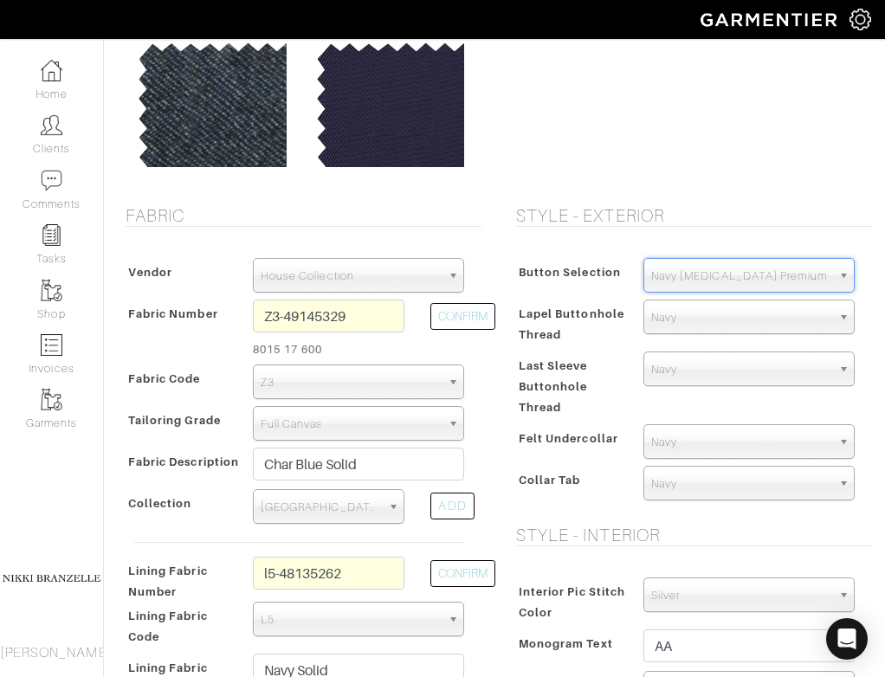
click at [781, 211] on h5 "Style - Exterior" at bounding box center [694, 215] width 356 height 21
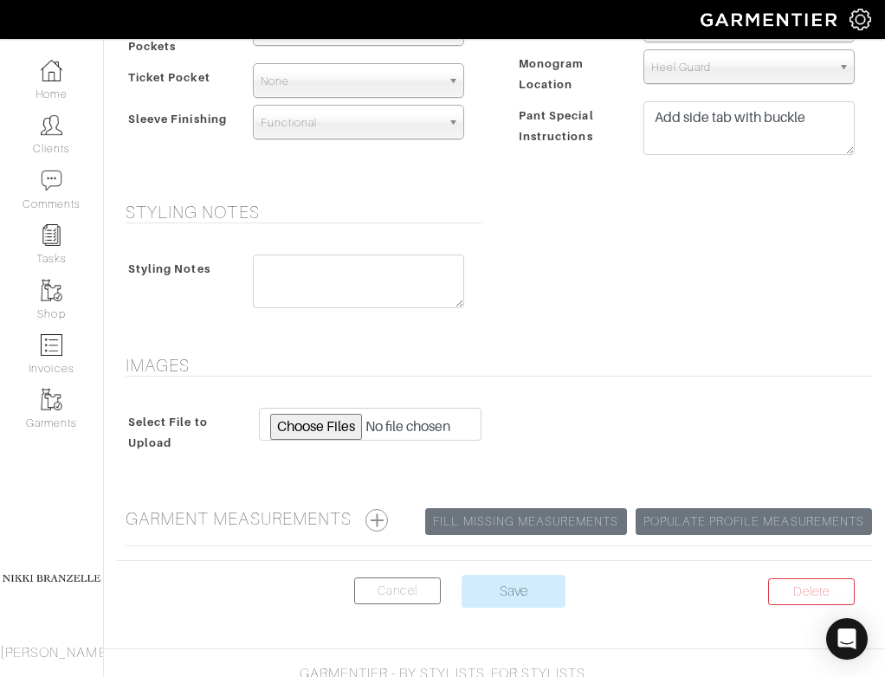
scroll to position [1335, 0]
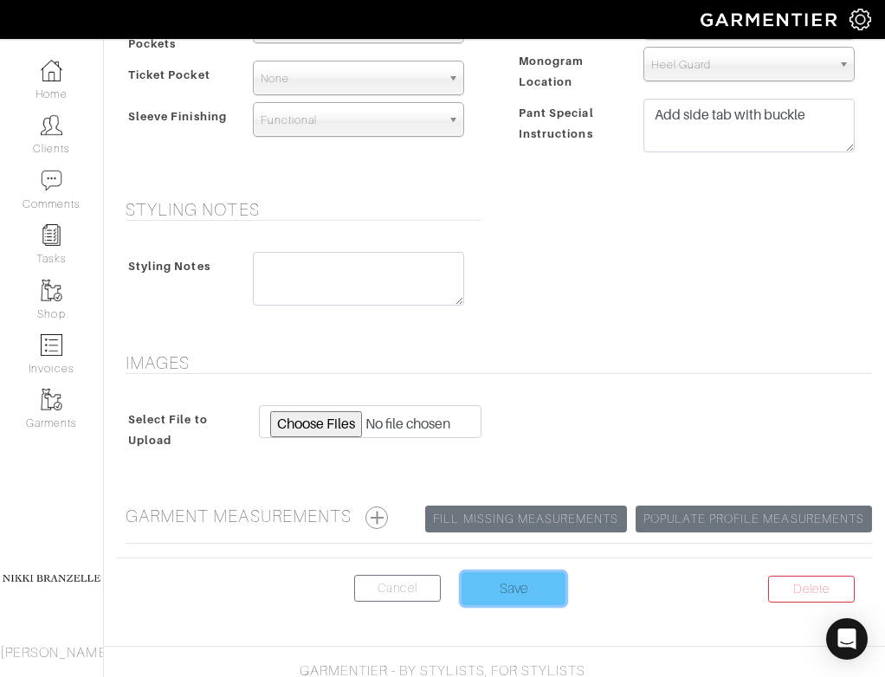
click at [530, 591] on input "Save" at bounding box center [514, 589] width 104 height 33
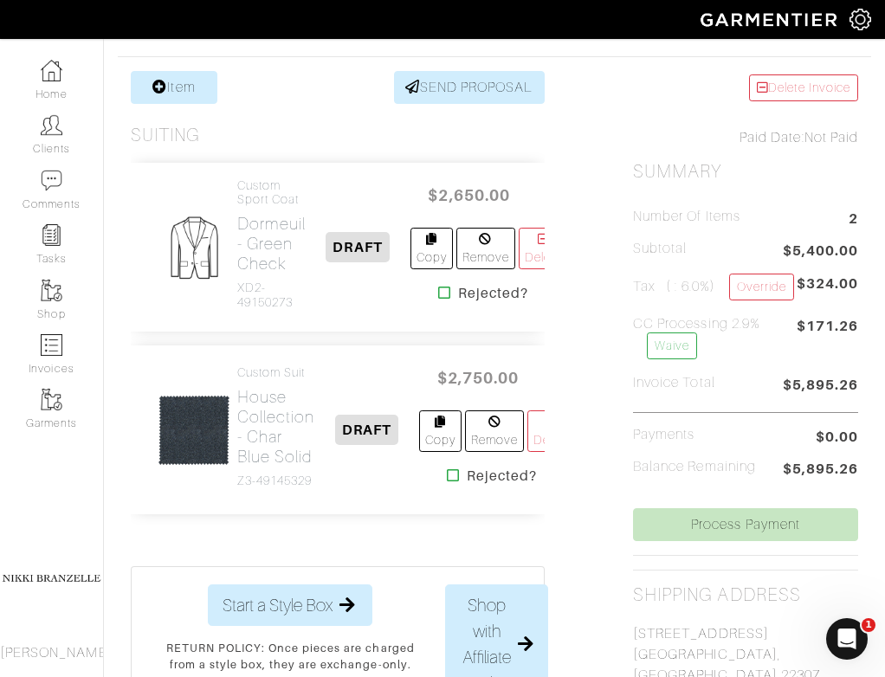
scroll to position [320, 0]
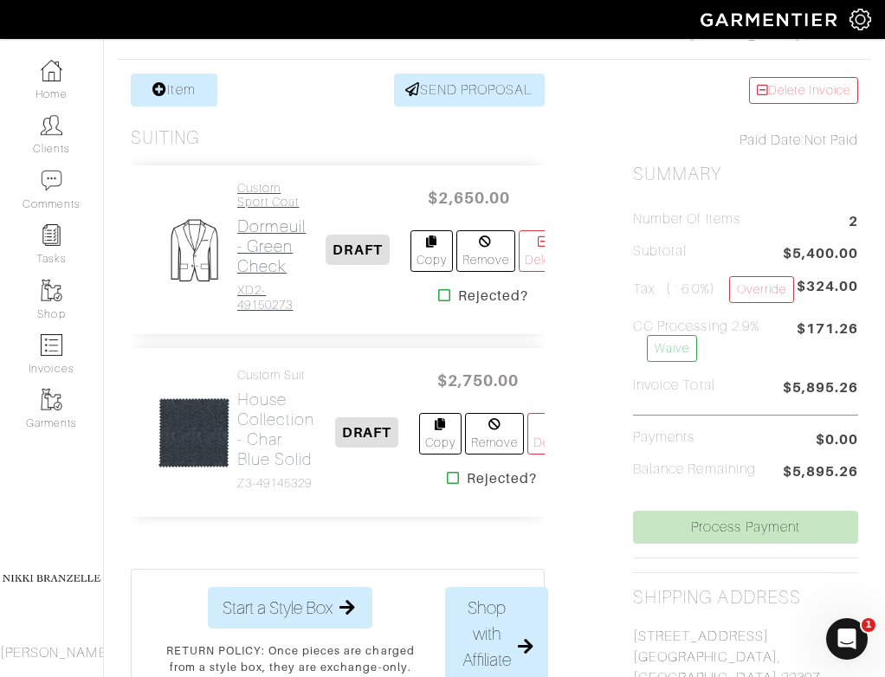
click at [269, 252] on h2 "Dormeuil - Green Check" at bounding box center [271, 247] width 68 height 60
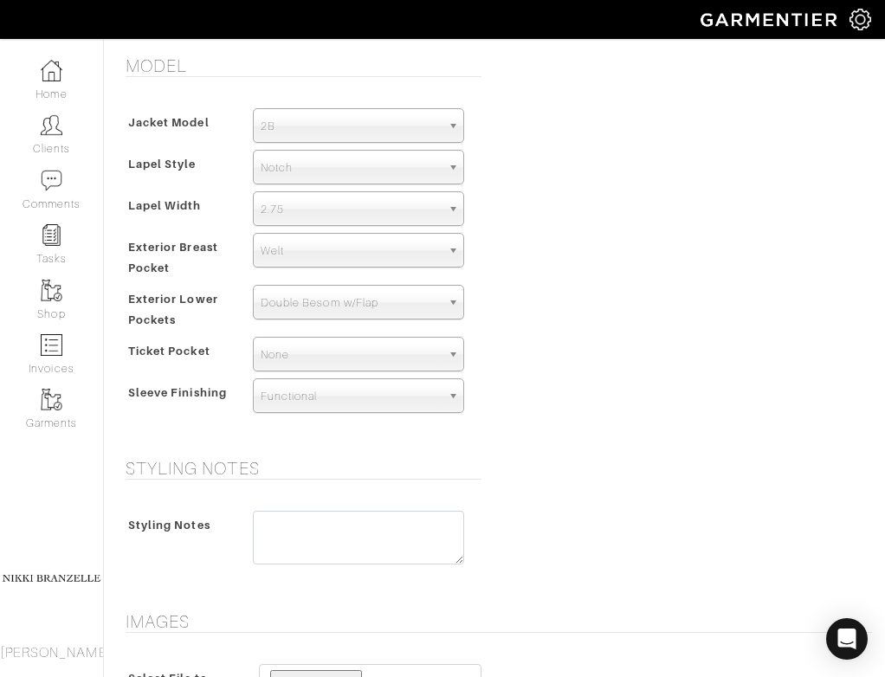
scroll to position [1059, 0]
click at [372, 210] on span "2.75" at bounding box center [351, 208] width 180 height 35
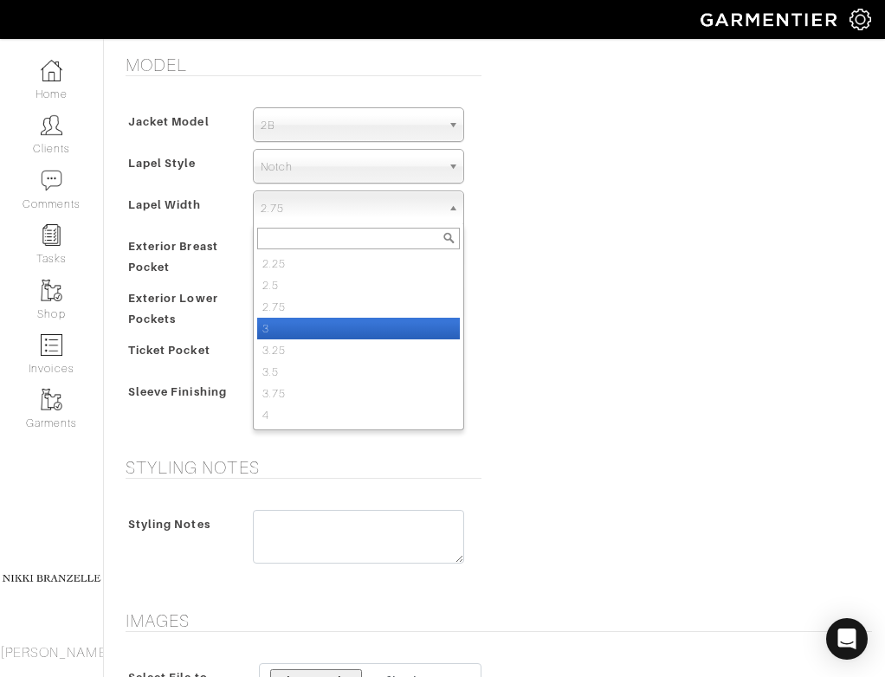
click at [328, 336] on li "3" at bounding box center [358, 329] width 203 height 22
select select "3"
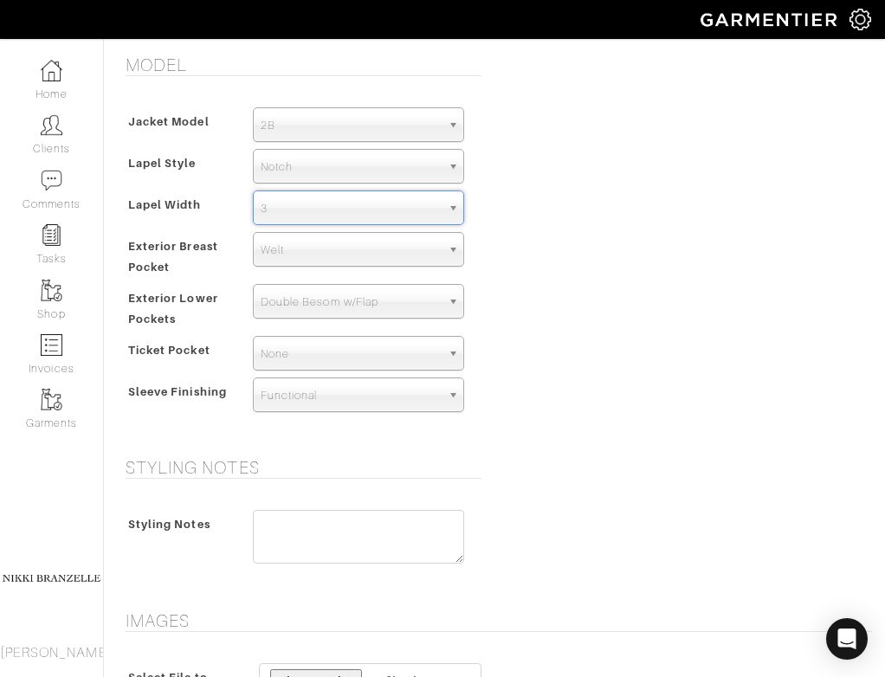
click at [562, 235] on div "Model Jacket Model 2B 1B 3-Roll-2B DB 6x2 DB 4x2 3-Roll-2B Hunting Jacket 2B La…" at bounding box center [494, 246] width 781 height 382
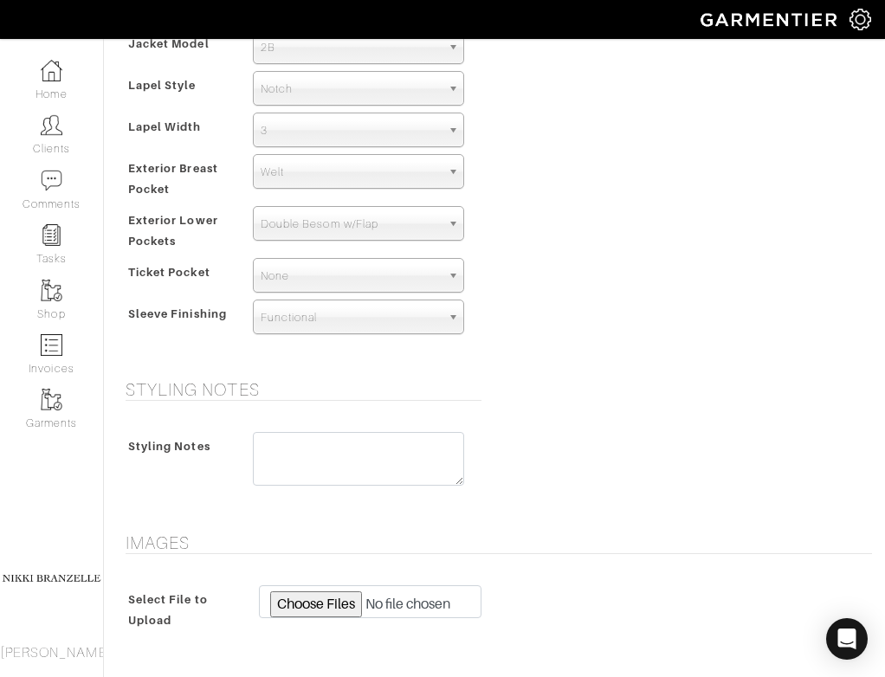
scroll to position [1156, 0]
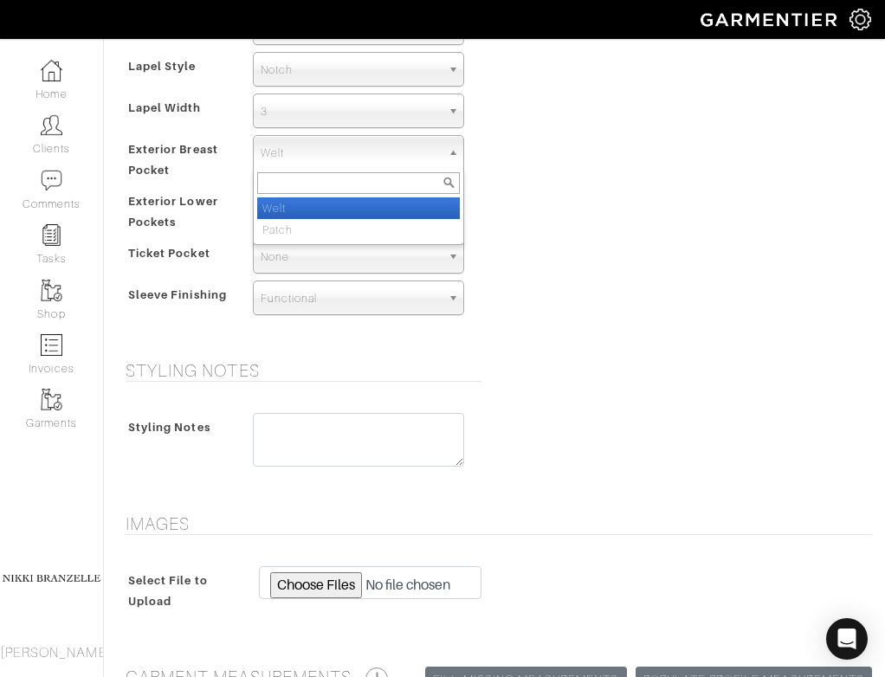
click at [319, 162] on span "Welt" at bounding box center [351, 153] width 180 height 35
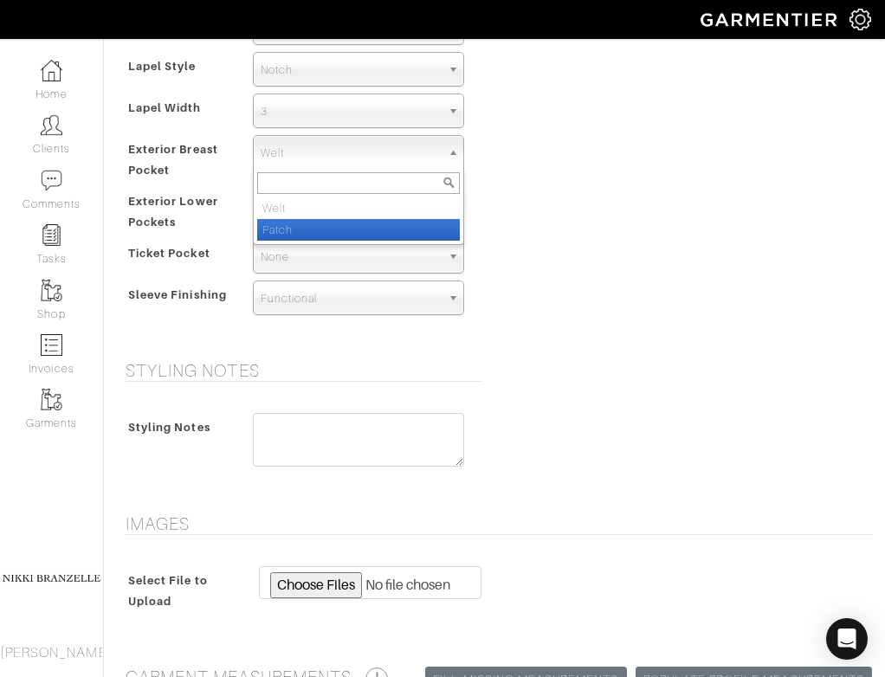
click at [321, 227] on li "Patch" at bounding box center [358, 230] width 203 height 22
select select "Patch"
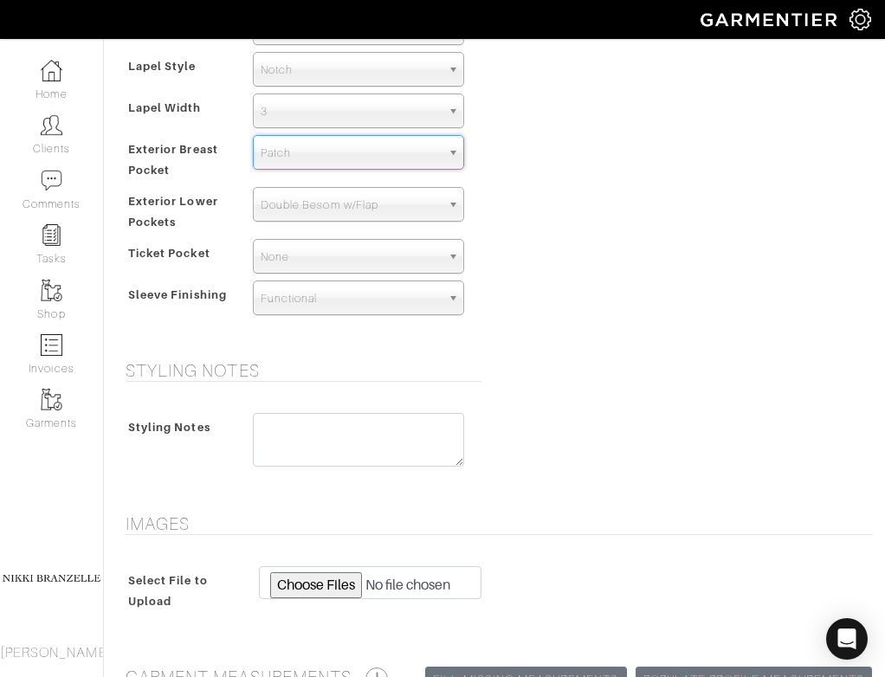
click at [585, 142] on div "Model Jacket Model 2B 1B 3-Roll-2B DB 6x2 DB 4x2 3-Roll-2B Hunting Jacket 2B La…" at bounding box center [494, 149] width 781 height 382
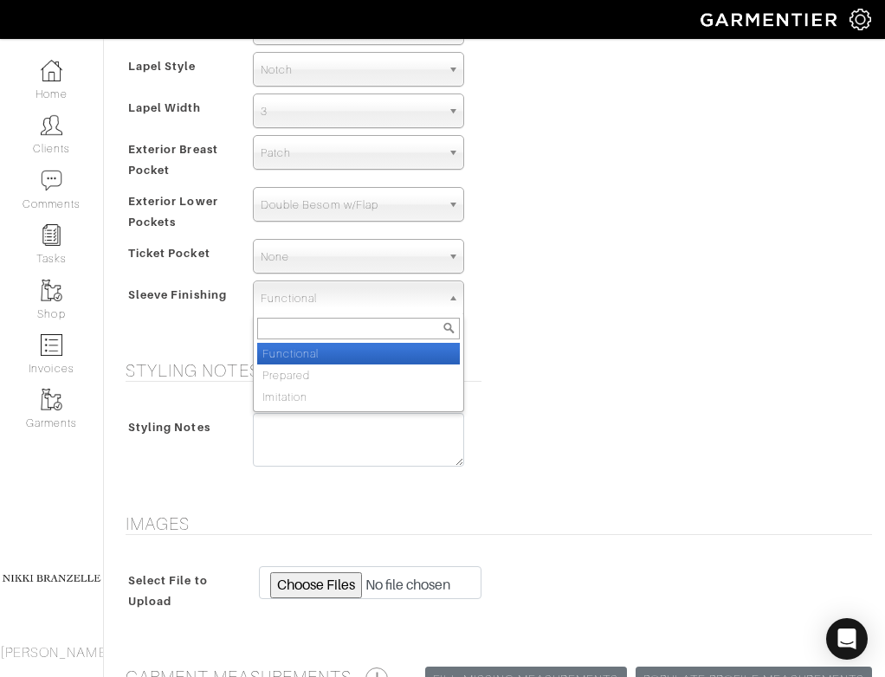
click at [308, 304] on span "Functional" at bounding box center [351, 299] width 180 height 35
click at [508, 279] on div "Model Jacket Model 2B 1B 3-Roll-2B DB 6x2 DB 4x2 3-Roll-2B Hunting Jacket 2B La…" at bounding box center [494, 149] width 781 height 382
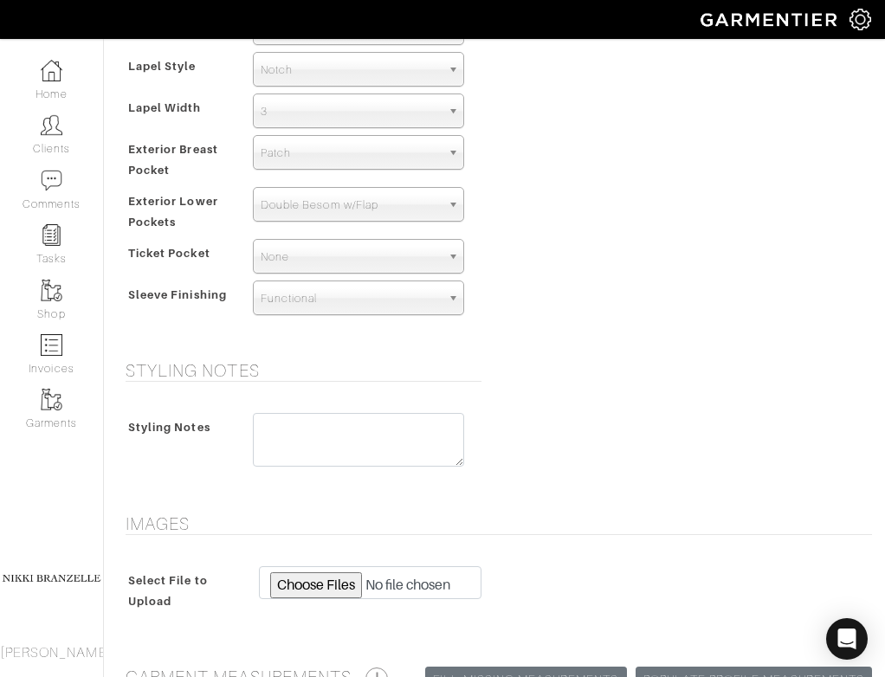
click at [434, 255] on span "None" at bounding box center [351, 257] width 180 height 35
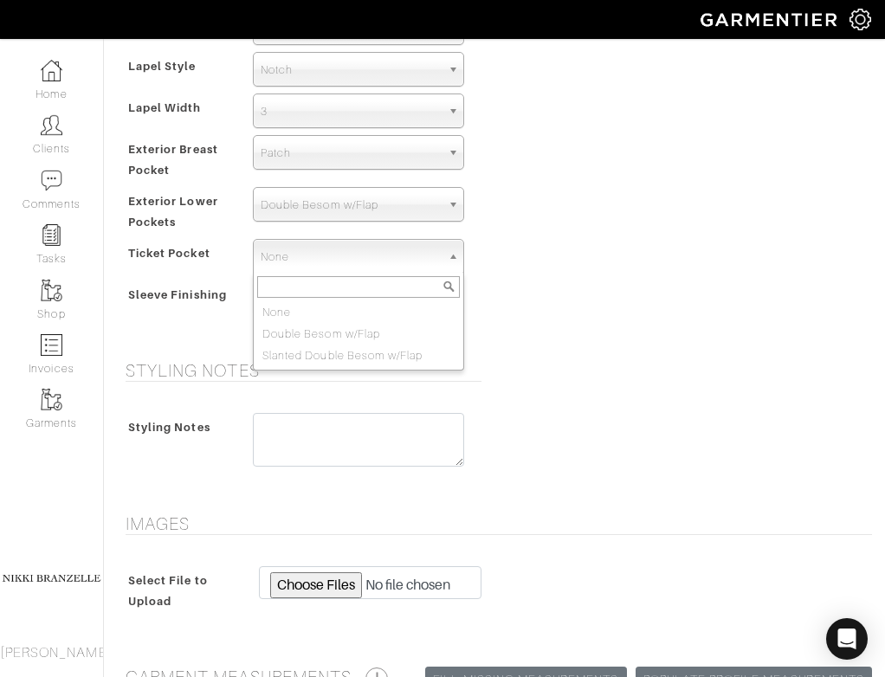
click at [560, 269] on div "Model Jacket Model 2B 1B 3-Roll-2B DB 6x2 DB 4x2 3-Roll-2B Hunting Jacket 2B La…" at bounding box center [494, 149] width 781 height 382
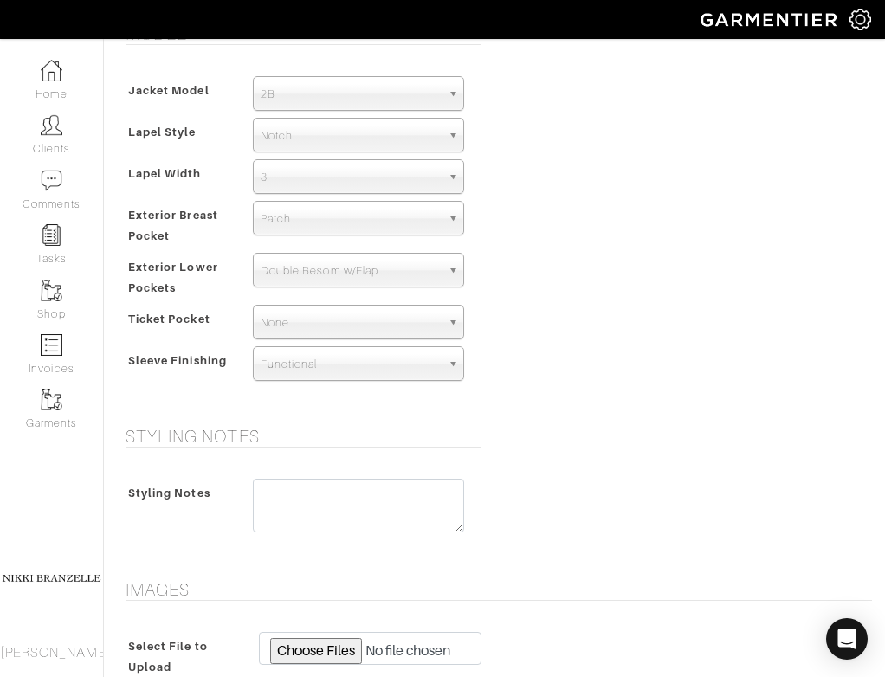
scroll to position [1092, 0]
click at [309, 277] on span "Double Besom w/Flap" at bounding box center [351, 269] width 180 height 35
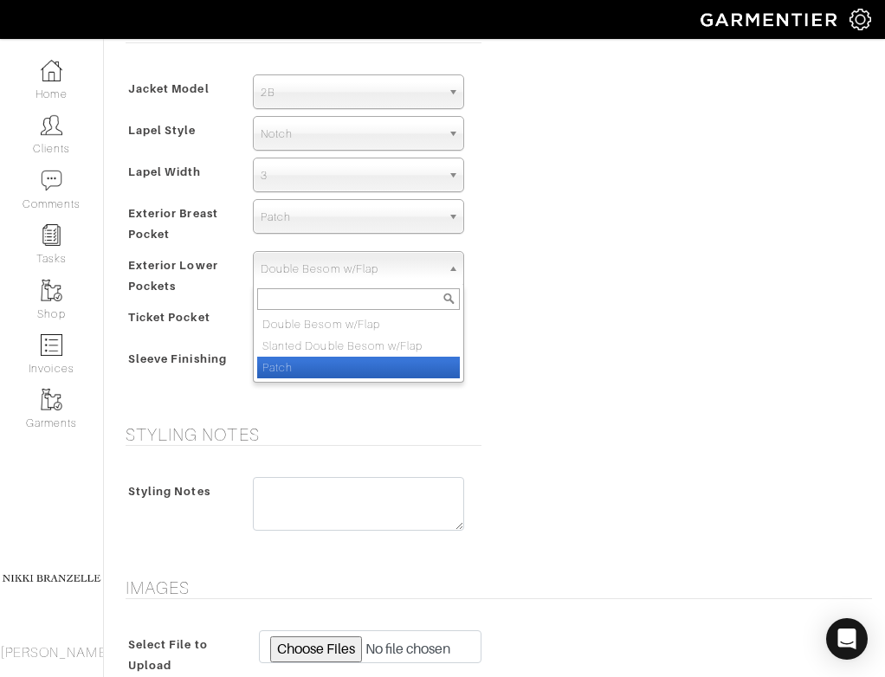
click at [308, 359] on li "Patch" at bounding box center [358, 368] width 203 height 22
select select "Patch"
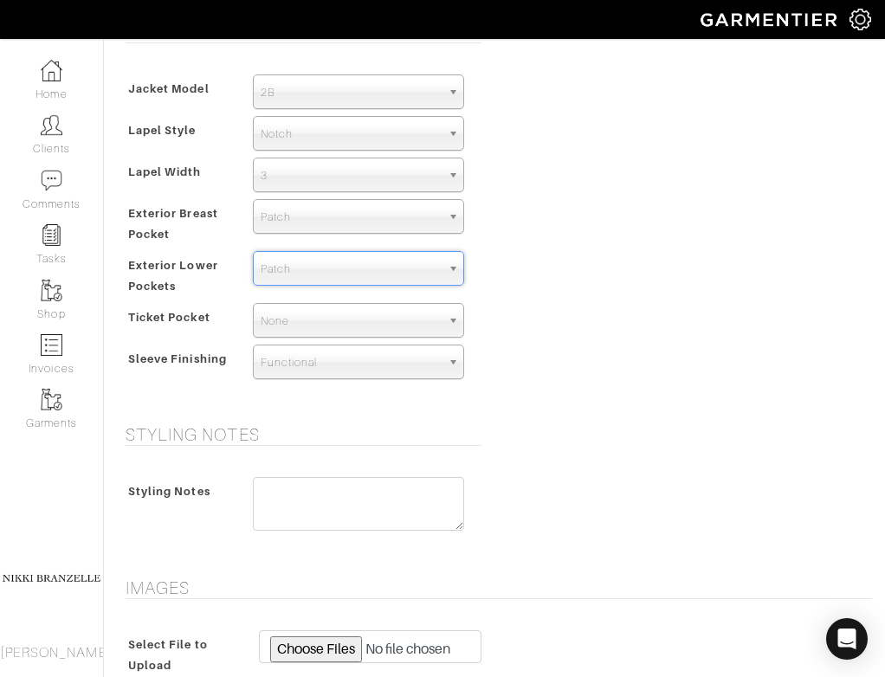
click at [546, 281] on div "Model Jacket Model 2B 1B 3-Roll-2B DB 6x2 DB 4x2 3-Roll-2B Hunting Jacket 2B La…" at bounding box center [494, 213] width 781 height 382
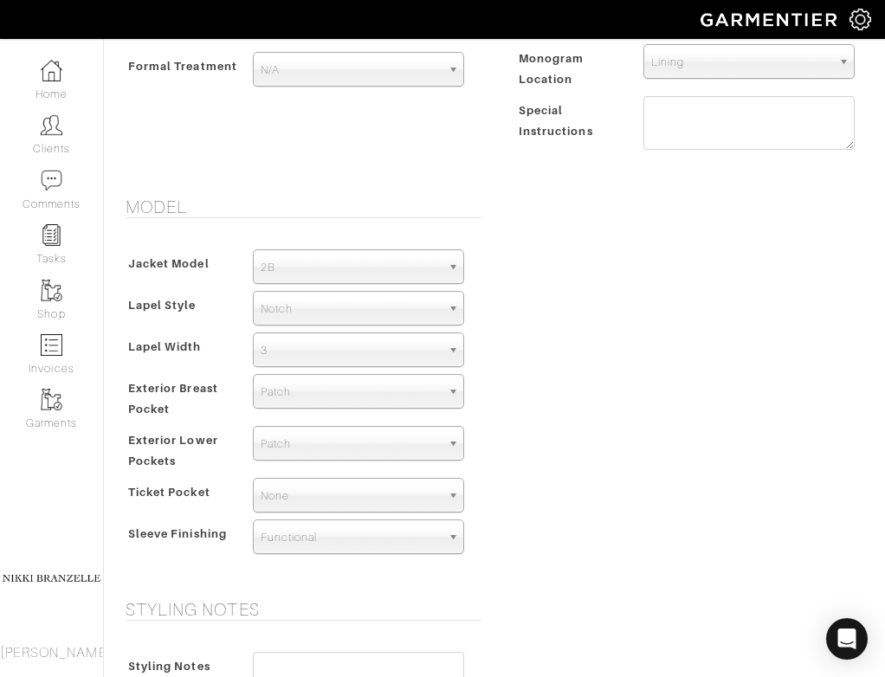
scroll to position [745, 0]
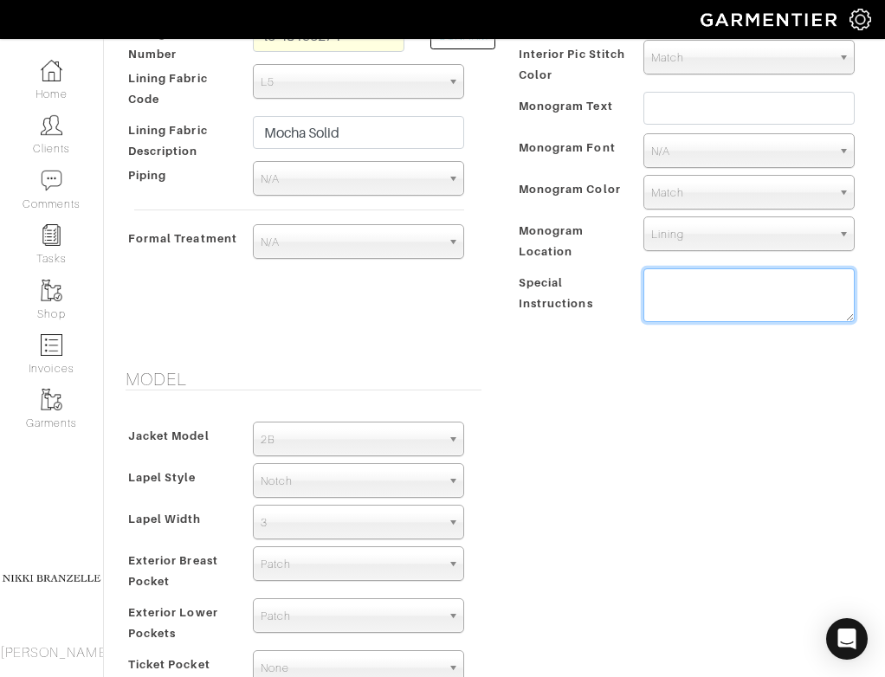
click at [738, 288] on textarea at bounding box center [749, 296] width 211 height 54
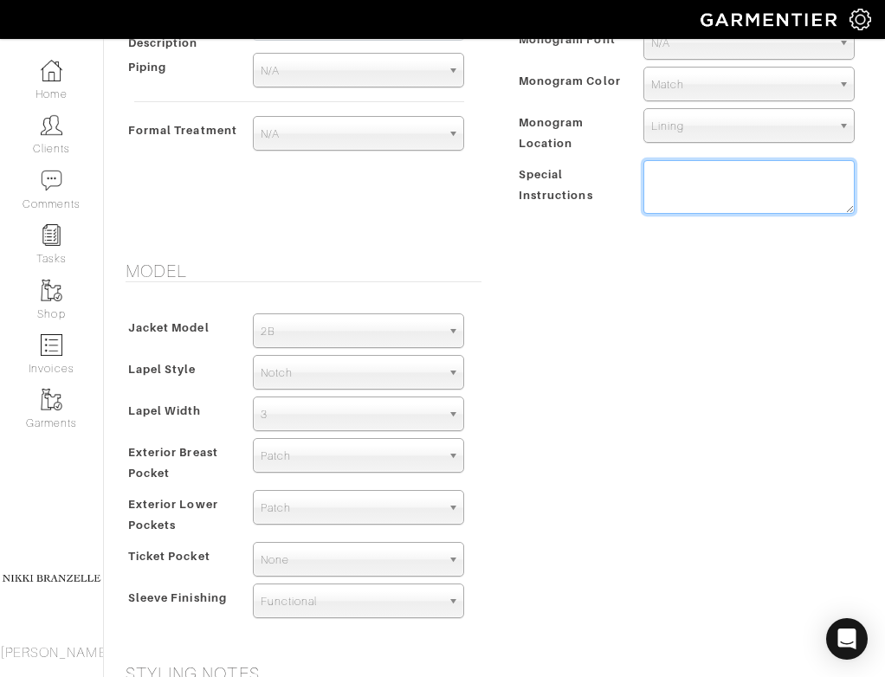
scroll to position [852, 0]
type textarea "1.4 inch pic stitch"
click at [600, 340] on div "Model Jacket Model 2B 1B 3-Roll-2B DB 6x2 DB 4x2 3-Roll-2B Hunting Jacket 2B La…" at bounding box center [494, 453] width 781 height 382
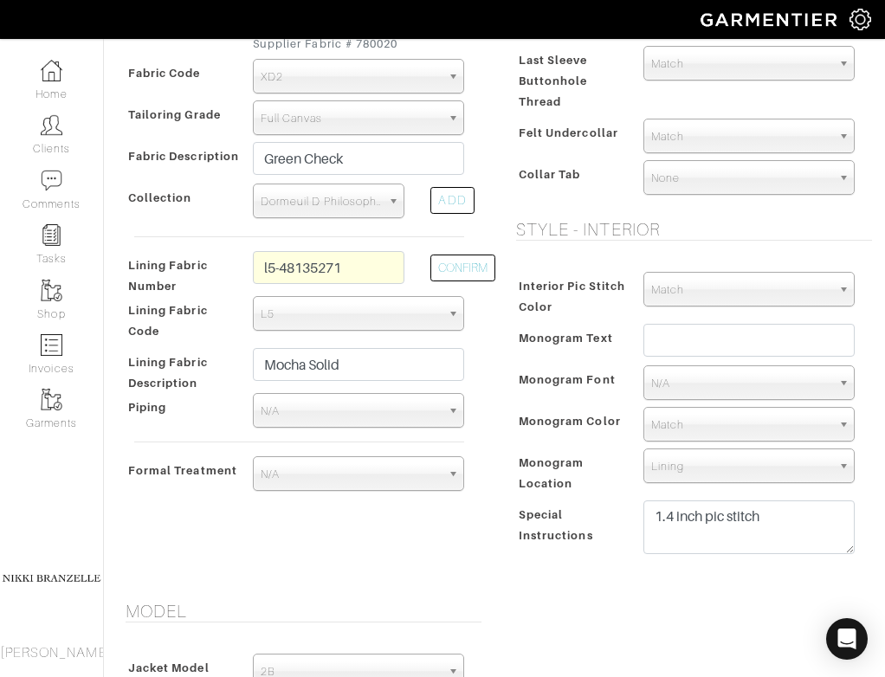
scroll to position [480, 0]
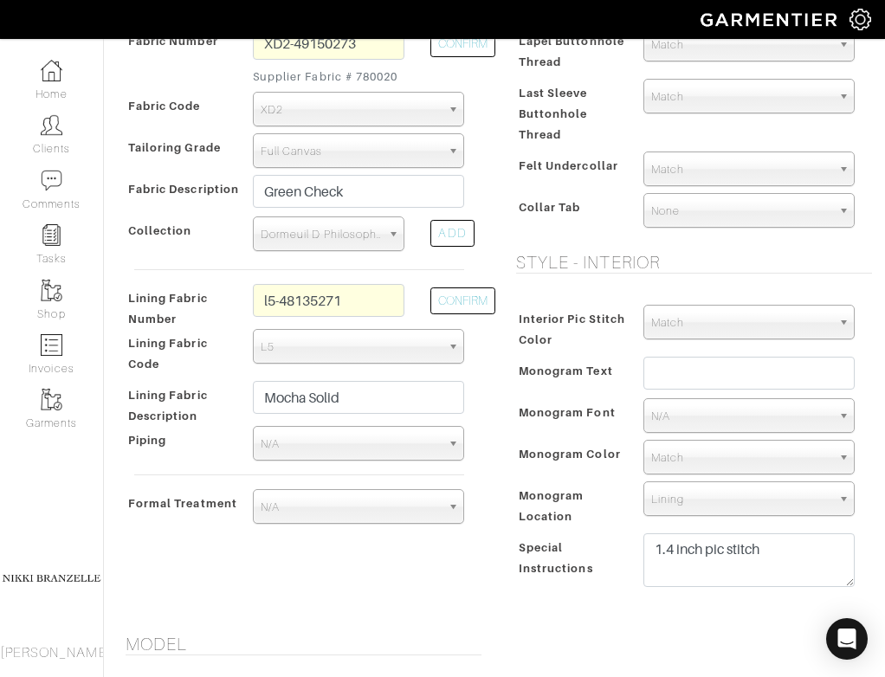
click at [664, 224] on span "None" at bounding box center [741, 211] width 180 height 35
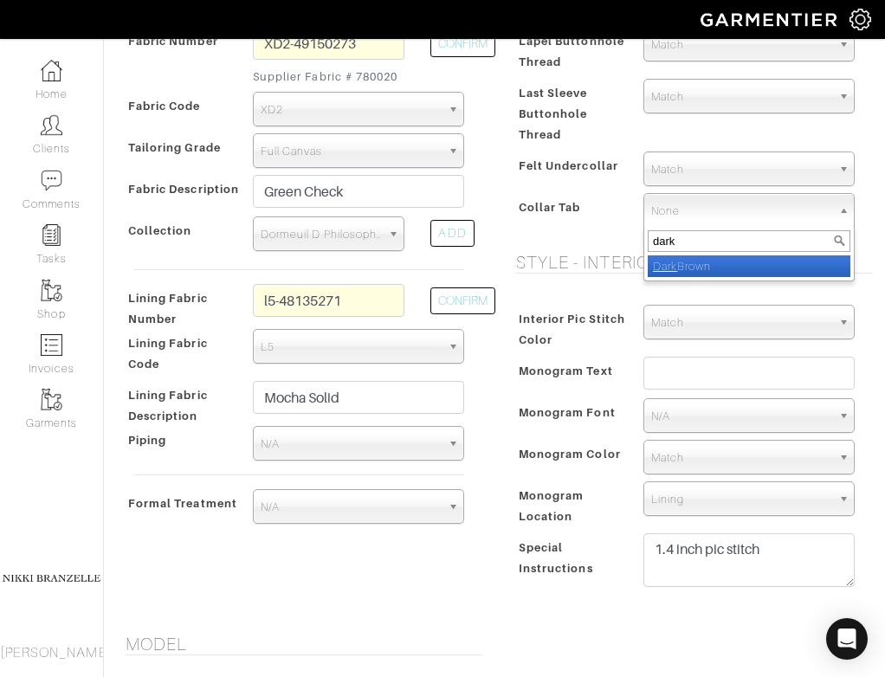
type input "dark"
click at [689, 270] on li "Dark Brown" at bounding box center [749, 267] width 203 height 22
select select "29"
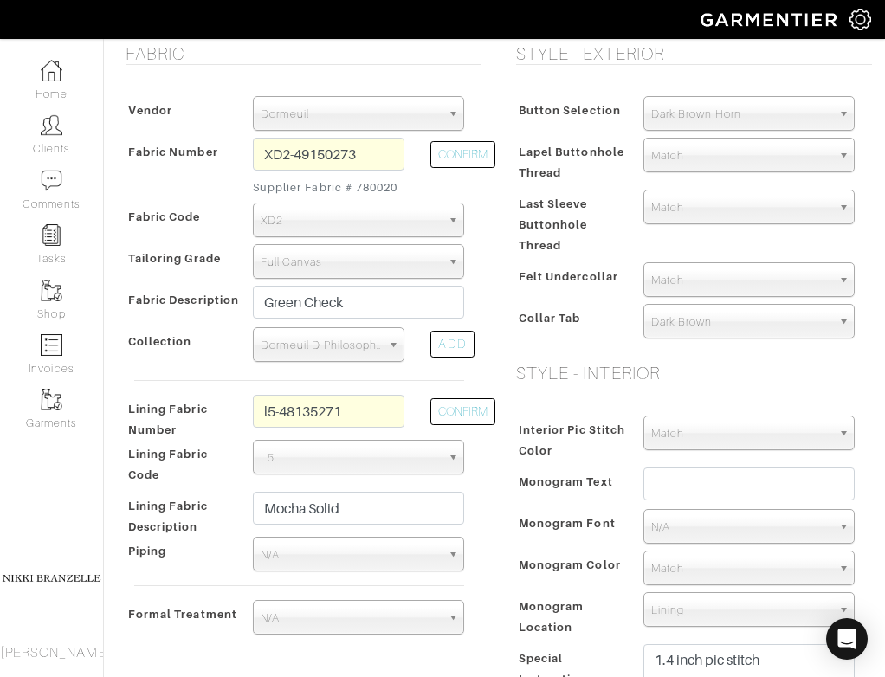
scroll to position [366, 0]
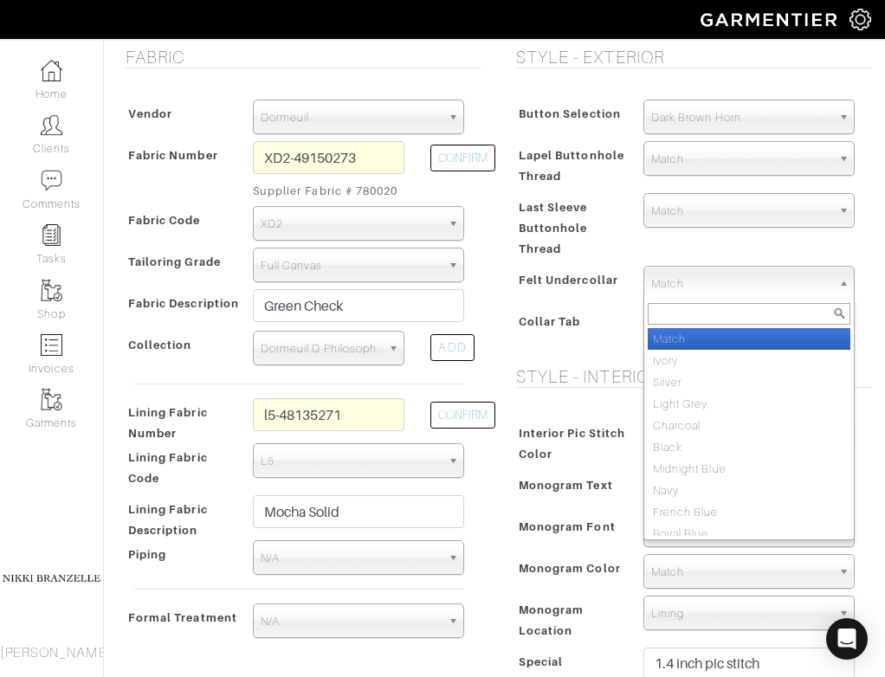
click at [718, 285] on span "Match" at bounding box center [741, 284] width 180 height 35
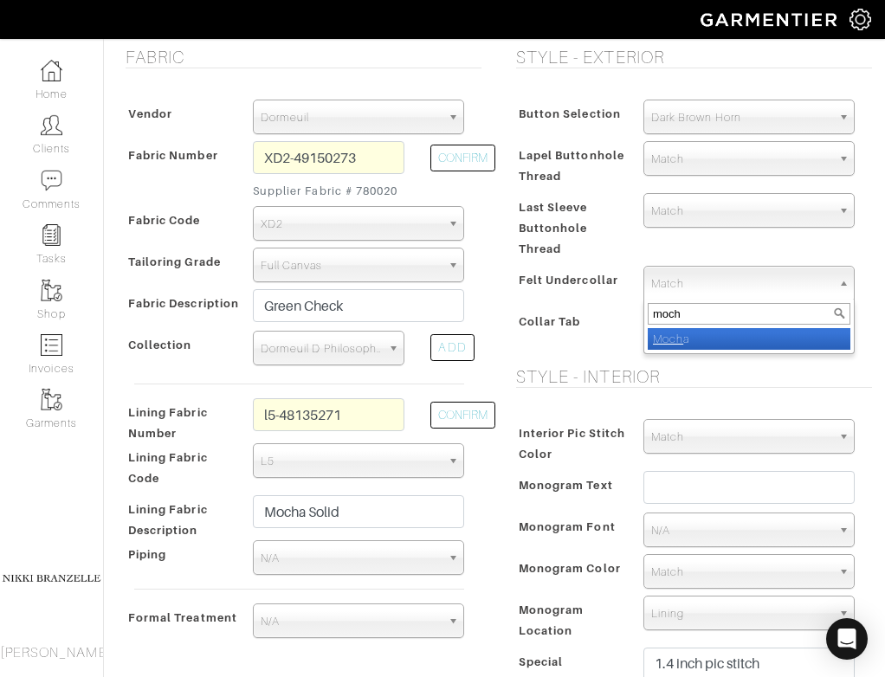
type input "moch"
click at [727, 339] on li "Moch a" at bounding box center [749, 339] width 203 height 22
select select "28"
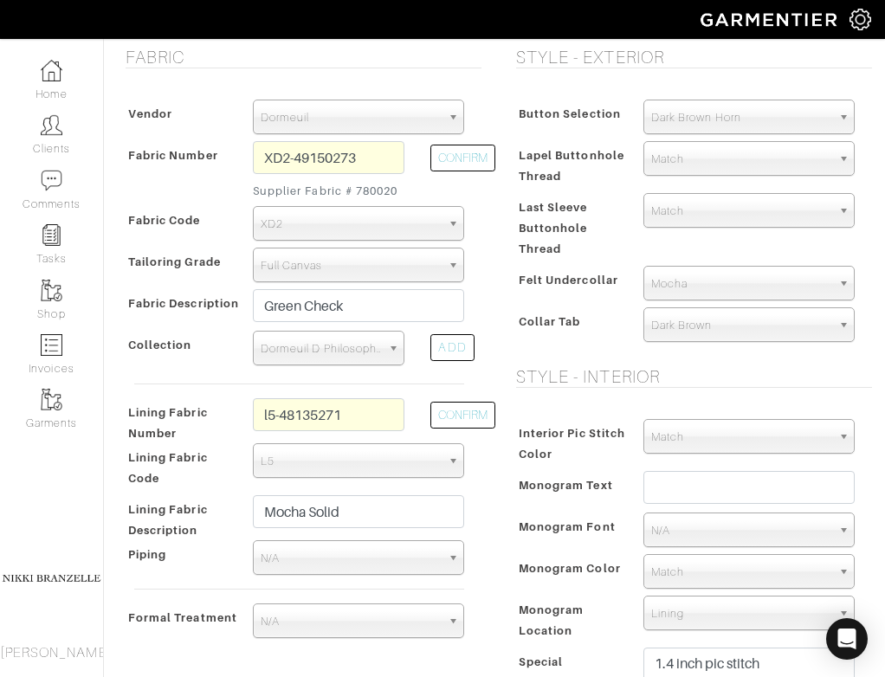
click at [664, 250] on div "Match Aubergine Azure Beige Black Blue British Navy Bubble Gum Burgundy Burnt O…" at bounding box center [749, 226] width 237 height 66
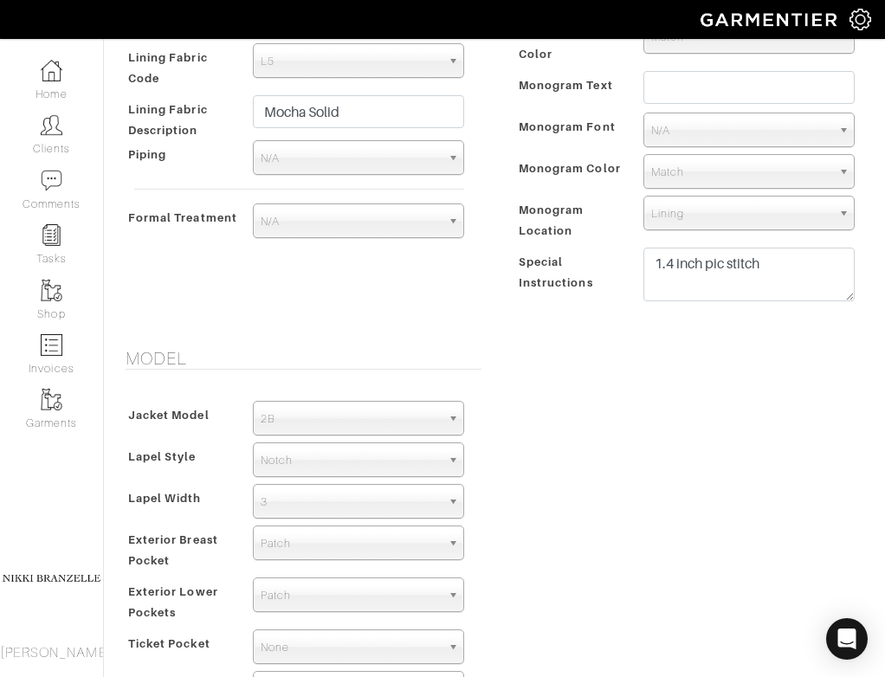
scroll to position [773, 0]
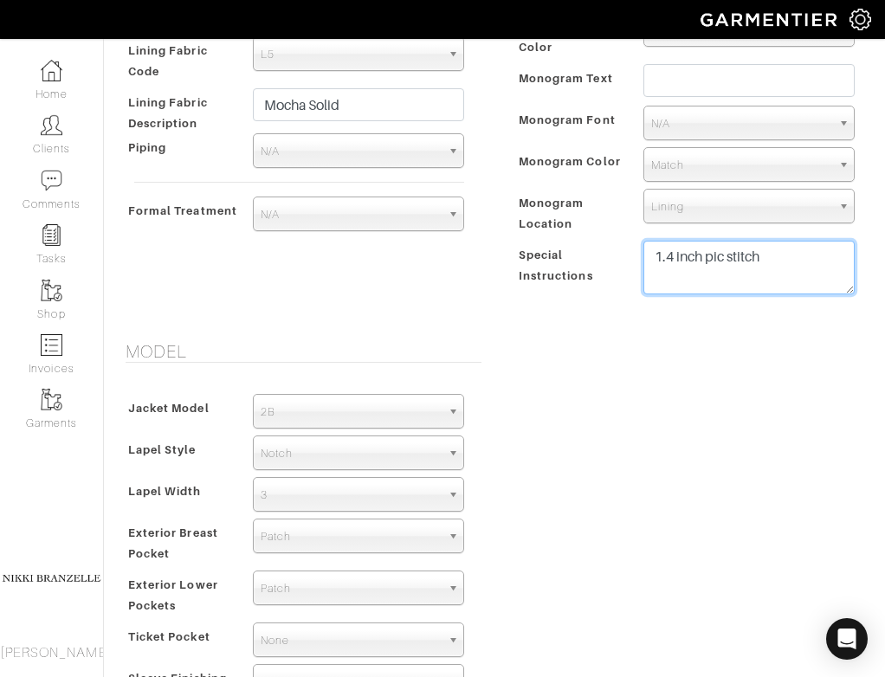
click at [774, 257] on textarea "1.4 inch pic stitch" at bounding box center [749, 268] width 211 height 54
click at [650, 281] on textarea "1.4 inch pic stitch stacked buttons on sleeves" at bounding box center [749, 268] width 211 height 54
type textarea "*1.4 inch pic stitch *stacked buttons on sleeves"
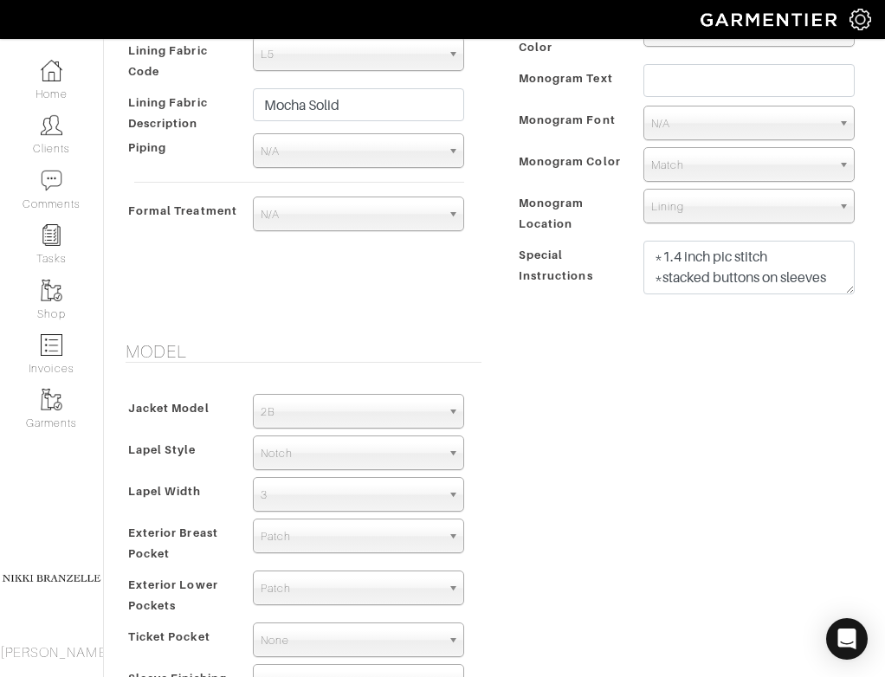
click at [653, 321] on form "See Custom Models & Style Options Swatch & Detail Images Price $ 2650.00 Fabric…" at bounding box center [494, 257] width 755 height 1827
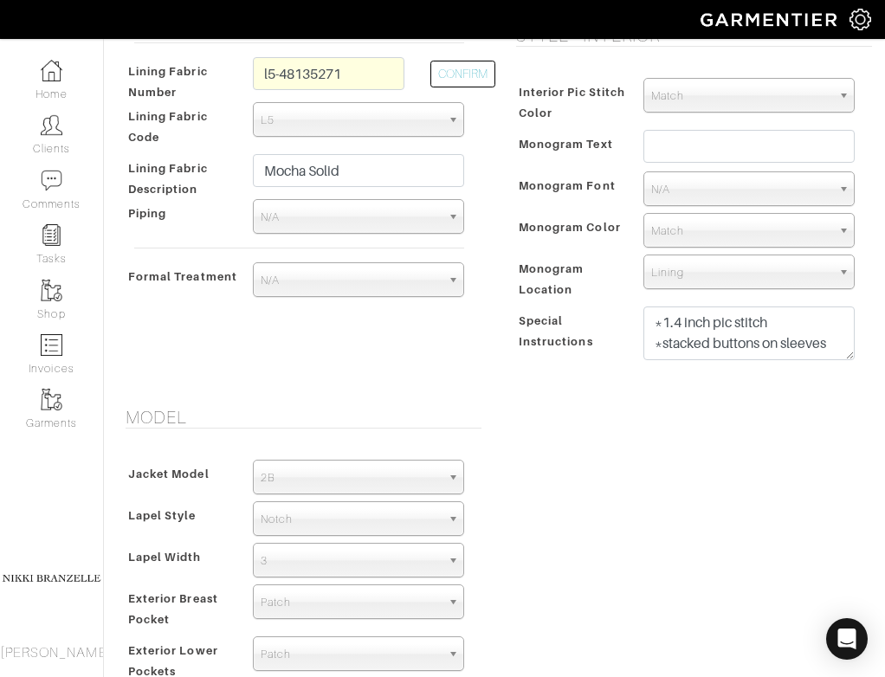
scroll to position [704, 0]
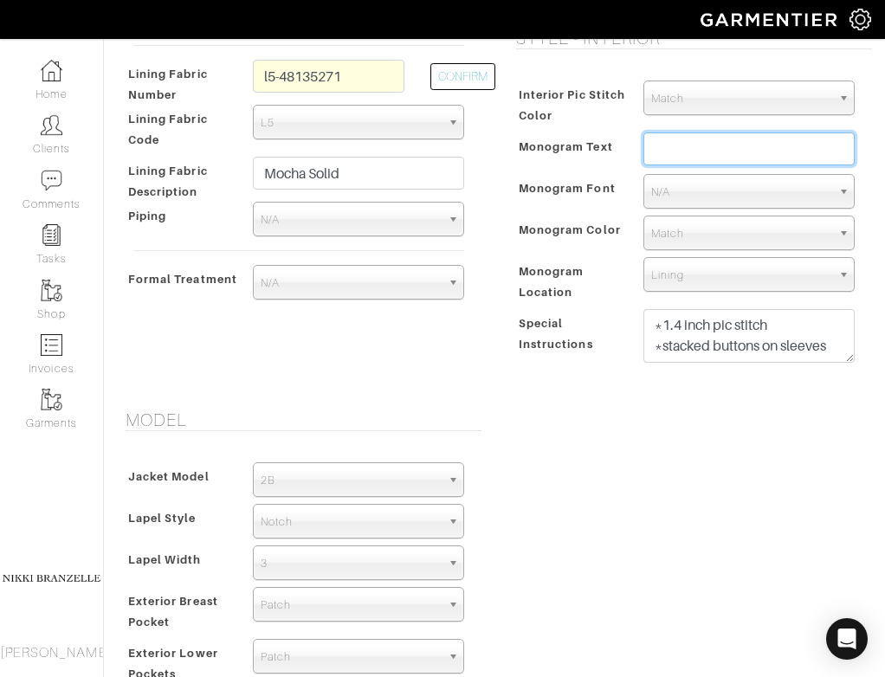
click at [717, 150] on input "text" at bounding box center [749, 149] width 211 height 33
type input "AA"
click at [493, 267] on div "Fabric Vendor Zegna Scabal Loro Piana Gladson Dormeuil House Collection London …" at bounding box center [299, 48] width 391 height 681
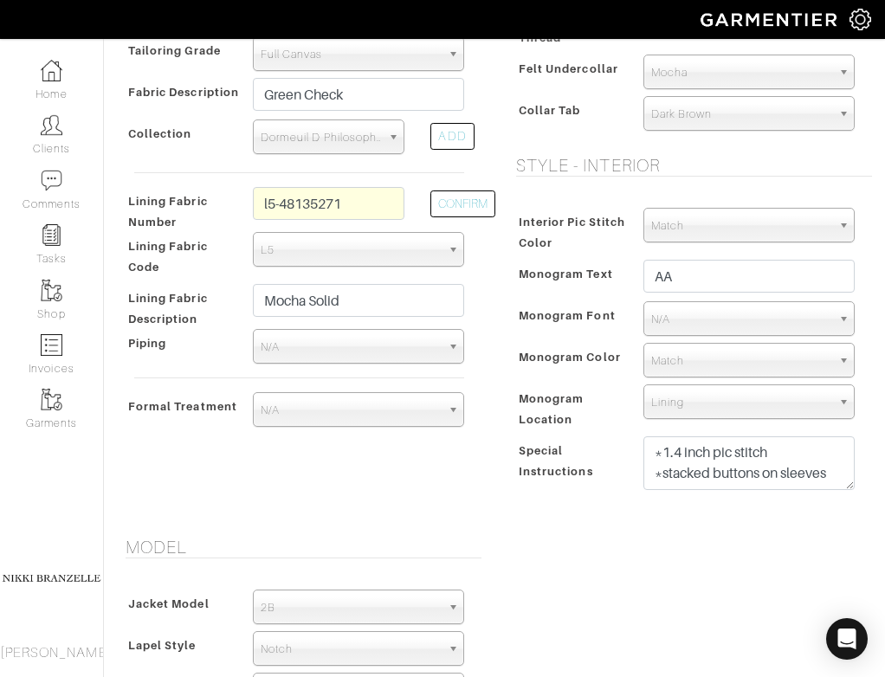
scroll to position [585, 0]
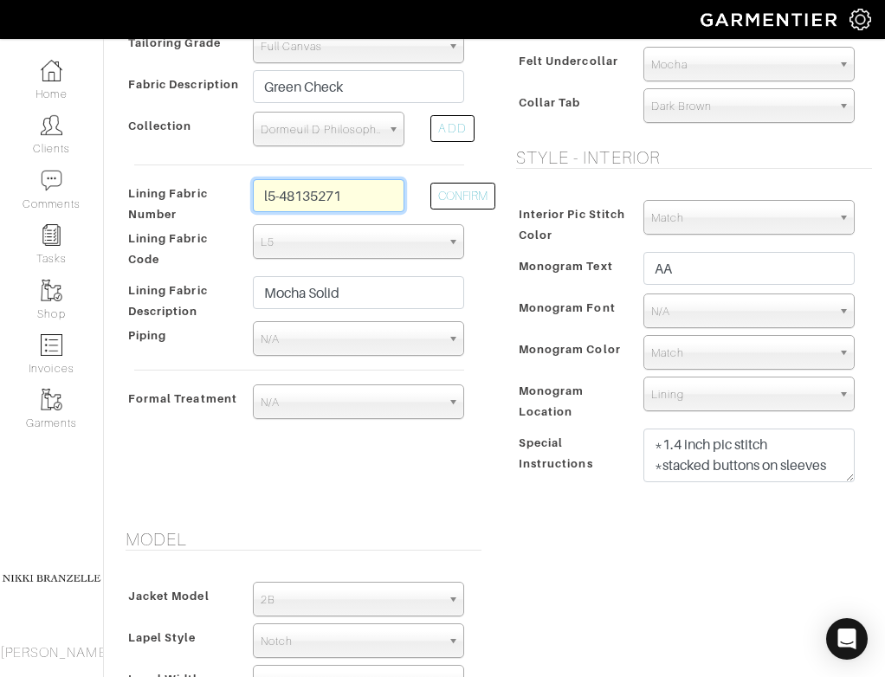
click at [379, 201] on input "l5-48135271" at bounding box center [329, 195] width 152 height 33
type input "l5-48135272"
click at [471, 203] on button "CONFIRM" at bounding box center [463, 196] width 65 height 27
type input "Brown Solid"
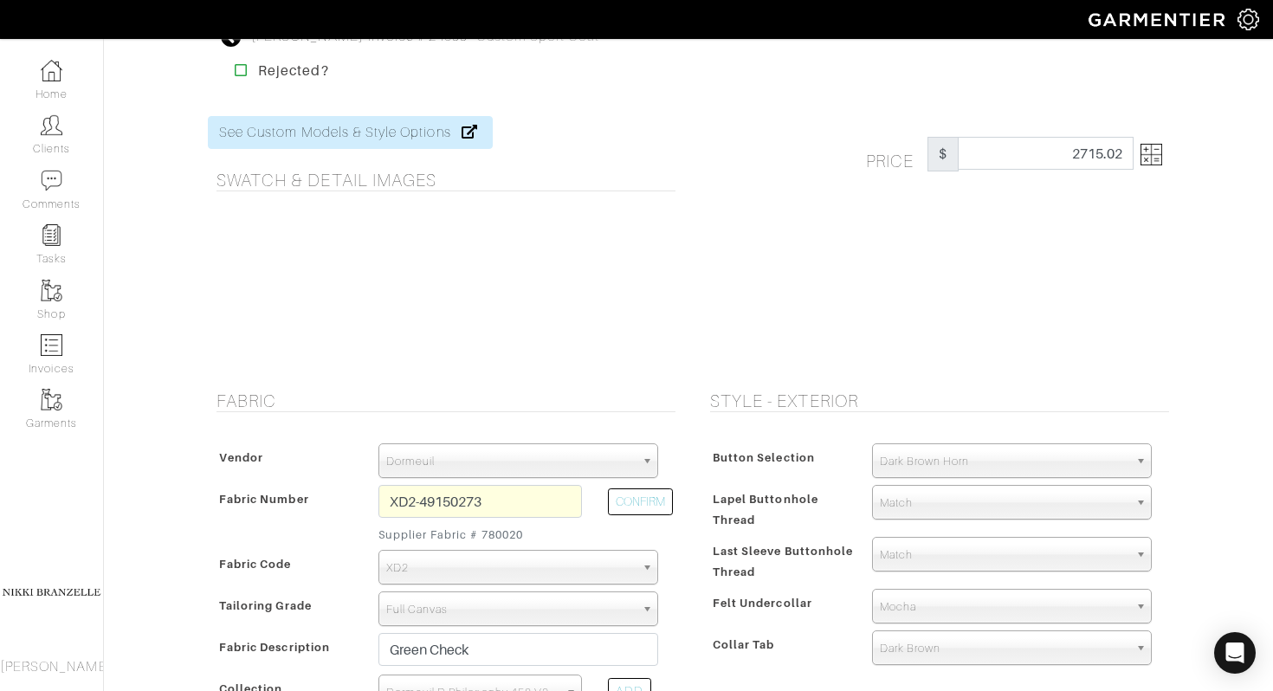
scroll to position [29, 0]
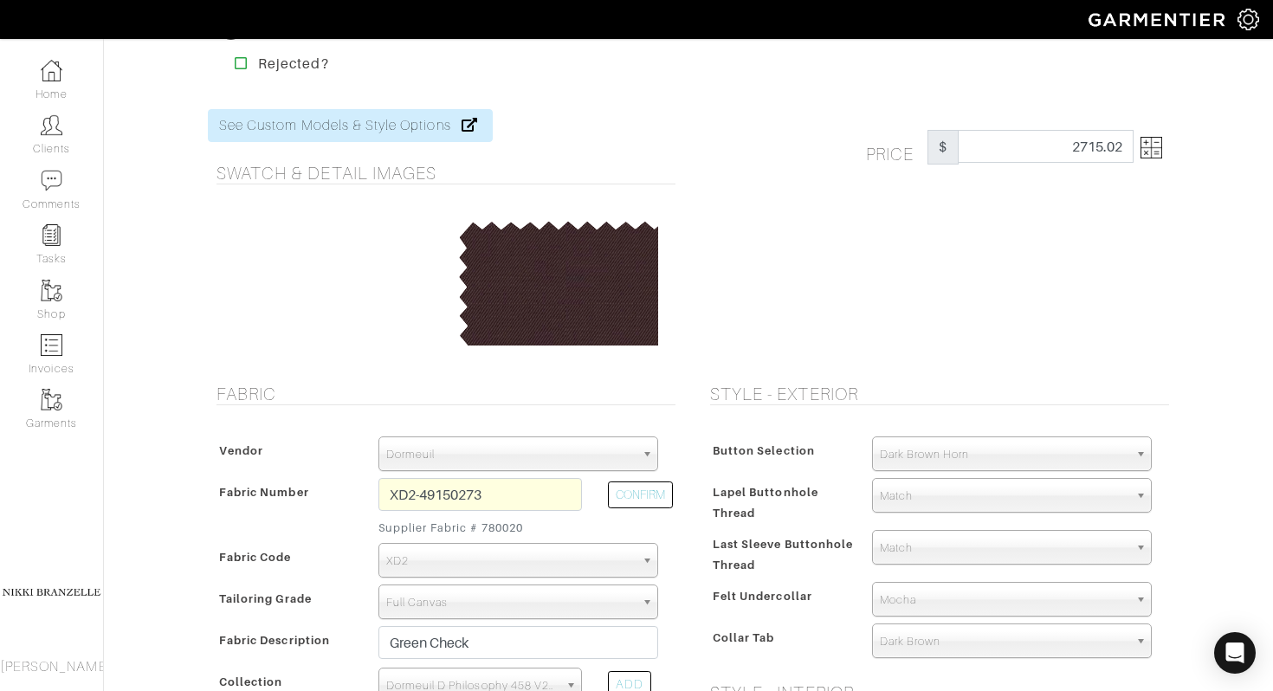
click at [884, 147] on img at bounding box center [1152, 148] width 22 height 22
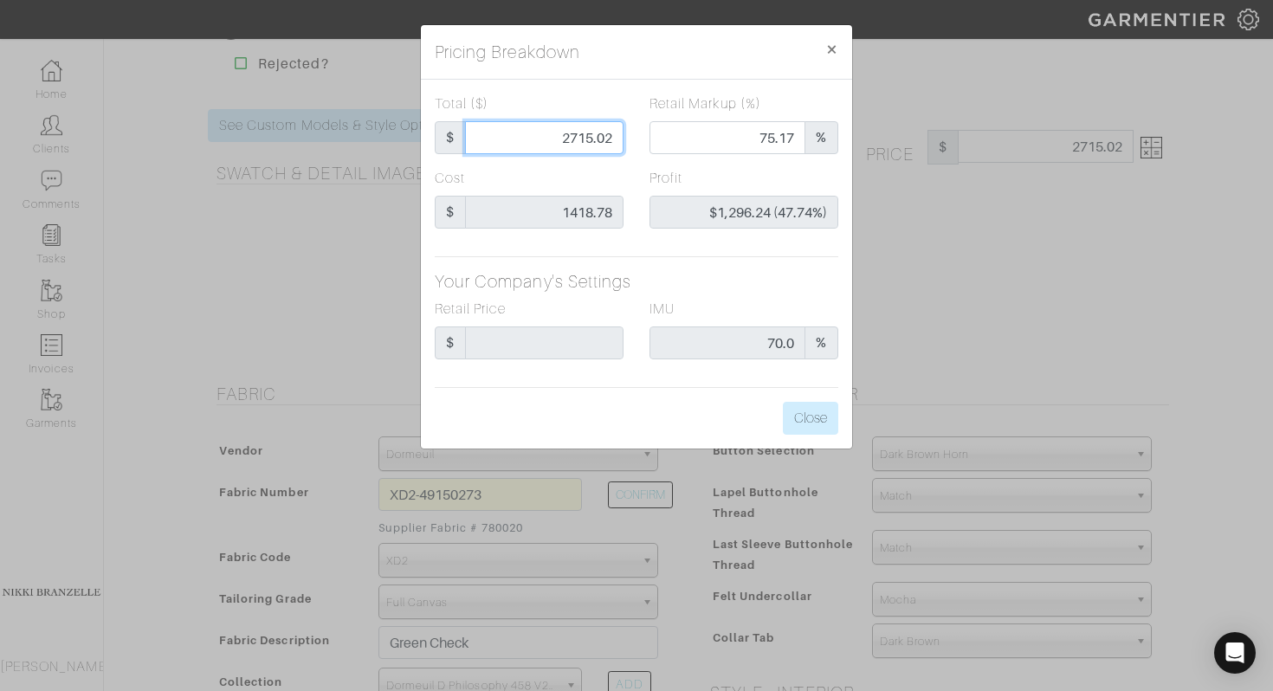
drag, startPoint x: 570, startPoint y: 139, endPoint x: 632, endPoint y: 158, distance: 64.4
click at [632, 159] on div "Total ($) $ 2715.02" at bounding box center [529, 131] width 215 height 74
type input "25"
type input "0.00"
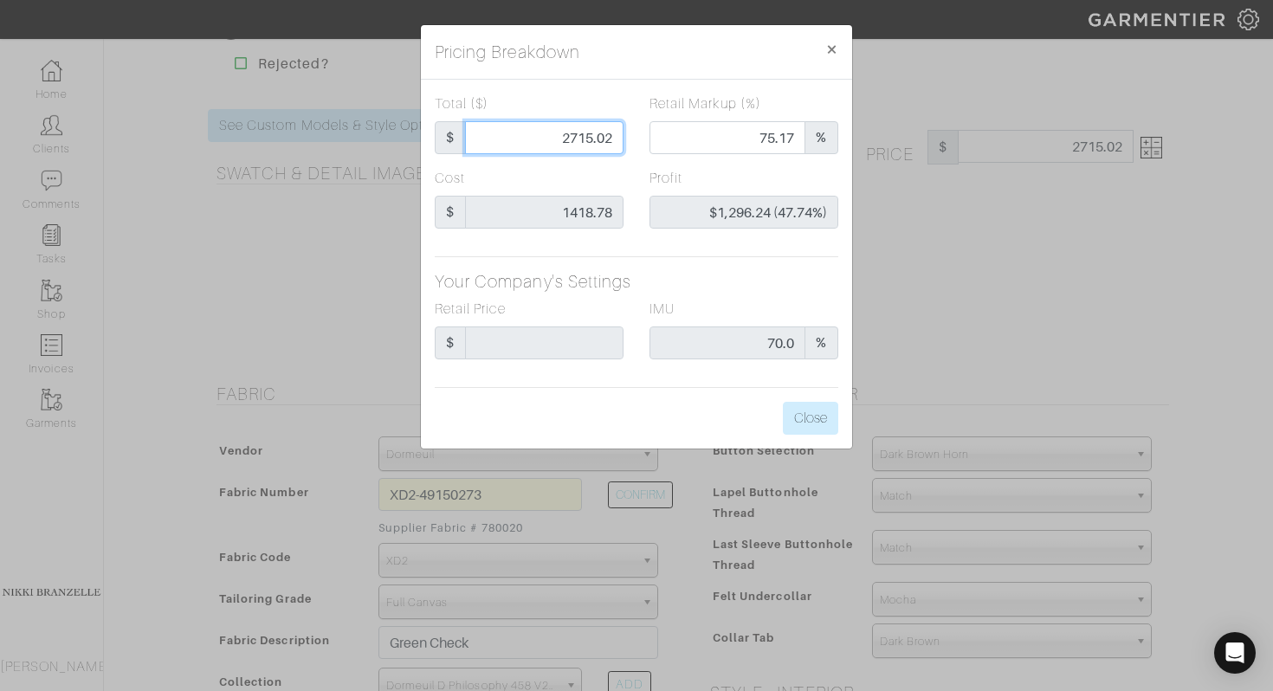
type input "-$1,393.78 (-5575.12%)"
type input "250"
type input "-$1,168.78 (-467.51%)"
type input "2500"
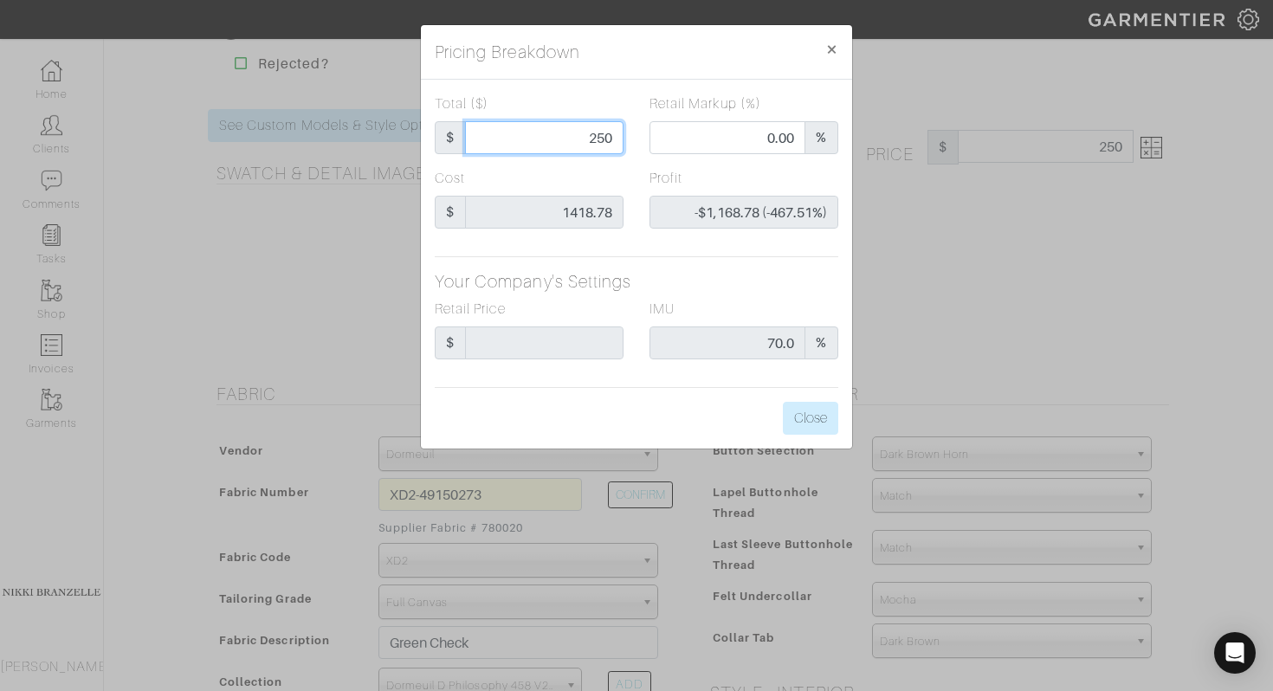
type input "2500"
type input "73.68"
type input "$1,081.22 (43.25%)"
type input "2500"
type input "2500.00"
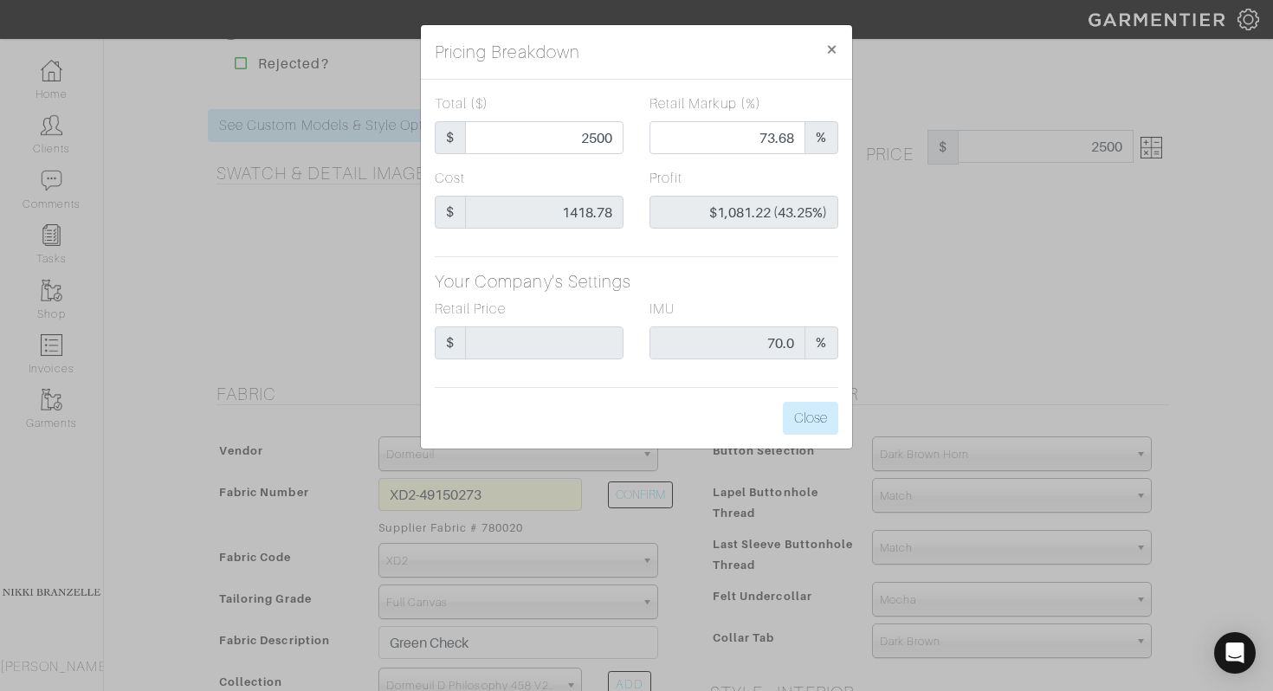
type input "2500.00"
click at [805, 301] on div "IMU 70.0 %" at bounding box center [744, 329] width 189 height 61
click at [829, 424] on button "Close" at bounding box center [810, 418] width 55 height 33
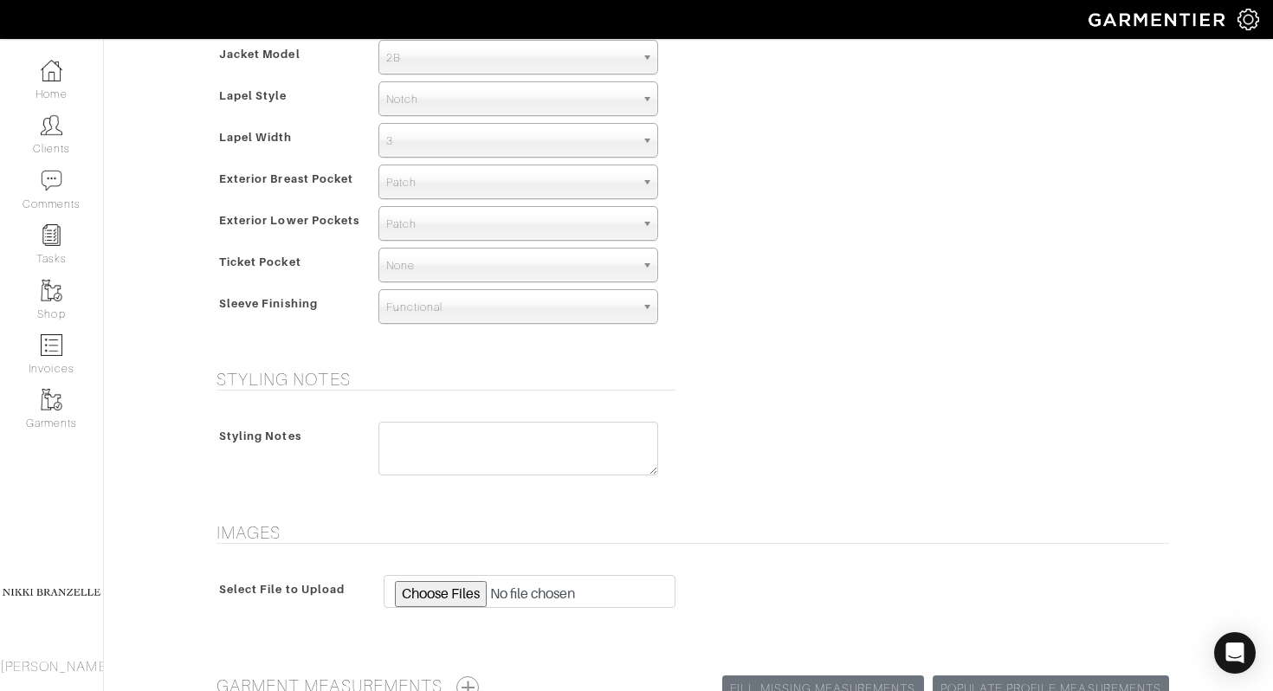
scroll to position [1273, 0]
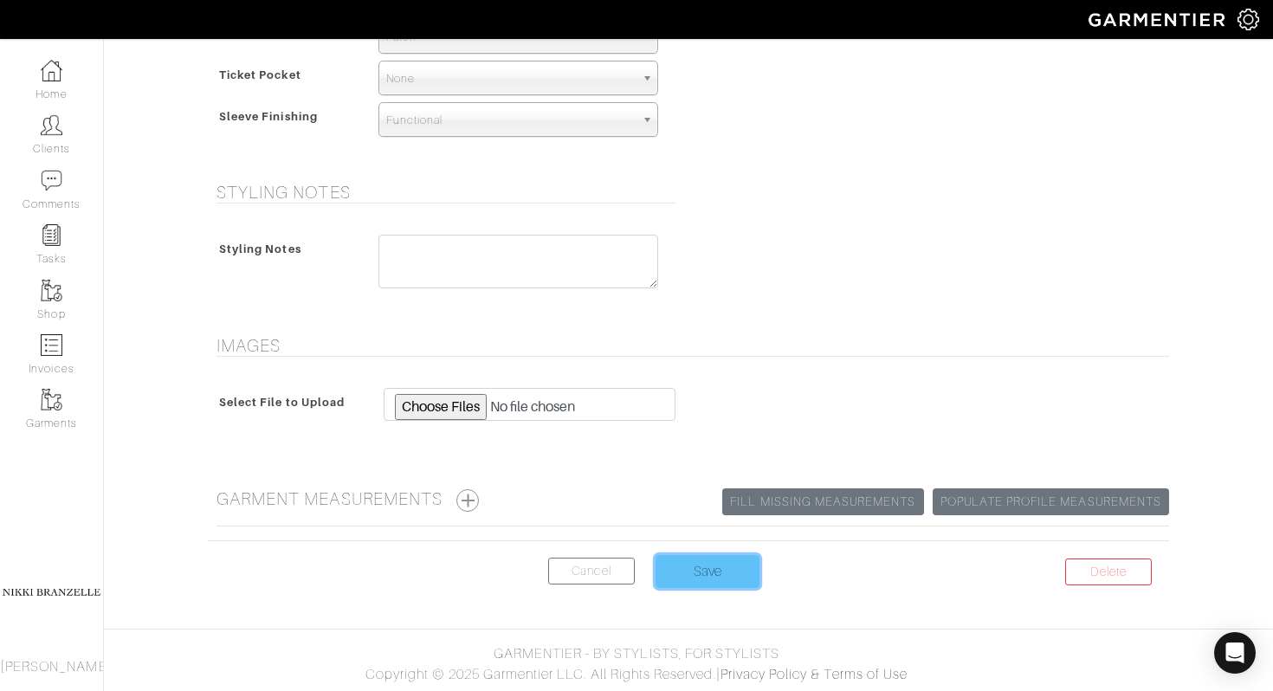
click at [702, 580] on input "Save" at bounding box center [708, 571] width 104 height 33
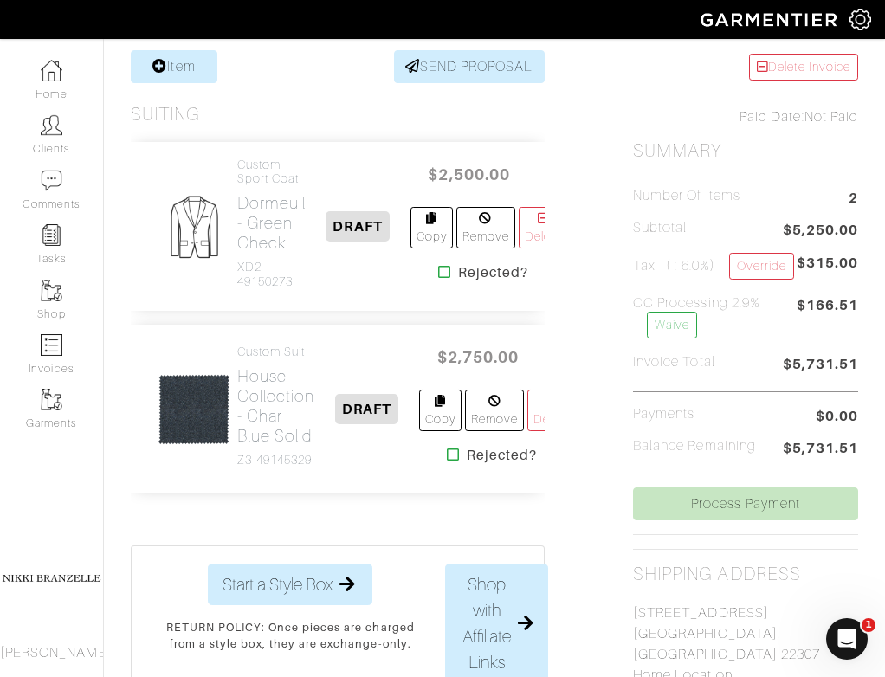
scroll to position [385, 0]
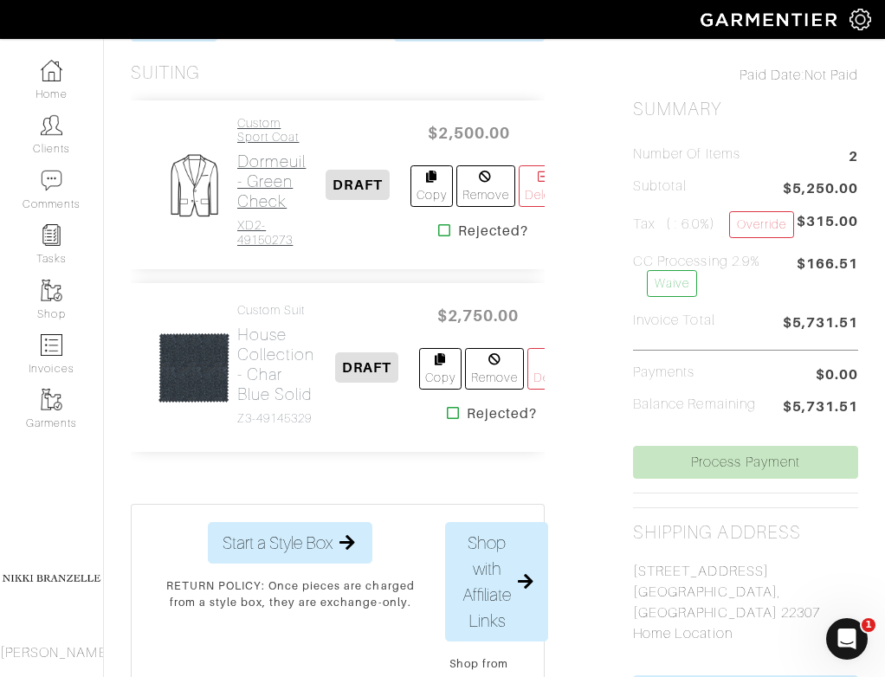
click at [260, 163] on h2 "Dormeuil - Green Check" at bounding box center [271, 182] width 68 height 60
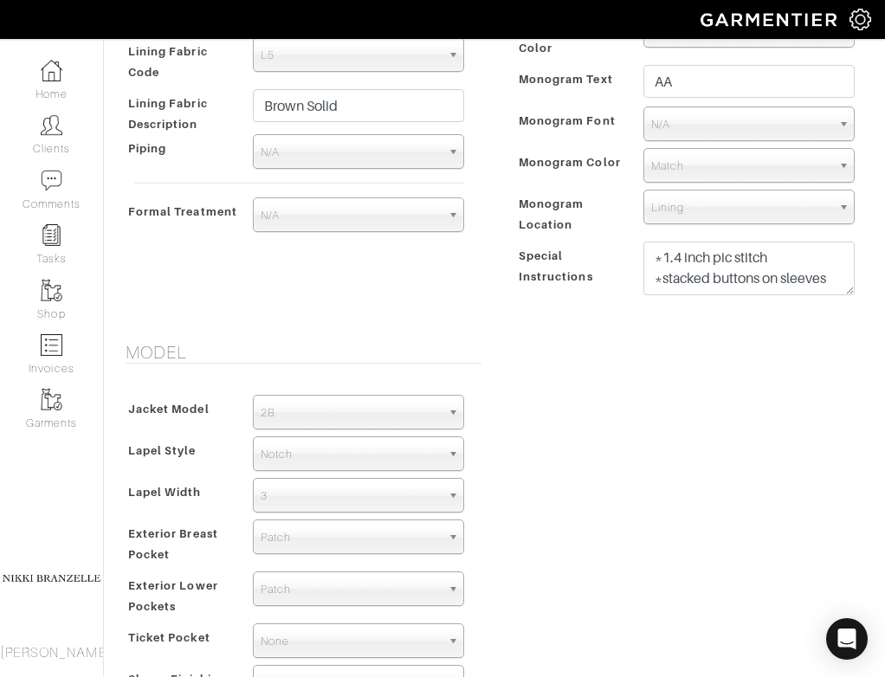
scroll to position [787, 0]
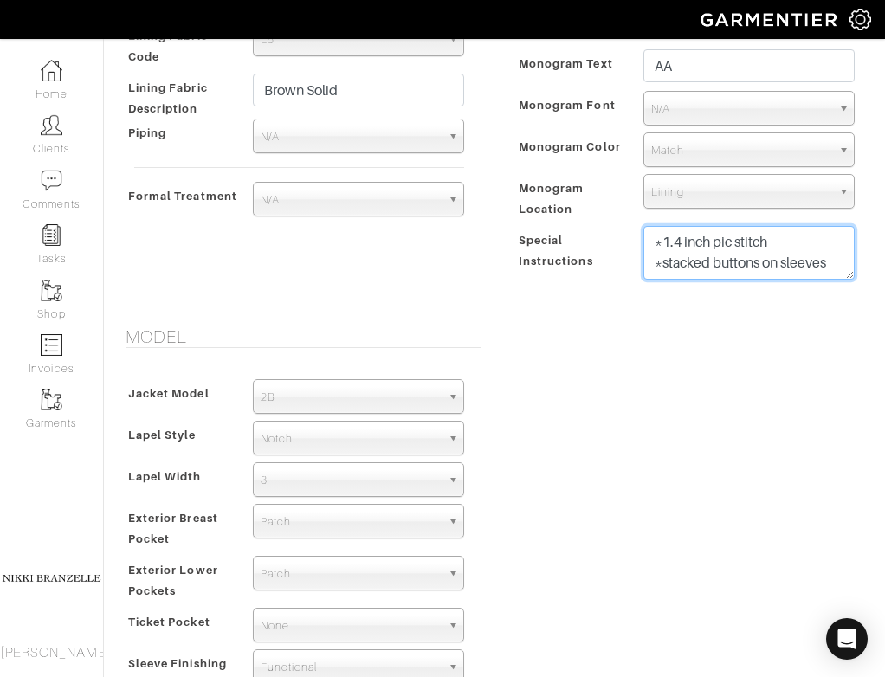
click at [832, 264] on textarea "*1.4 inch pic stitch *stacked buttons on sleeves" at bounding box center [749, 253] width 211 height 54
type textarea "*1.4 inch pic stitch *stacked buttons on sleeves *lower pockets patch with flap"
click at [819, 418] on div "Model Jacket Model 2B 1B 3-Roll-2B DB 6x2 DB 4x2 3-Roll-2B Hunting Jacket 2B La…" at bounding box center [494, 518] width 781 height 382
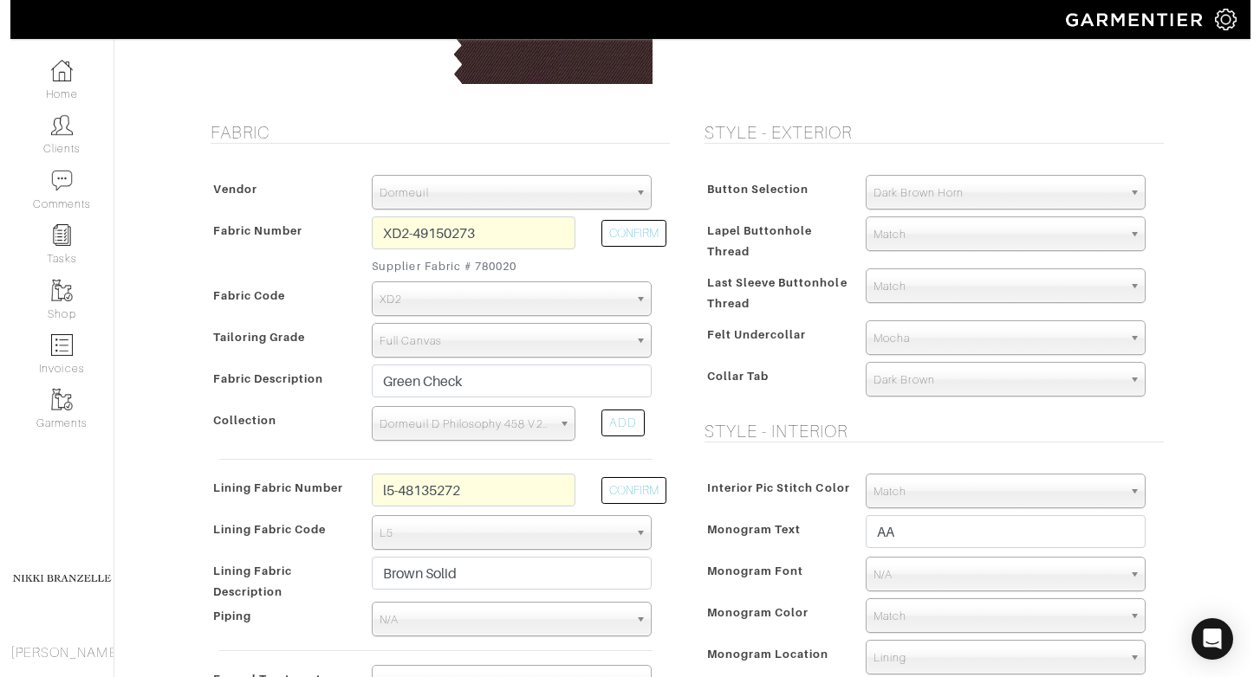
scroll to position [21, 0]
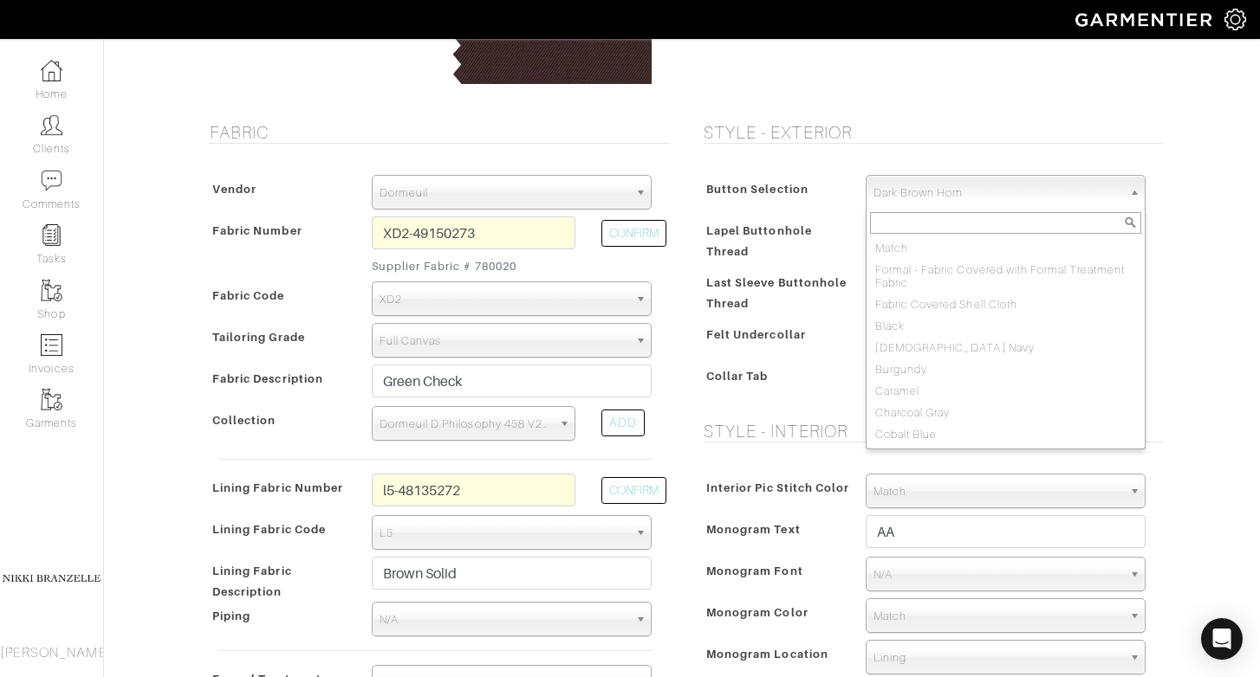
click at [988, 201] on span "Dark Brown Horn" at bounding box center [997, 193] width 249 height 35
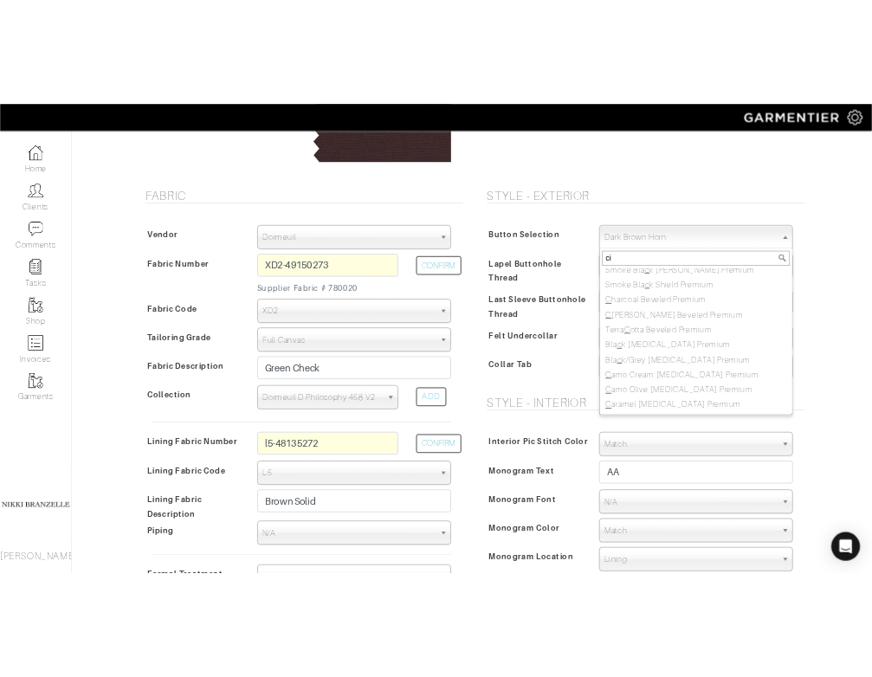
scroll to position [0, 0]
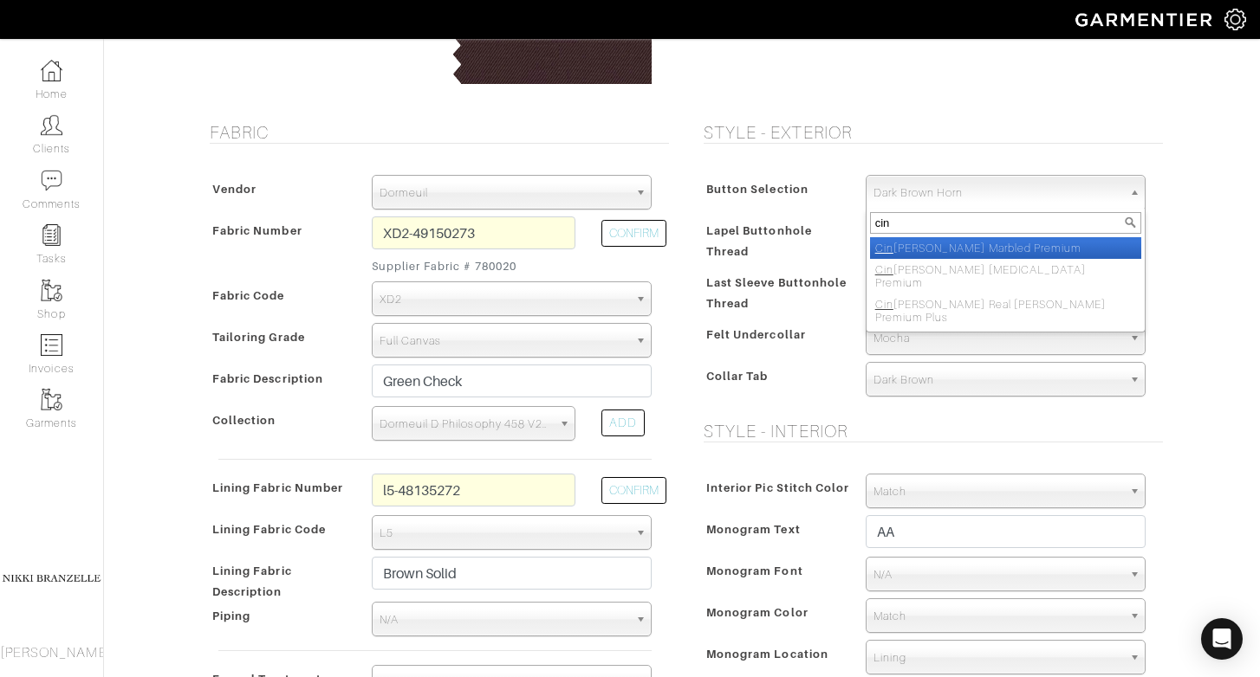
type input "cin"
click at [995, 243] on li "Cin [PERSON_NAME] Marbled Premium" at bounding box center [1005, 248] width 271 height 22
select select "118"
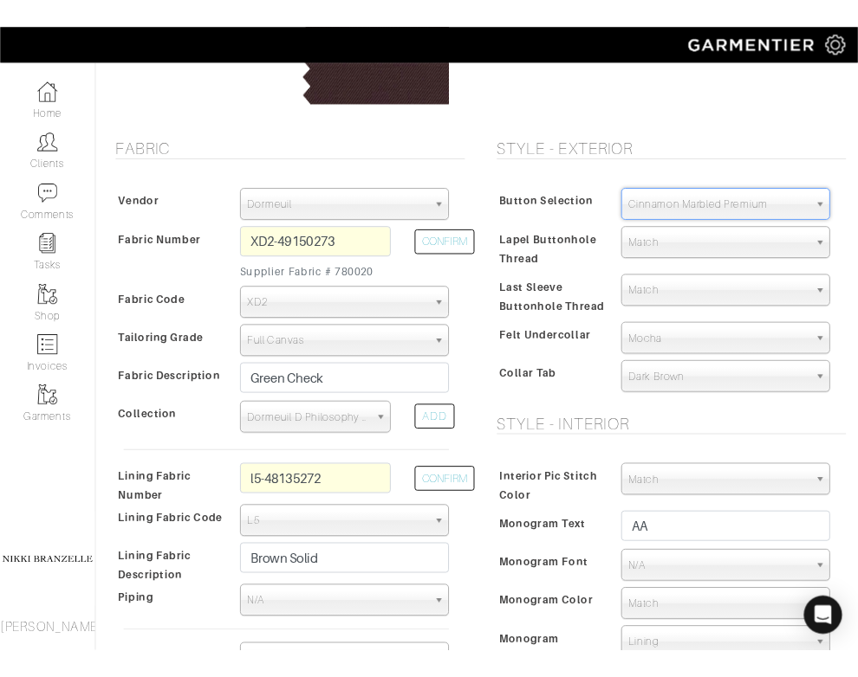
scroll to position [34, 0]
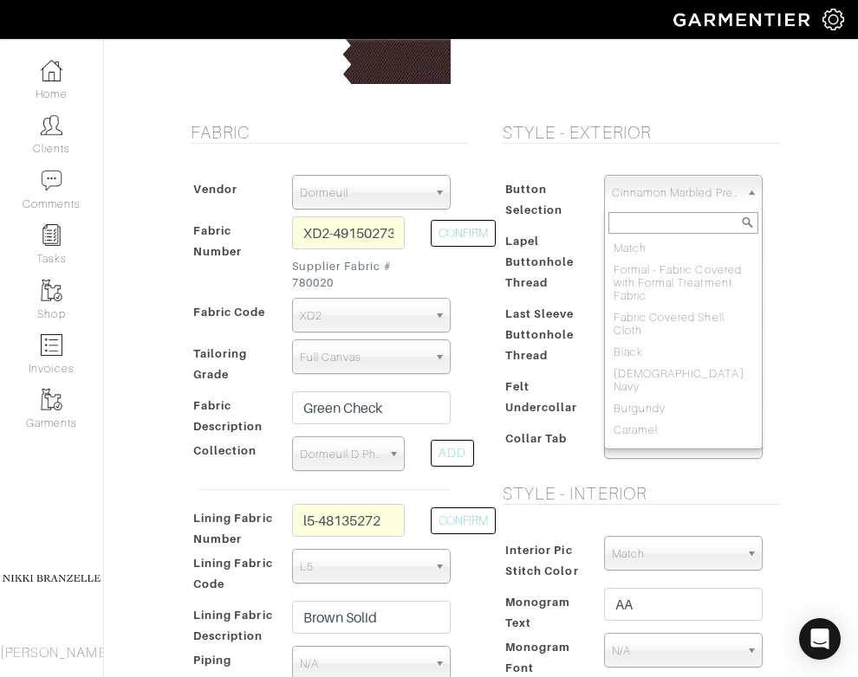
click at [696, 197] on span "Cinnamon Marbled Premium" at bounding box center [675, 193] width 127 height 35
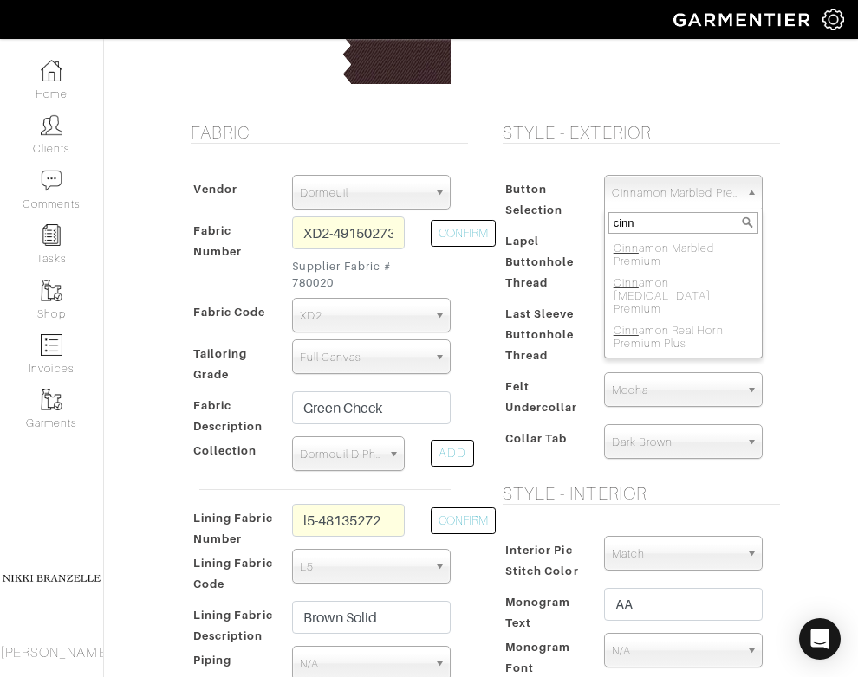
type input "cinn"
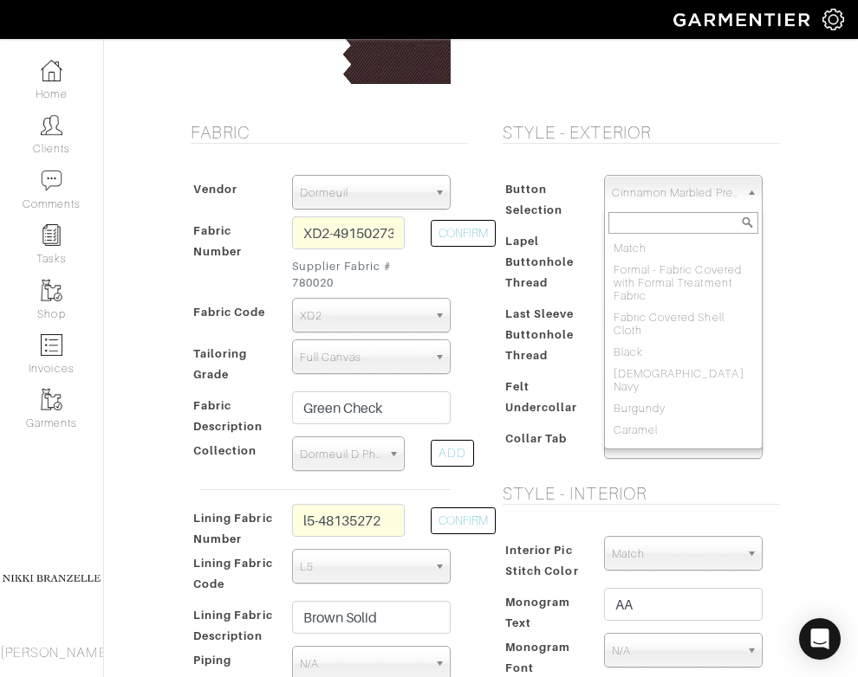
click at [623, 196] on span "Cinnamon Marbled Premium" at bounding box center [675, 193] width 127 height 35
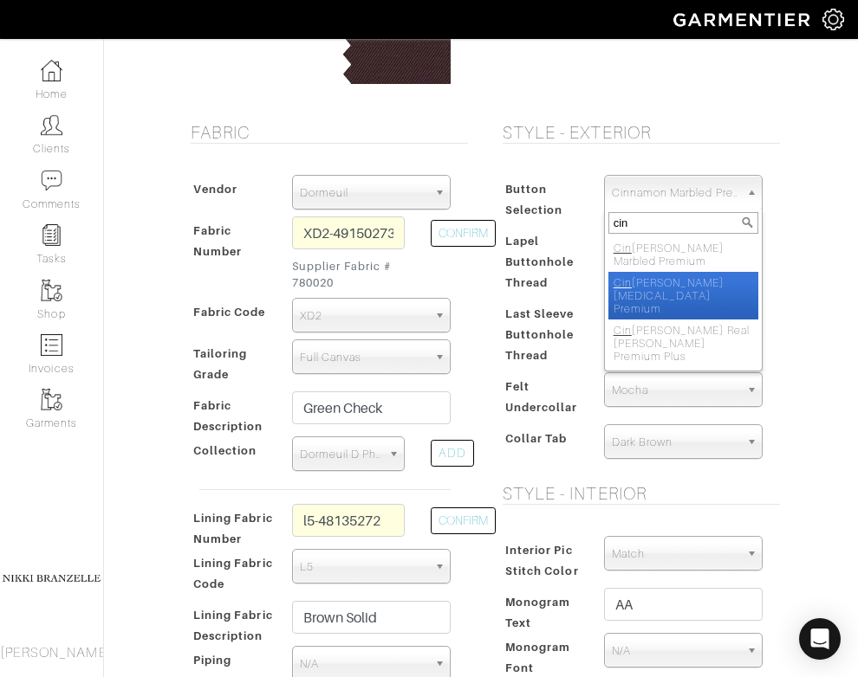
type input "cin"
click at [746, 279] on li "Cin [PERSON_NAME] [MEDICAL_DATA] Premium" at bounding box center [683, 296] width 150 height 48
select select "146"
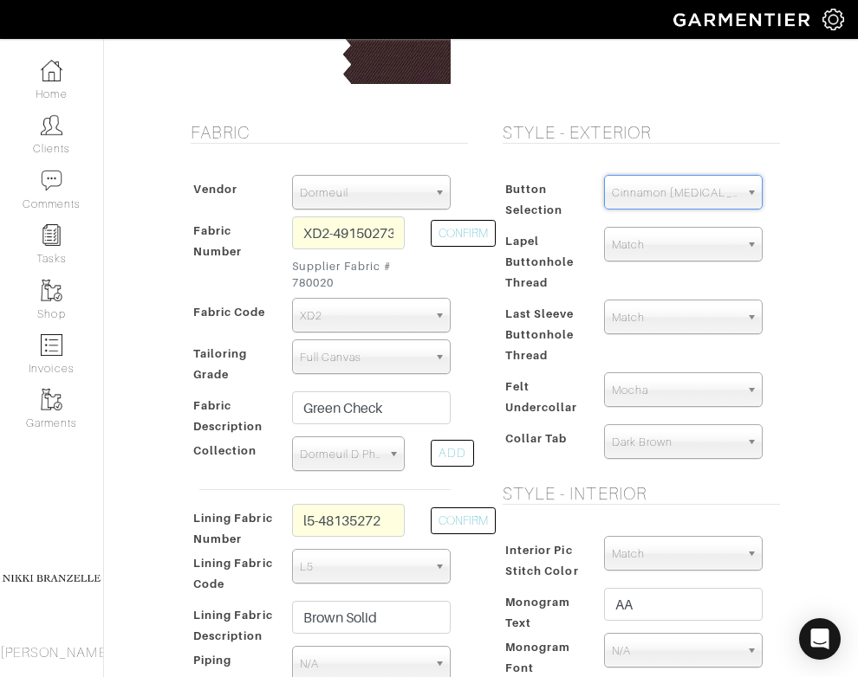
click at [682, 189] on span "Cinnamon [MEDICAL_DATA] Premium" at bounding box center [675, 193] width 127 height 35
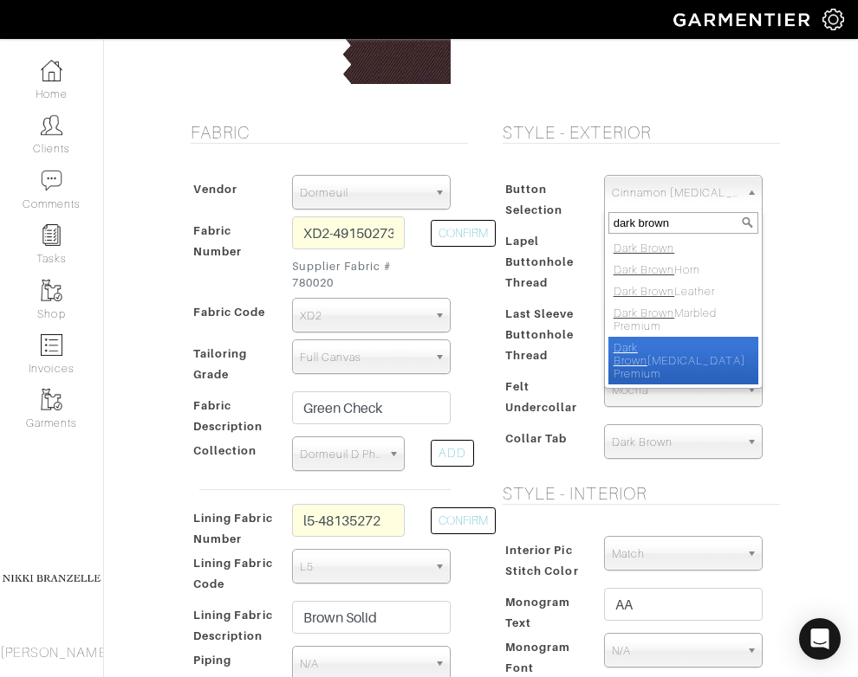
type input "dark brown"
click at [713, 340] on li "Dark Brown [MEDICAL_DATA] Premium" at bounding box center [683, 361] width 150 height 48
select select "147"
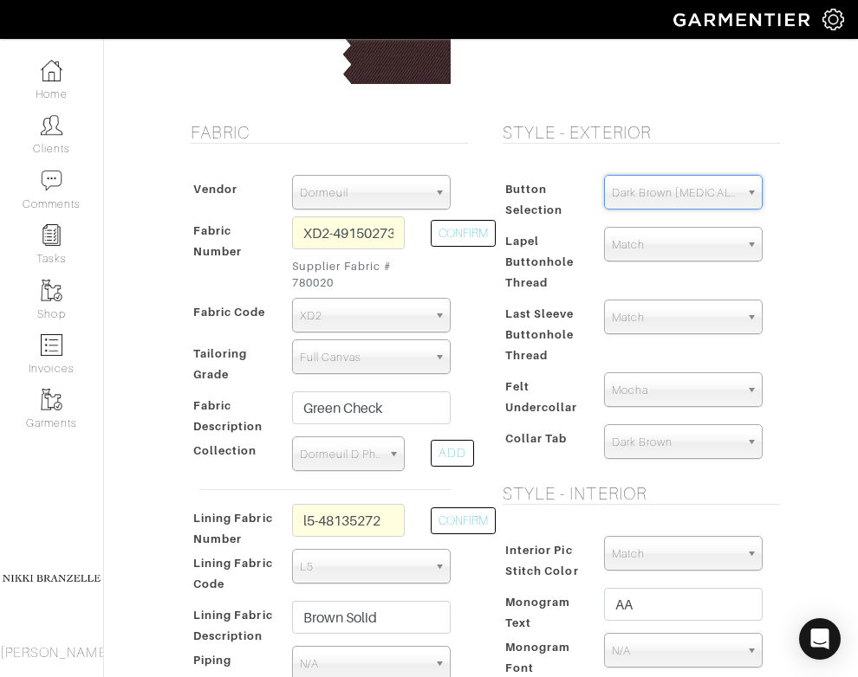
click at [787, 325] on div "Style - Exterior Button Selection Match Formal - Fabric Covered with Formal Tre…" at bounding box center [637, 495] width 312 height 747
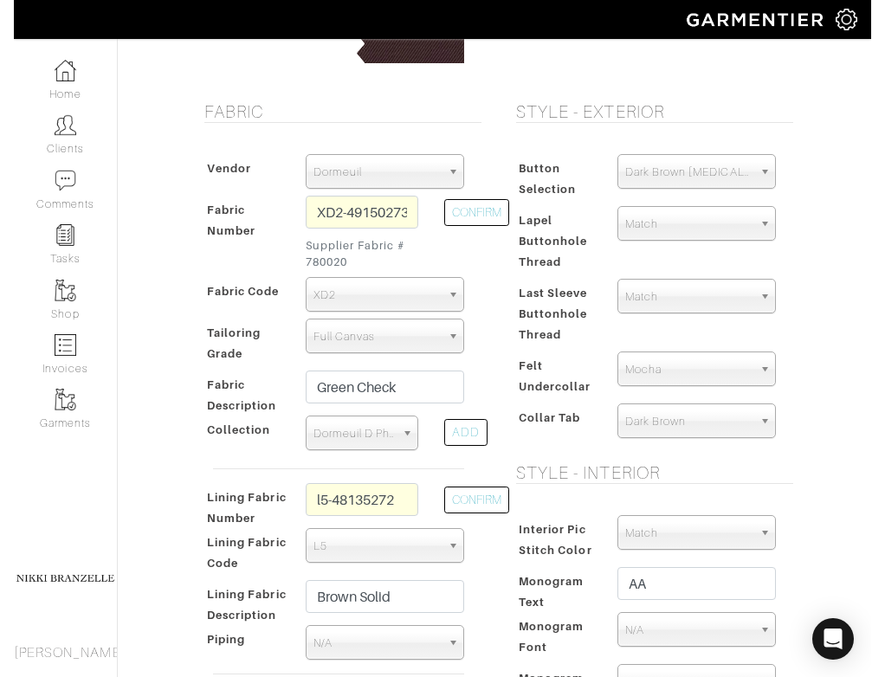
scroll to position [309, 0]
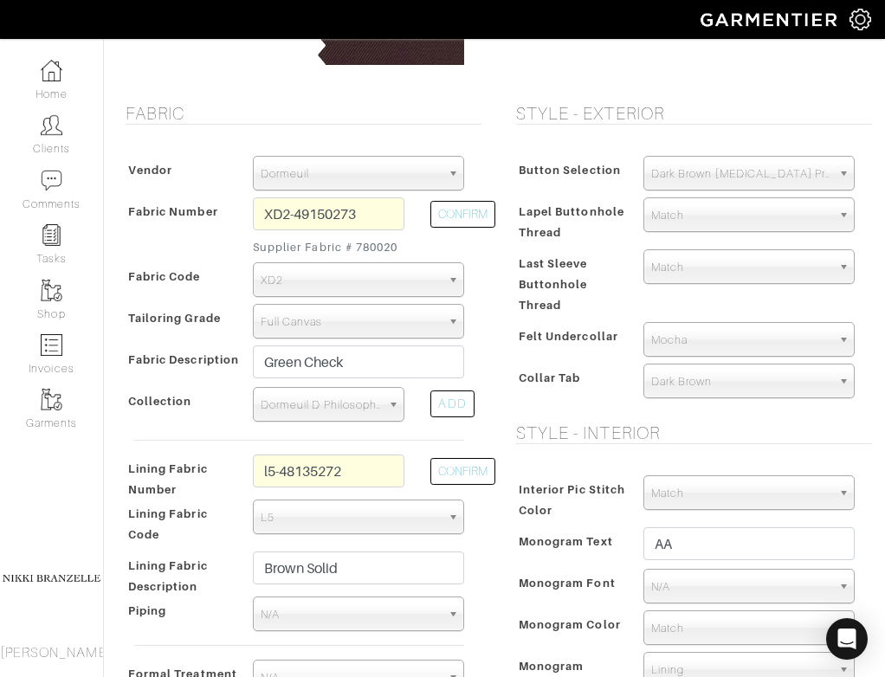
click at [697, 229] on span "Match" at bounding box center [741, 215] width 180 height 35
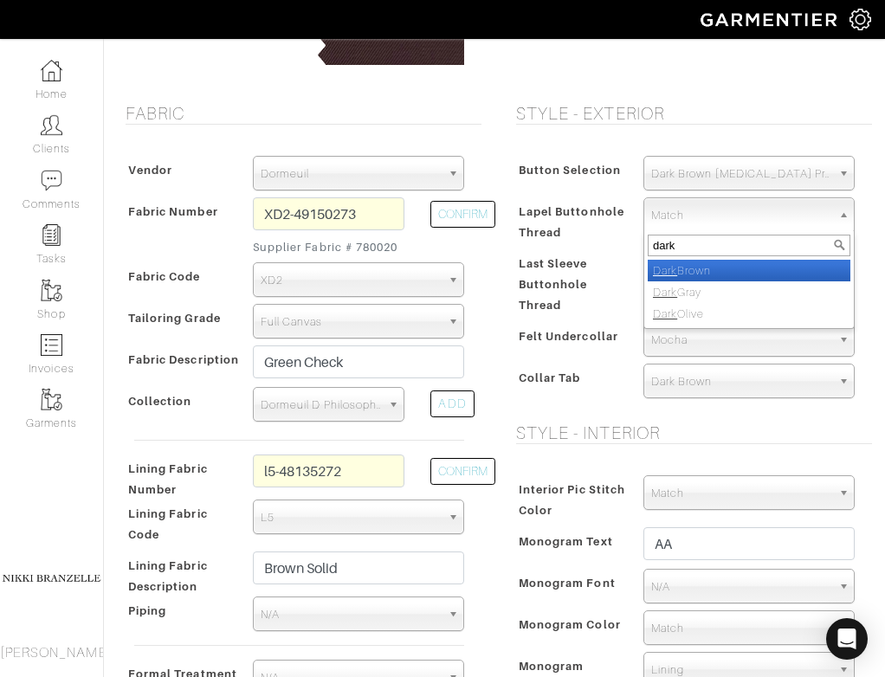
type input "dark"
click at [703, 267] on li "Dark Brown" at bounding box center [749, 271] width 203 height 22
select select "48"
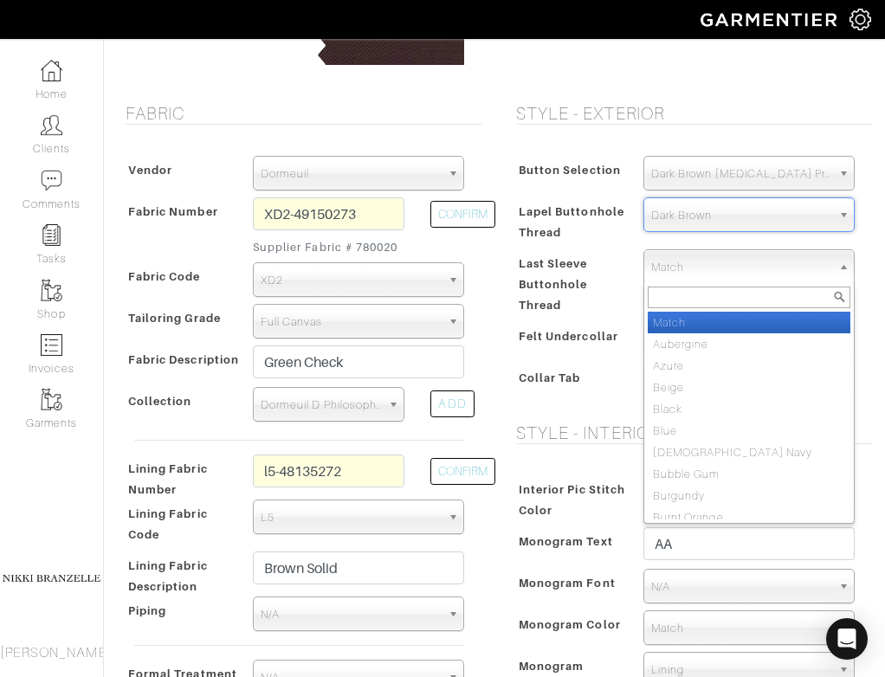
click at [703, 267] on span "Match" at bounding box center [741, 267] width 180 height 35
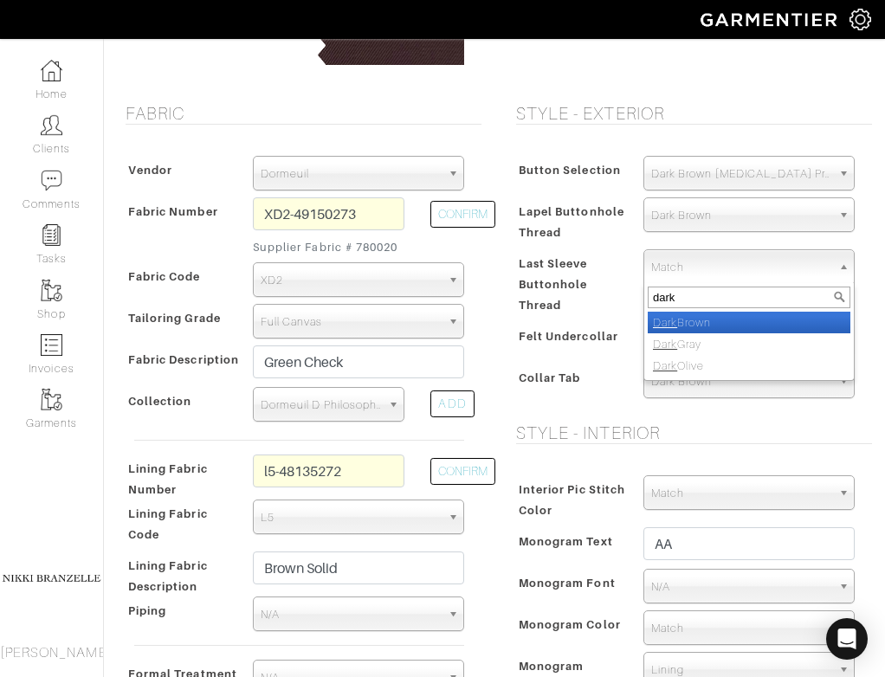
type input "dark"
click at [709, 317] on li "Dark Brown" at bounding box center [749, 323] width 203 height 22
select select "48"
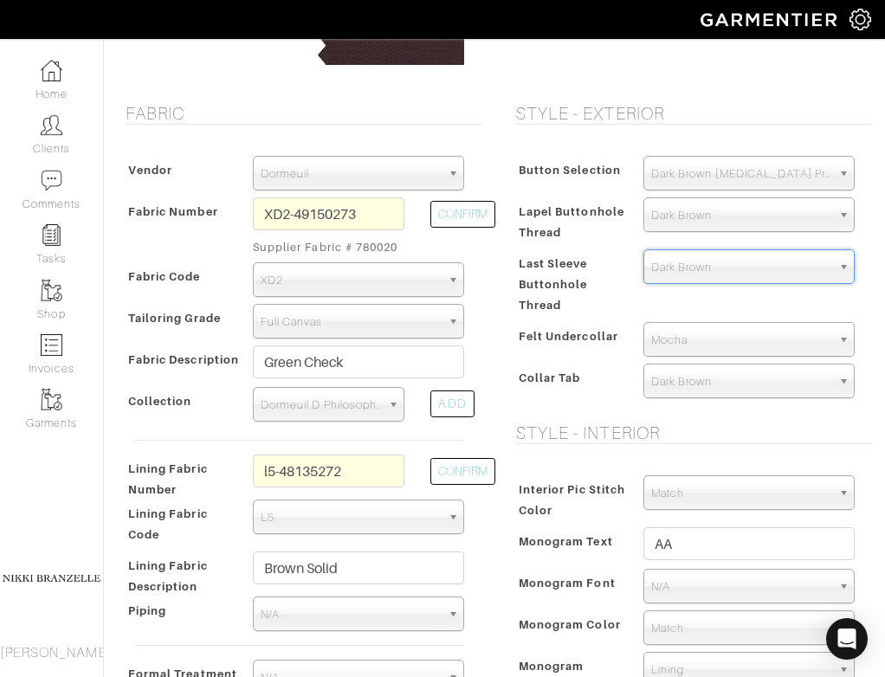
click at [608, 409] on div "Button Selection Match Formal - Fabric Covered with Formal Treatment Fabric Fab…" at bounding box center [690, 281] width 365 height 284
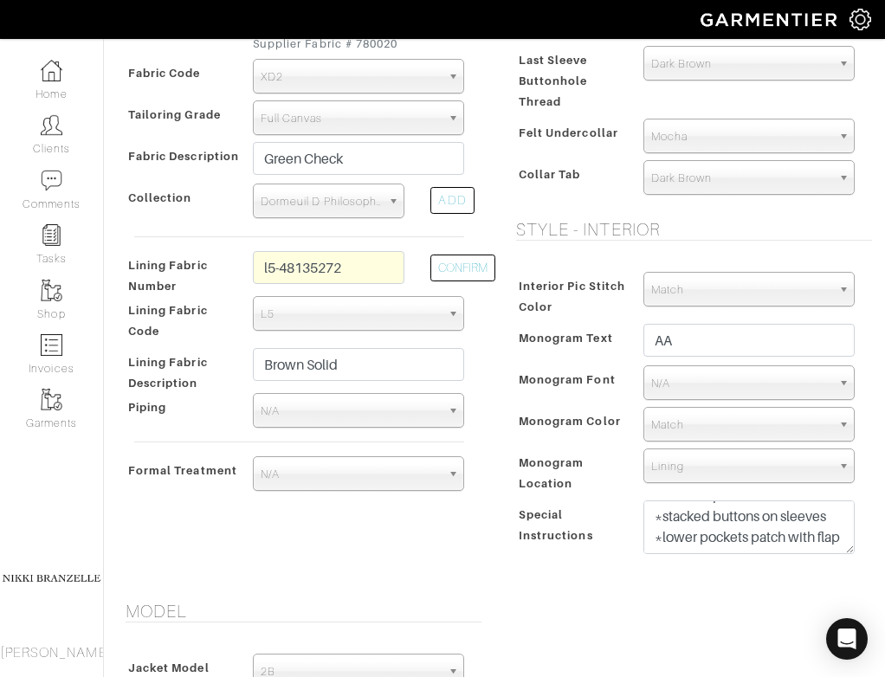
scroll to position [551, 0]
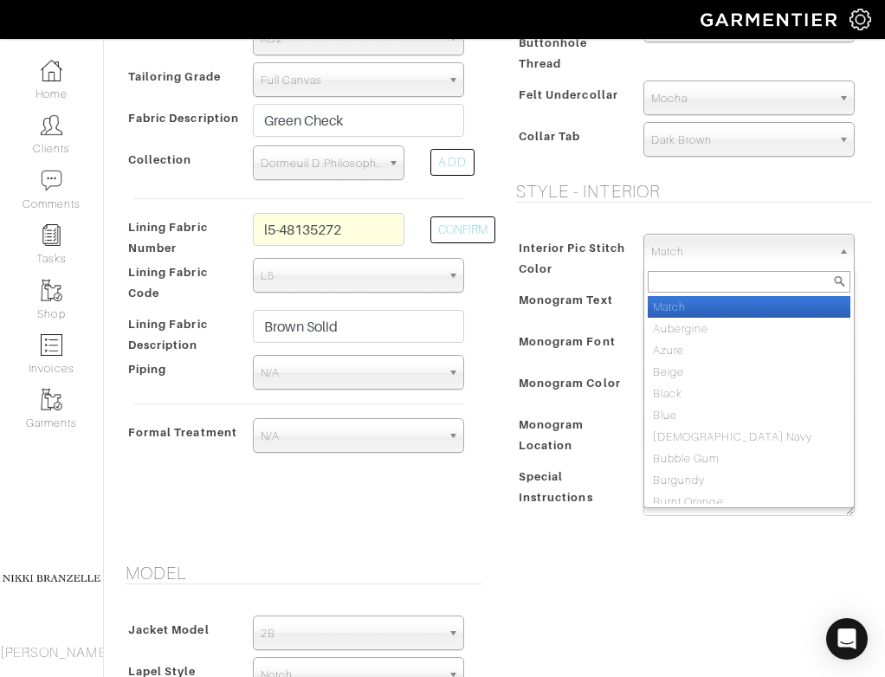
click at [735, 255] on span "Match" at bounding box center [741, 252] width 180 height 35
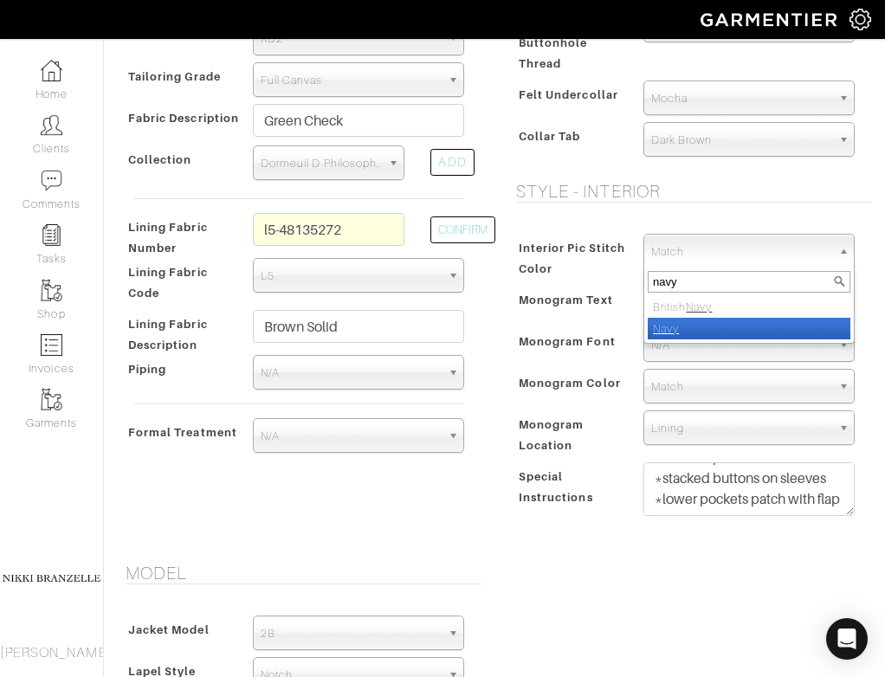
type input "navy"
click at [663, 330] on em "Navy" at bounding box center [666, 328] width 26 height 13
select select "8"
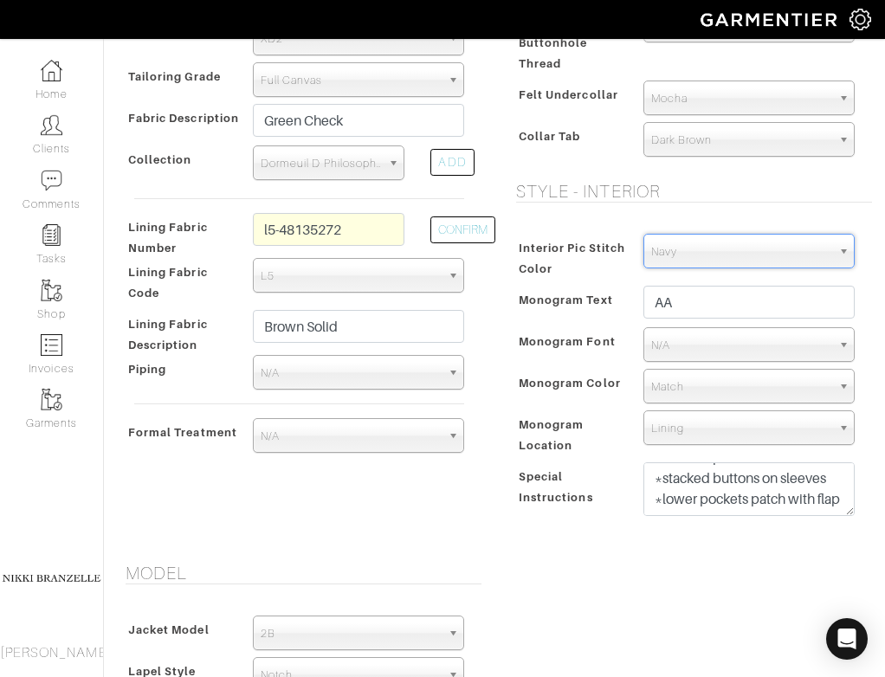
click at [642, 224] on div "Interior Pic Stitch Color Match Aubergine Azure Beige Black Blue British Navy B…" at bounding box center [690, 380] width 365 height 326
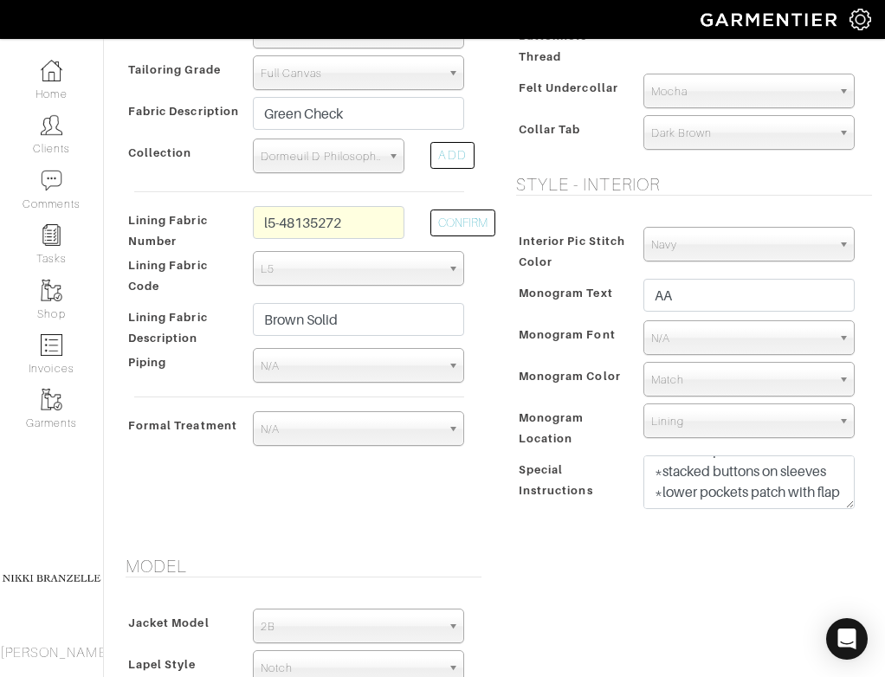
scroll to position [539, 0]
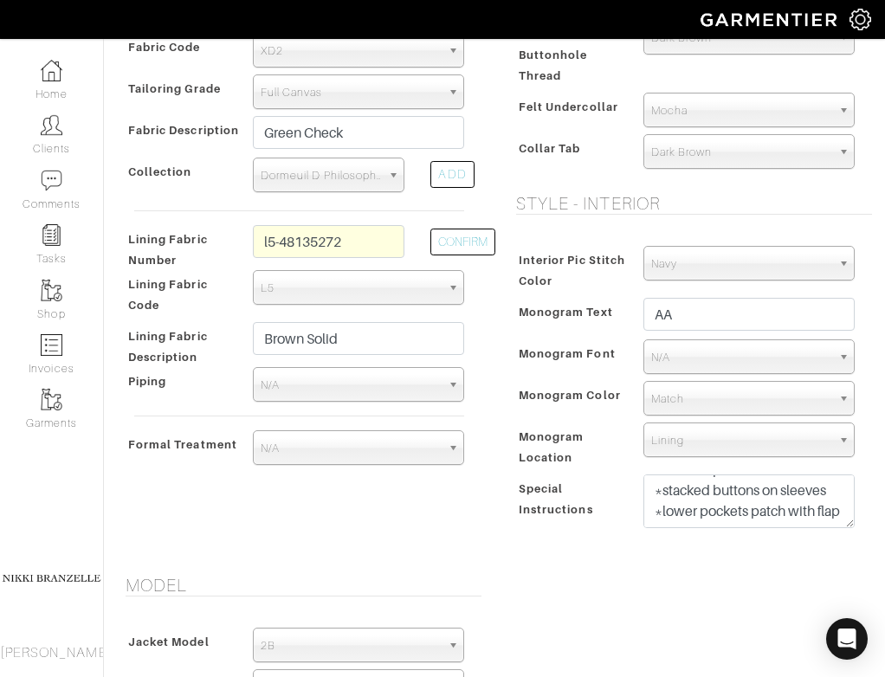
click at [718, 256] on span "Navy" at bounding box center [741, 264] width 180 height 35
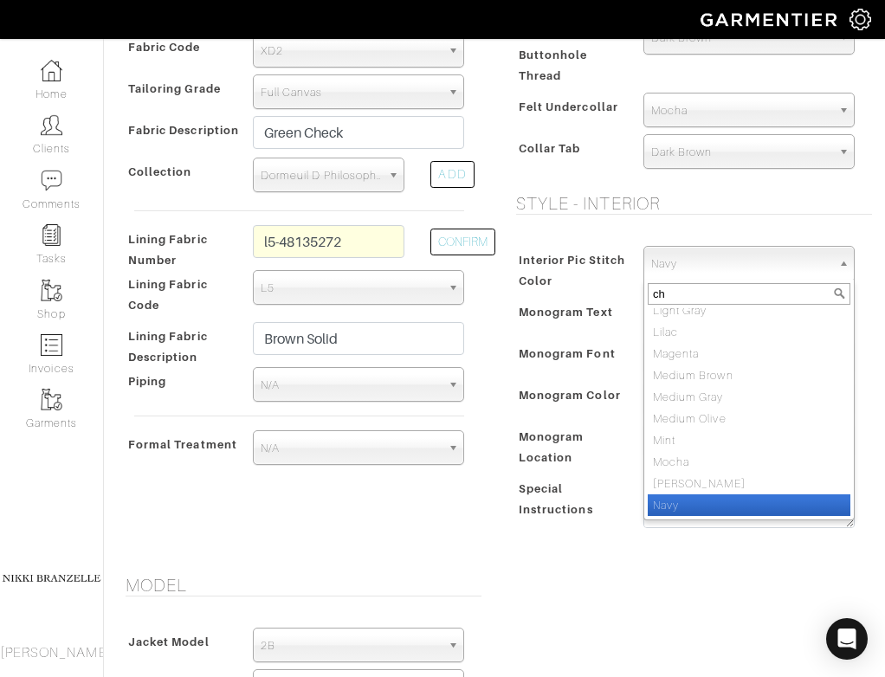
scroll to position [0, 0]
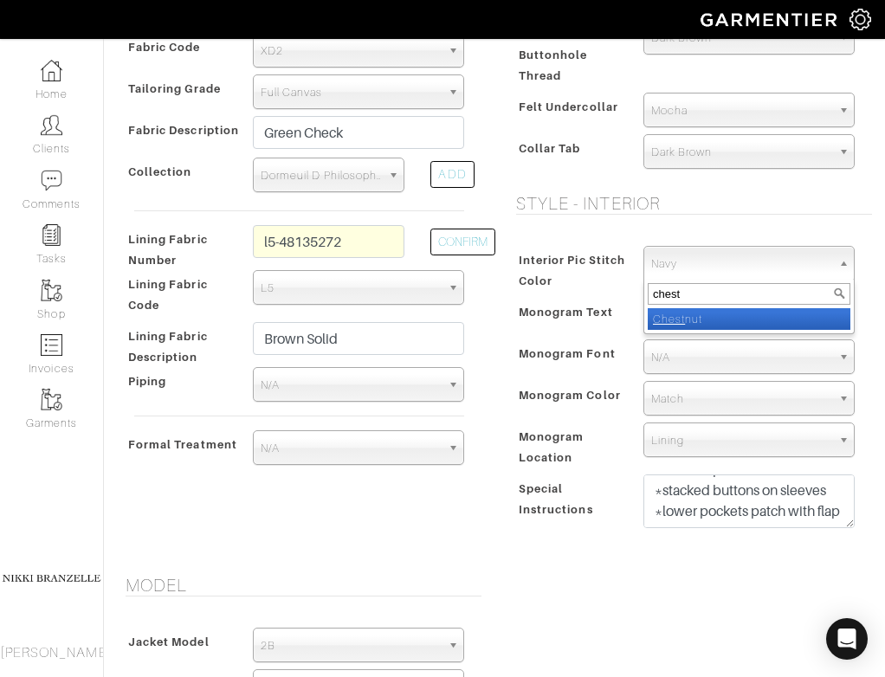
type input "chest"
click at [682, 321] on em "Chest" at bounding box center [669, 319] width 32 height 13
select select "47"
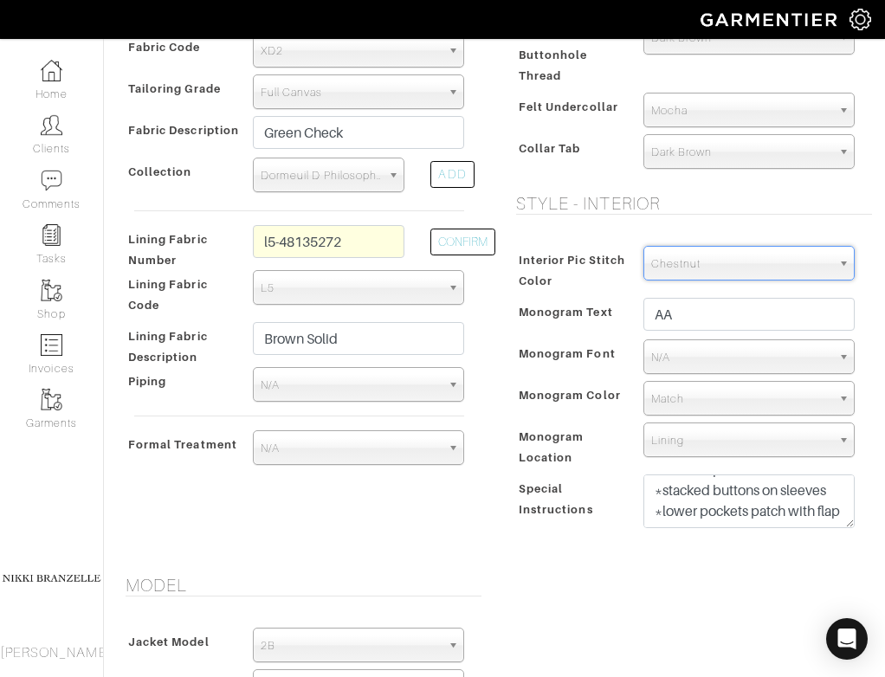
click at [496, 418] on div "Style - Exterior Button Selection Match Formal - Fabric Covered with Formal Tre…" at bounding box center [690, 214] width 391 height 681
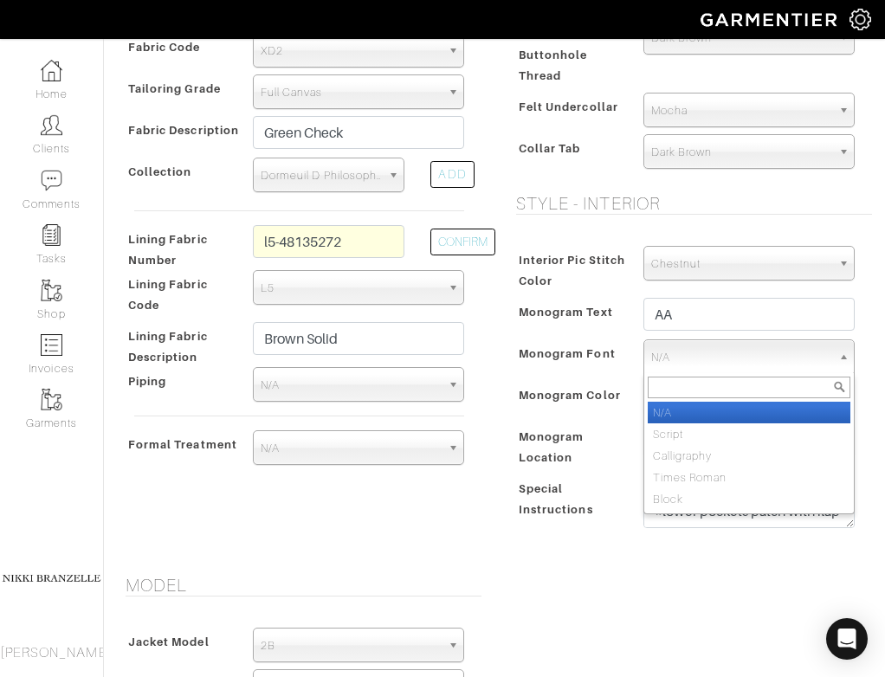
click at [689, 369] on span "N/A" at bounding box center [741, 357] width 180 height 35
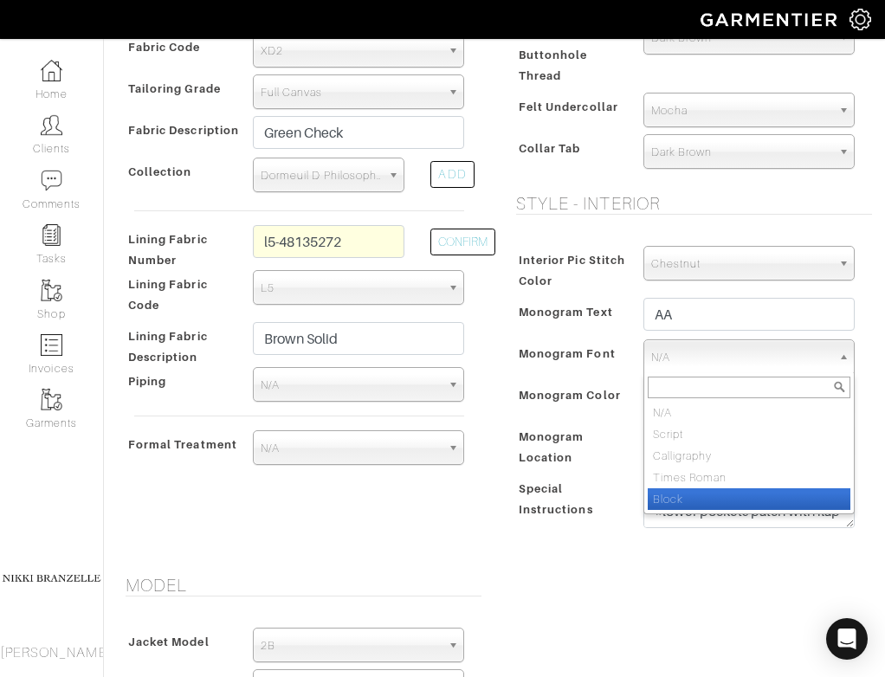
click at [690, 495] on li "Block" at bounding box center [749, 500] width 203 height 22
select select "Block"
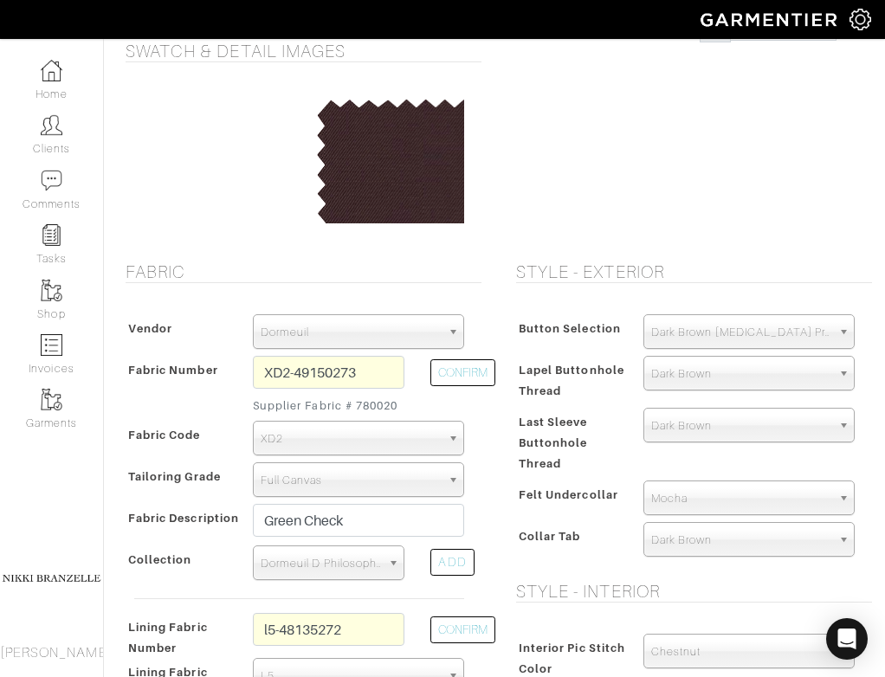
scroll to position [398, 0]
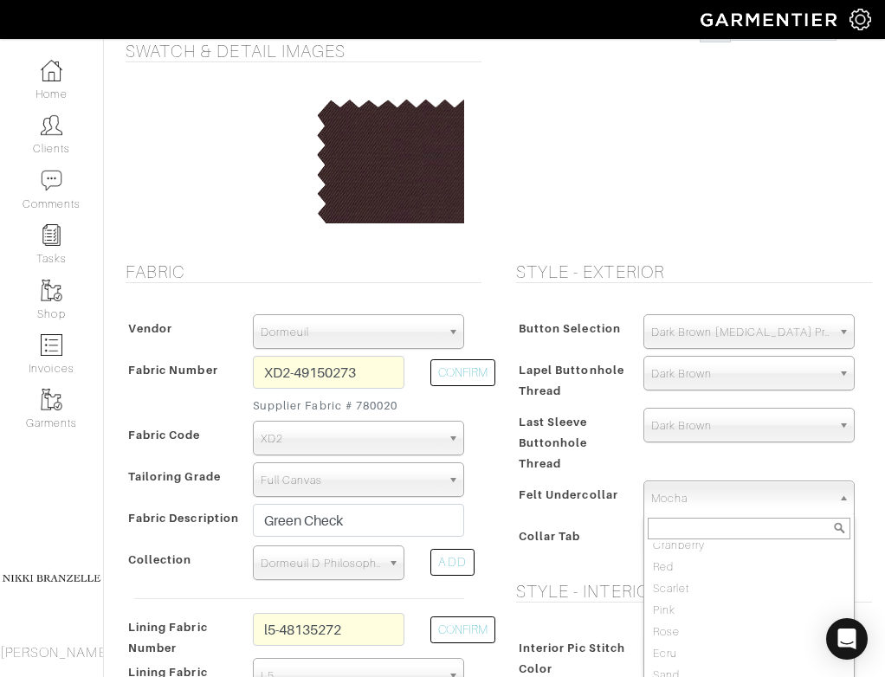
click at [704, 508] on span "Mocha" at bounding box center [741, 499] width 180 height 35
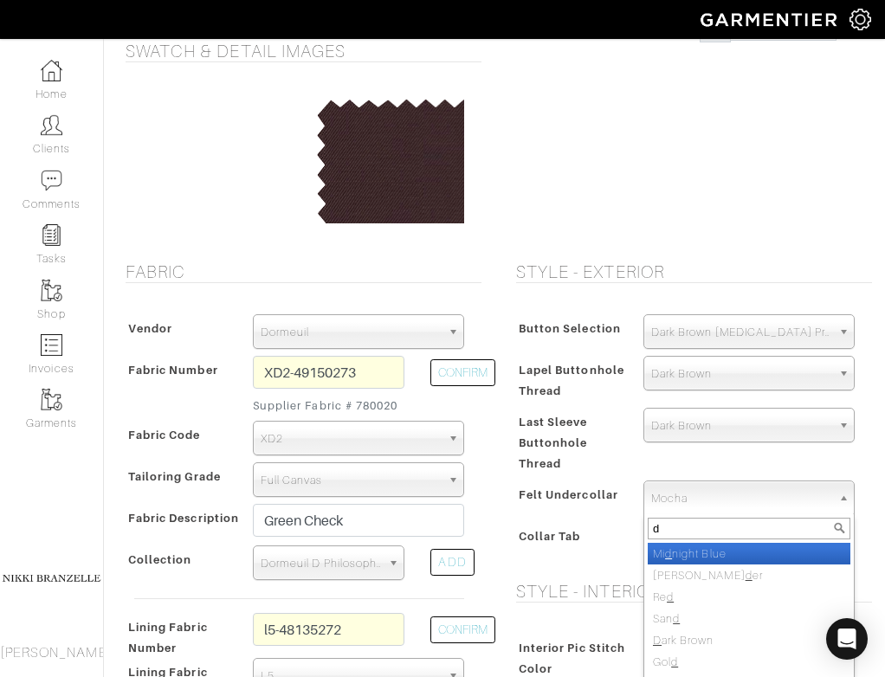
scroll to position [0, 0]
type input "dark"
click at [701, 552] on li "Dark Brown" at bounding box center [749, 554] width 203 height 22
select select "29"
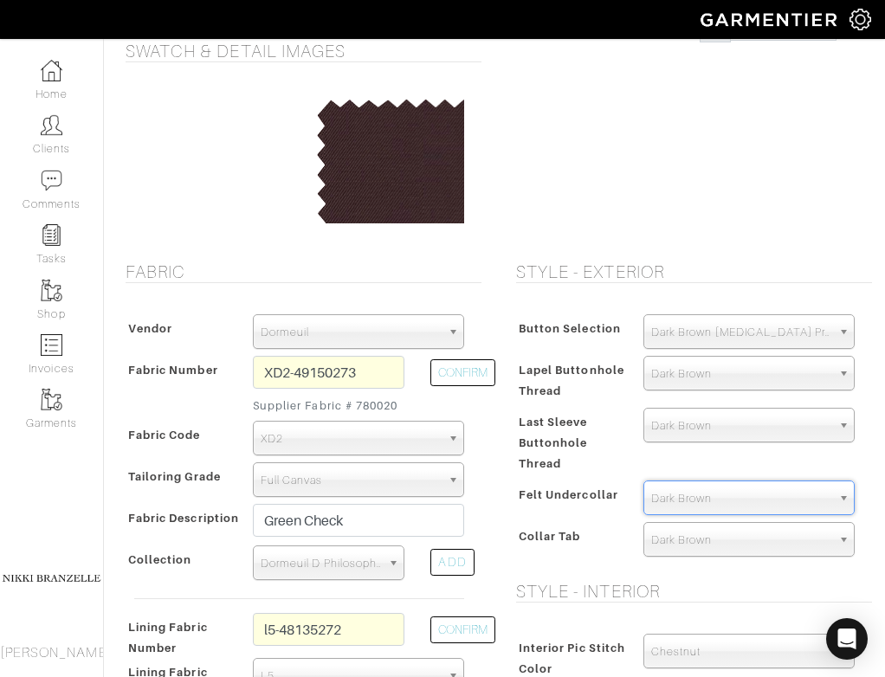
click at [644, 473] on div "Match Aubergine Azure Beige Black Blue British Navy Bubble Gum Burgundy Burnt O…" at bounding box center [749, 441] width 237 height 66
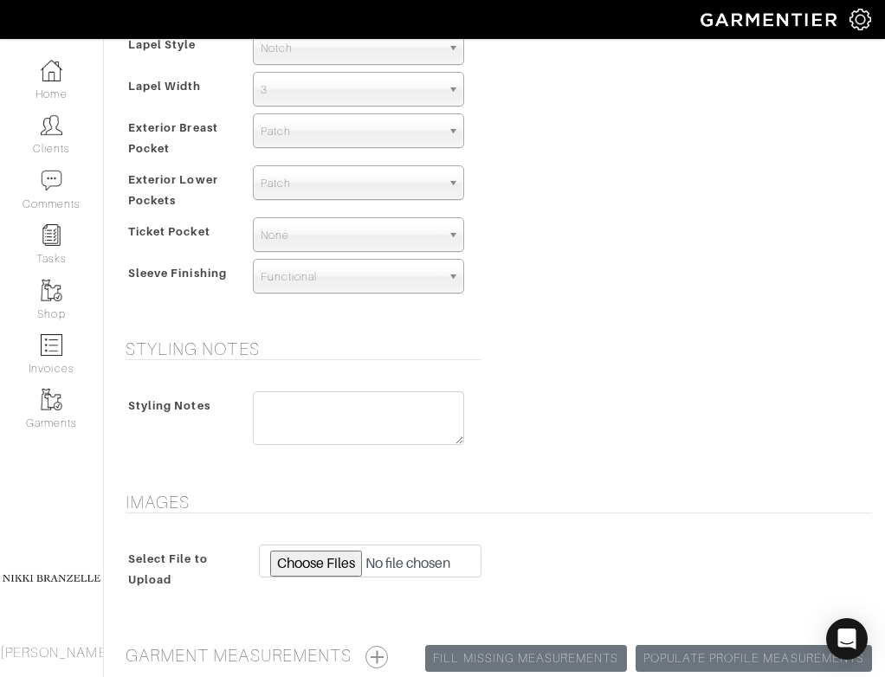
scroll to position [1349, 0]
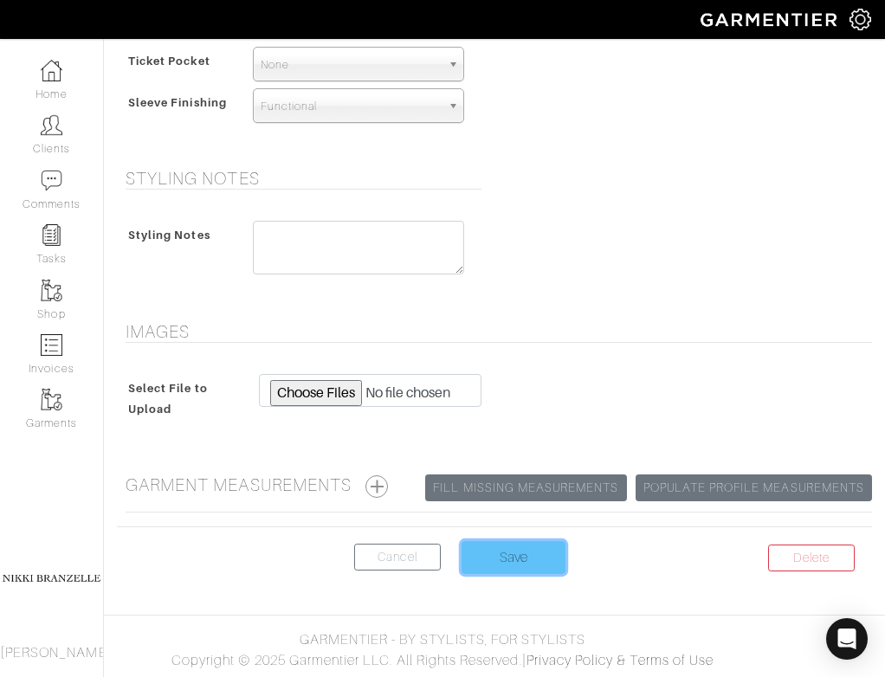
click at [518, 559] on input "Save" at bounding box center [514, 557] width 104 height 33
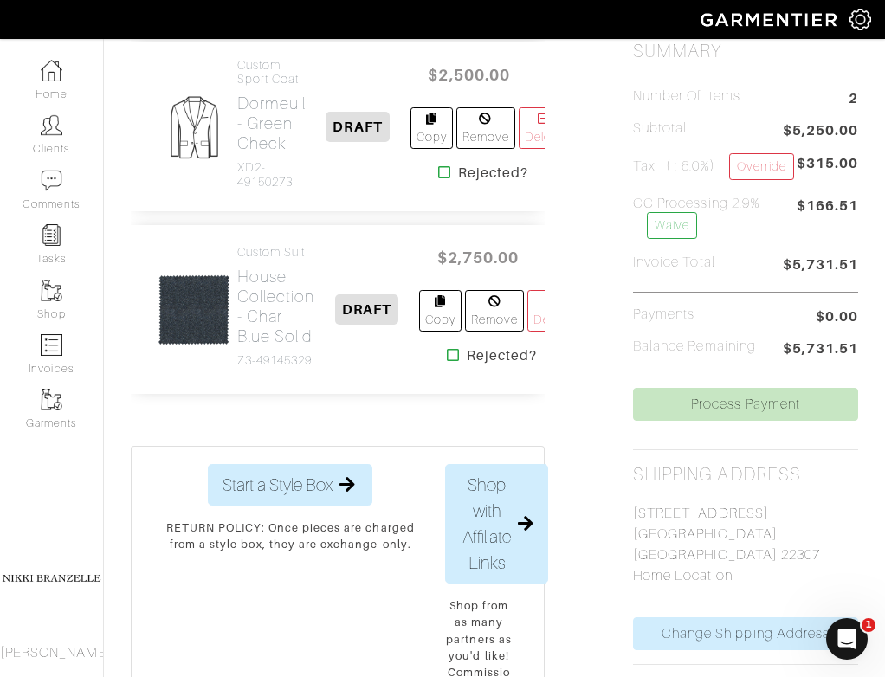
scroll to position [429, 0]
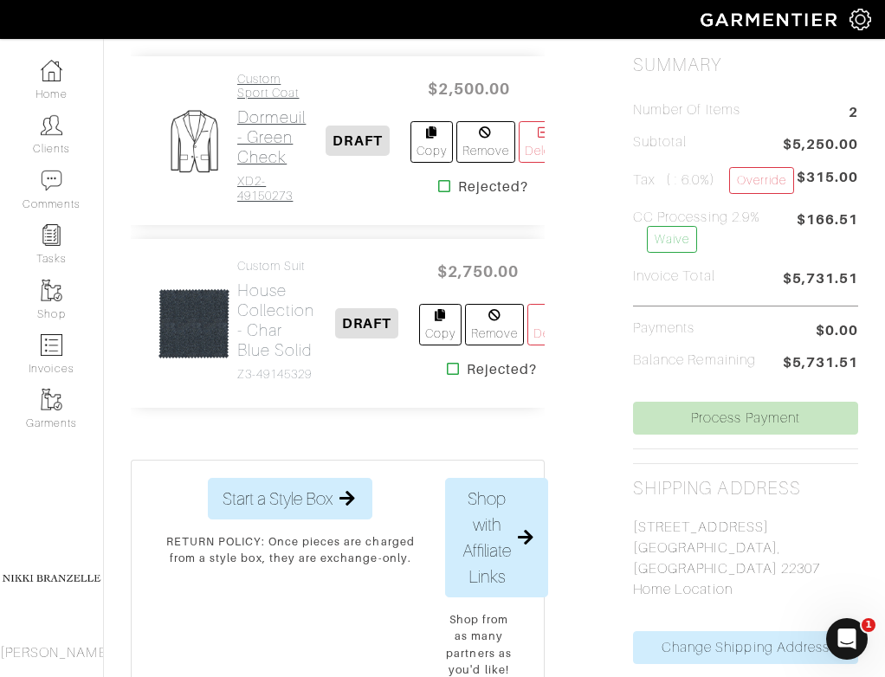
click at [273, 151] on h2 "Dormeuil - Green Check" at bounding box center [271, 137] width 68 height 60
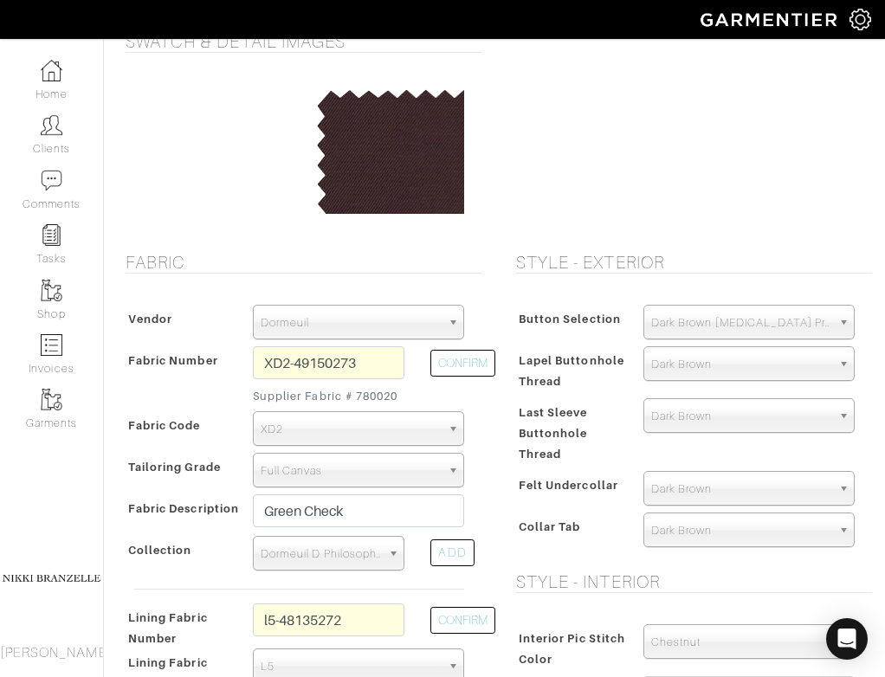
scroll to position [166, 0]
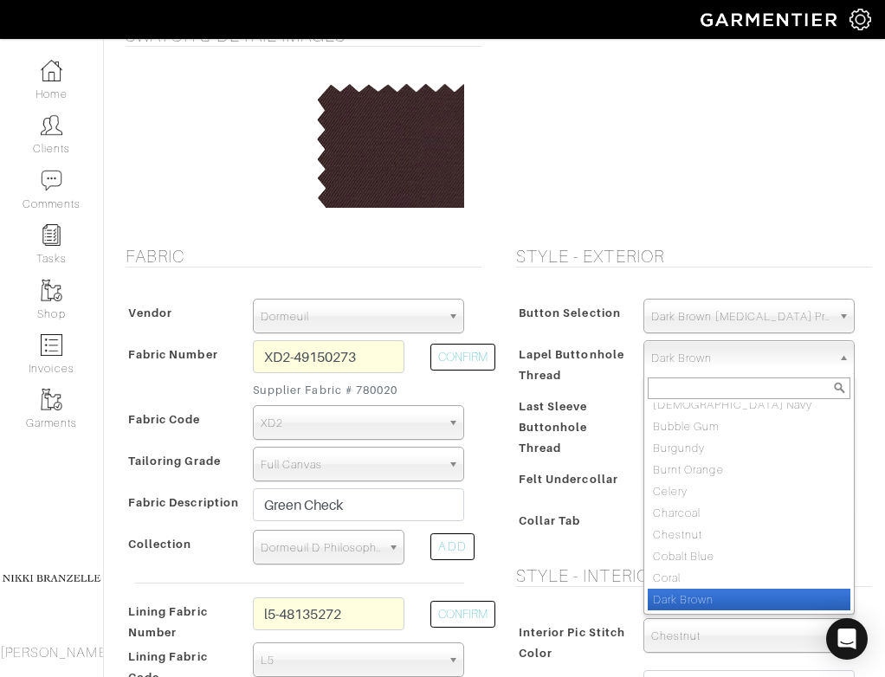
click at [672, 369] on span "Dark Brown" at bounding box center [741, 358] width 180 height 35
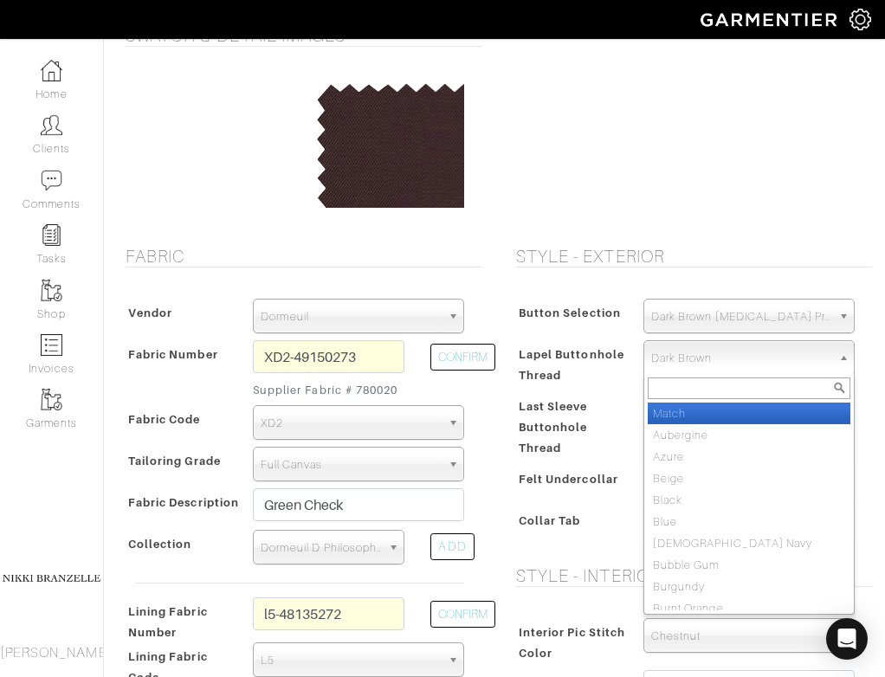
click at [682, 408] on li "Match" at bounding box center [749, 414] width 203 height 22
select select "68"
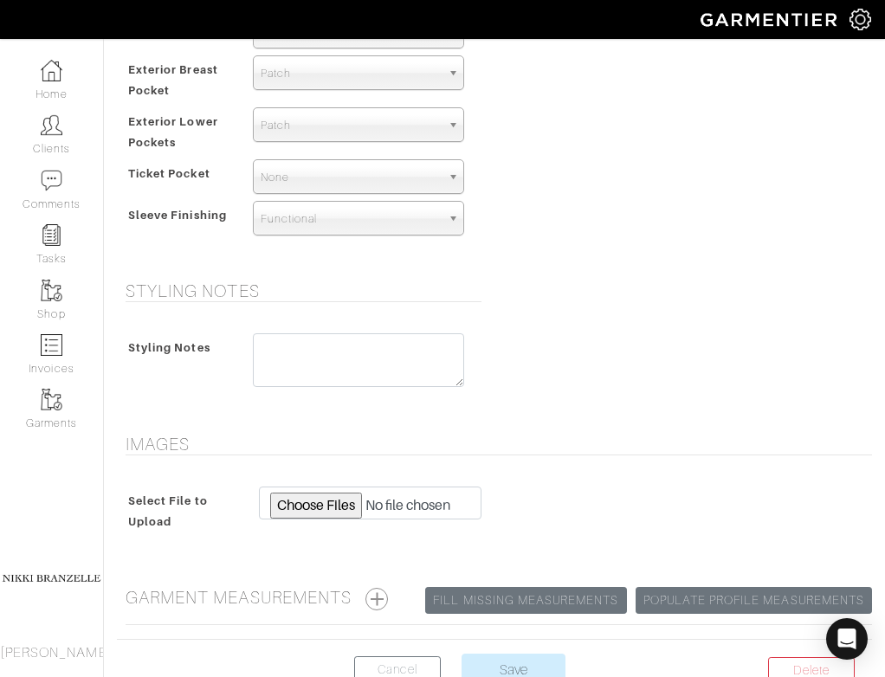
scroll to position [1333, 0]
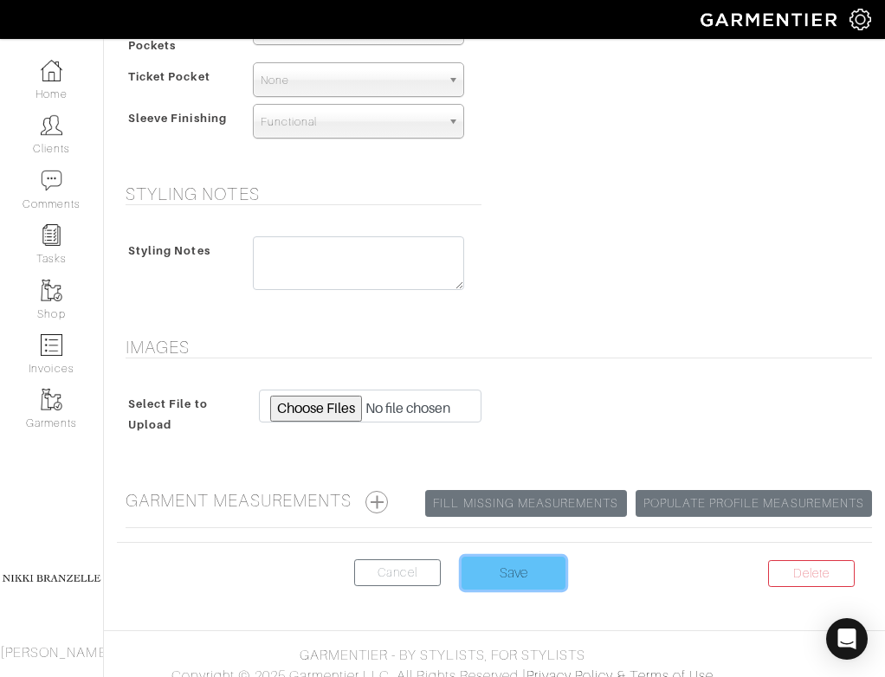
click at [509, 579] on input "Save" at bounding box center [514, 573] width 104 height 33
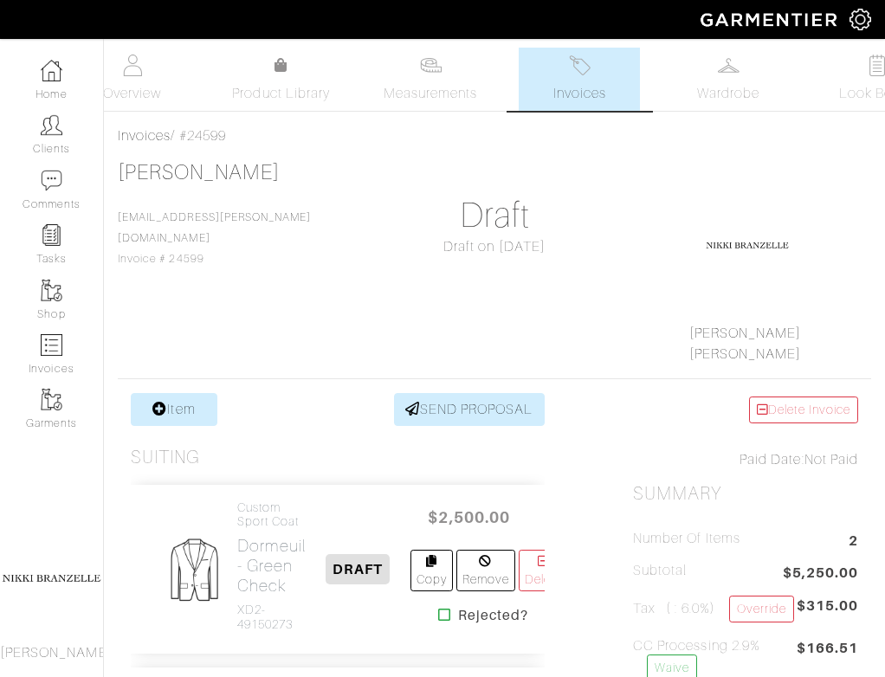
click at [599, 236] on div "Abe Adams abe.adams@gmail.com Invoice # 24599 Draft Draft on 09/17/25 Nikki Bra…" at bounding box center [495, 262] width 754 height 204
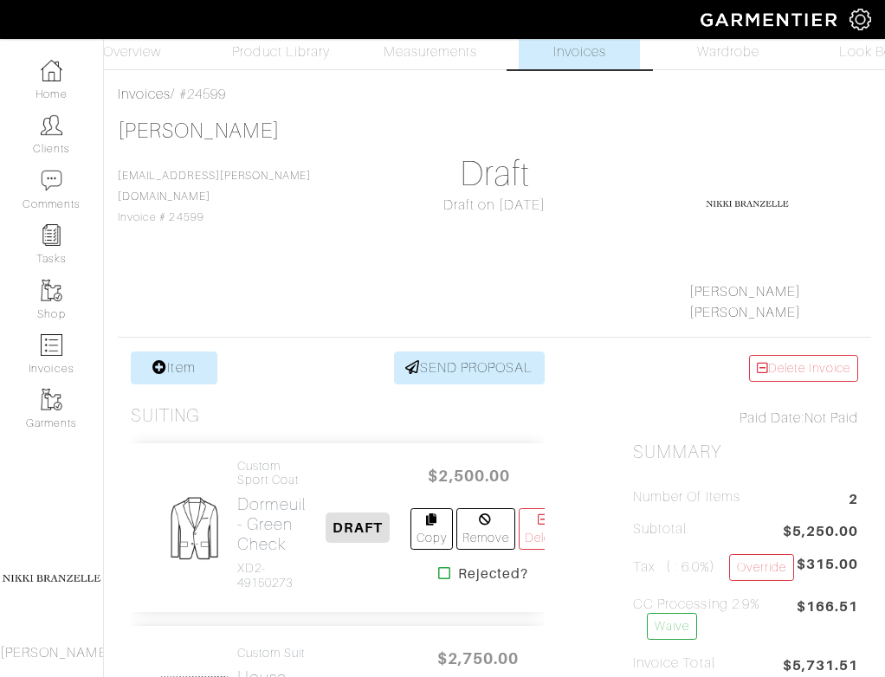
scroll to position [302, 0]
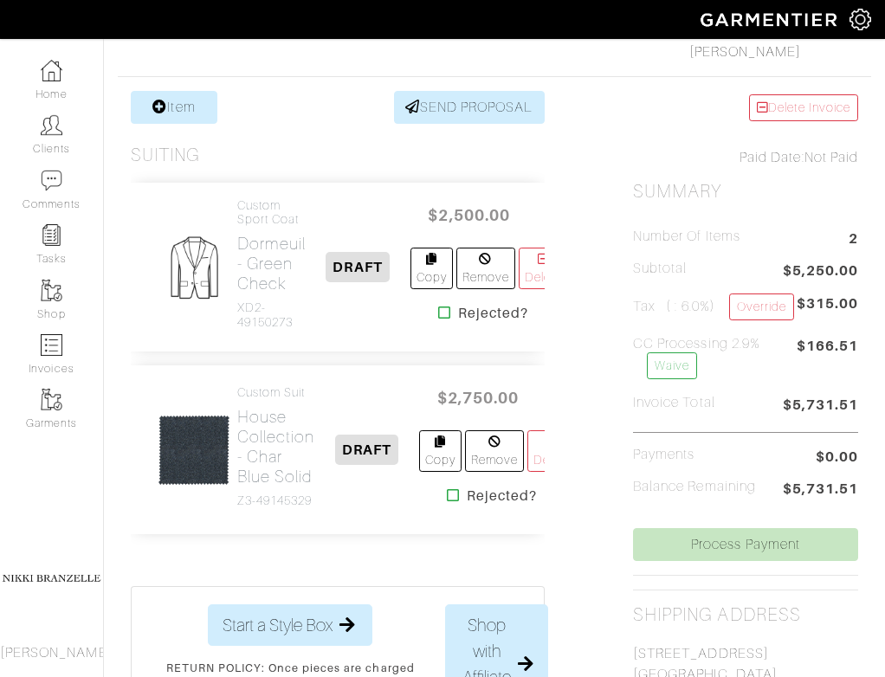
click at [116, 243] on div "Invoices / #24599 Abe Adams abe.adams@gmail.com Invoice # 24599 Draft Draft on …" at bounding box center [494, 440] width 781 height 1234
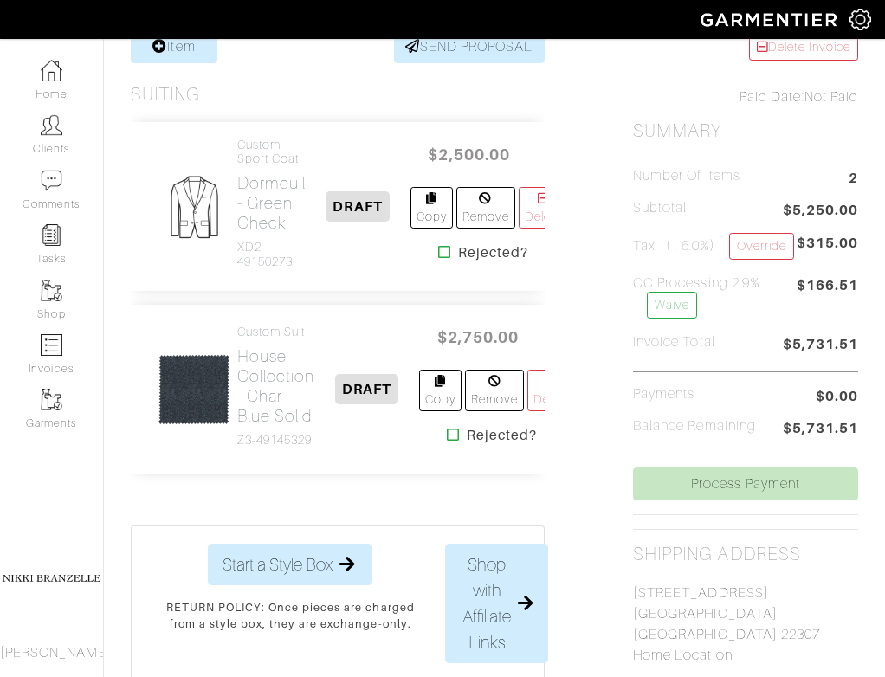
scroll to position [365, 0]
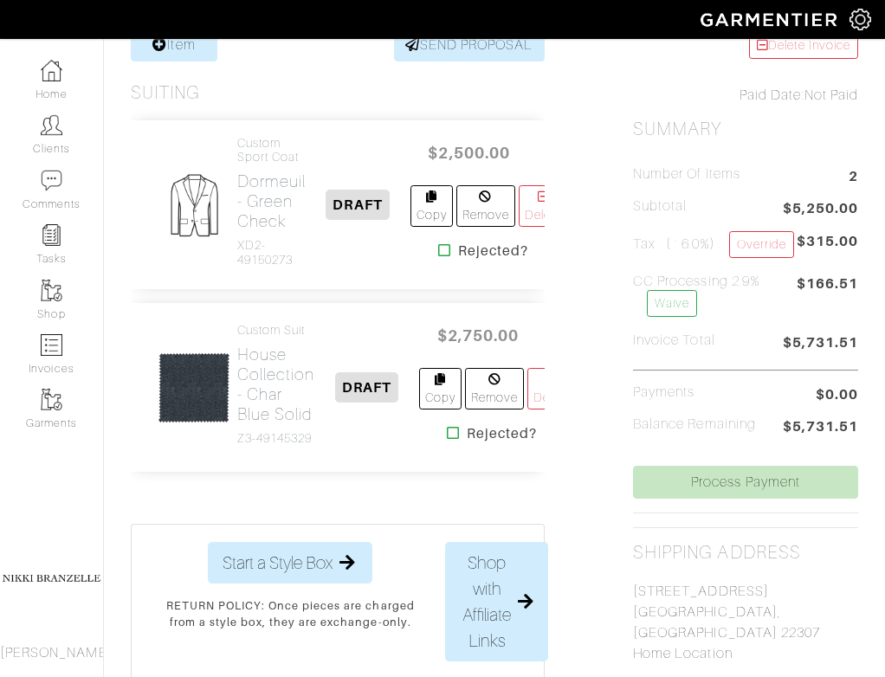
click at [337, 294] on div "Custom Sport Coat Dormeuil - Green Check XD2-49150273 DRAFT $2,500.00 Copy Remo…" at bounding box center [338, 303] width 414 height 400
click at [263, 349] on h2 "House Collection - Char Blue Solid" at bounding box center [276, 385] width 78 height 80
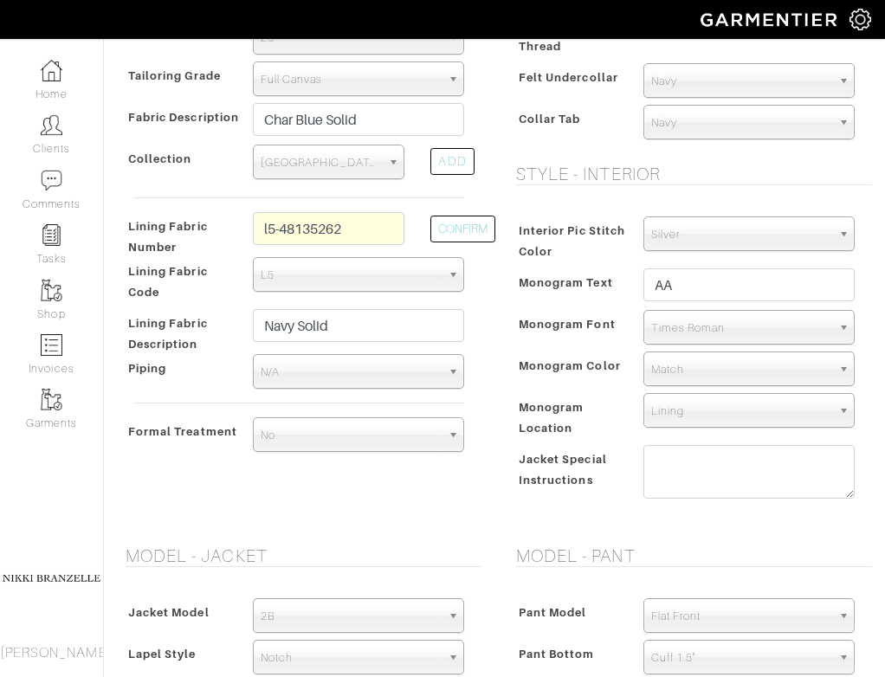
scroll to position [711, 0]
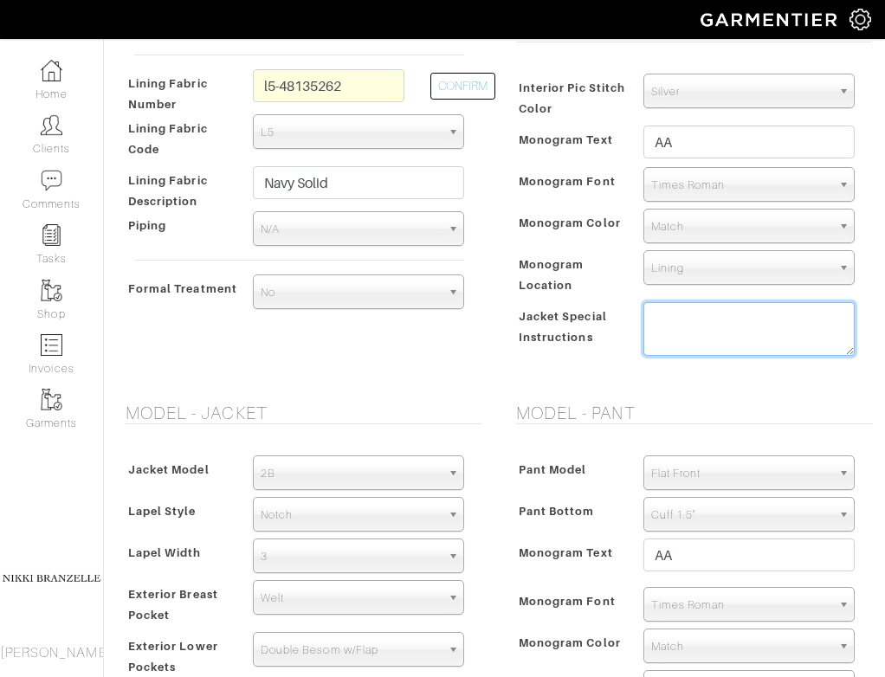
click at [755, 334] on textarea at bounding box center [749, 329] width 211 height 54
click at [662, 320] on textarea "*interior lower pockets in lining" at bounding box center [749, 329] width 211 height 54
click at [755, 342] on textarea "*make interior lower pockets in lining" at bounding box center [749, 329] width 211 height 54
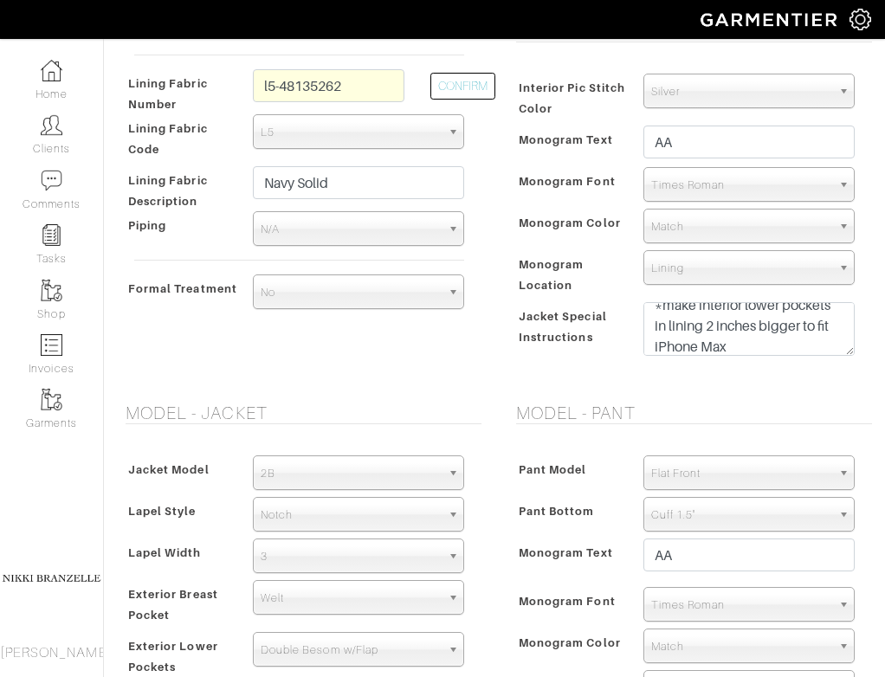
click at [717, 392] on form "See Custom Models & Style Options Swatch & Detail Images Price $ 2750.00 Fabric…" at bounding box center [494, 328] width 755 height 1844
click at [752, 344] on textarea "*make interior lower pockets in lining 2 inches bigger to fit iPhone Max" at bounding box center [749, 329] width 211 height 54
paste textarea "Height: 163 mm (6.42 in) Width: 77.6 mm (3.06 in) Depth: 8.25 mm (0.32 in)"
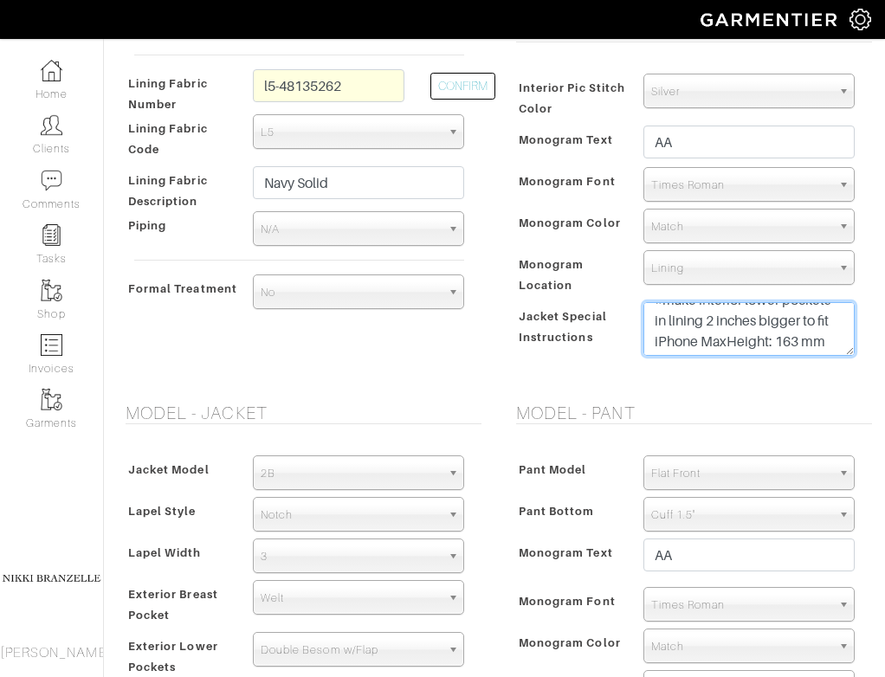
scroll to position [16, 0]
click at [730, 340] on textarea "*make interior lower pockets in lining 2 inches bigger to fit iPhone MaxHeight:…" at bounding box center [749, 329] width 211 height 54
drag, startPoint x: 831, startPoint y: 322, endPoint x: 703, endPoint y: 314, distance: 128.5
click at [703, 314] on textarea "*make interior lower pockets in lining 2 inches bigger to fit iPhone Max Height…" at bounding box center [749, 329] width 211 height 54
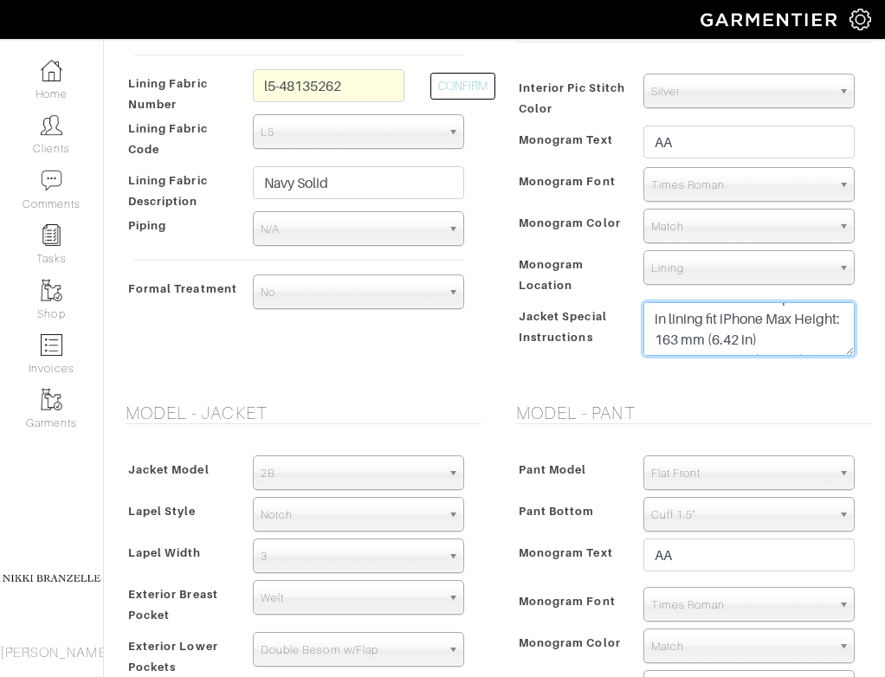
click at [794, 322] on textarea "*make interior lower pockets in lining fit iPhone Max Height: 163 mm (6.42 in) …" at bounding box center [749, 329] width 211 height 54
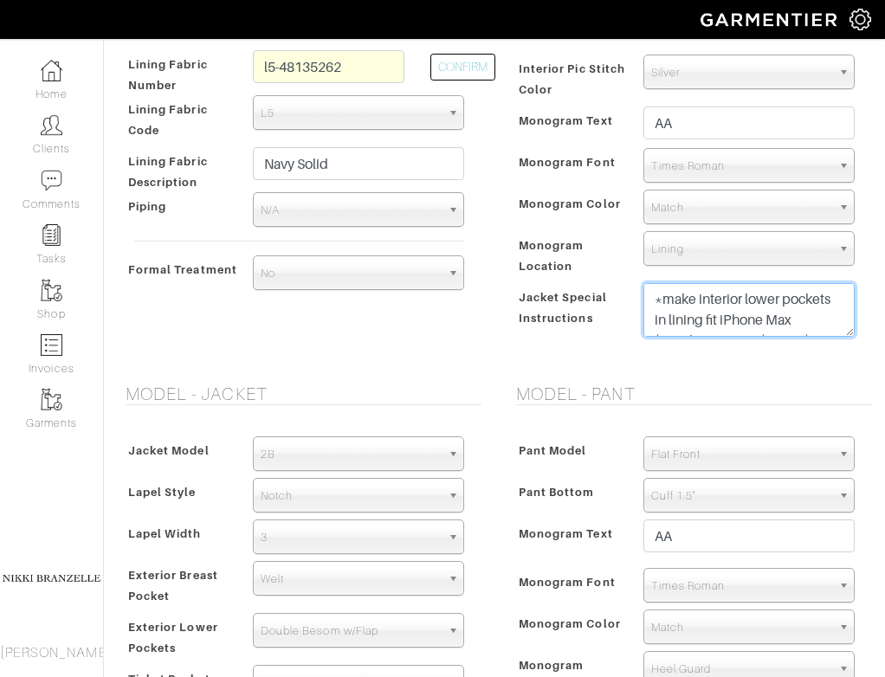
scroll to position [1366, 0]
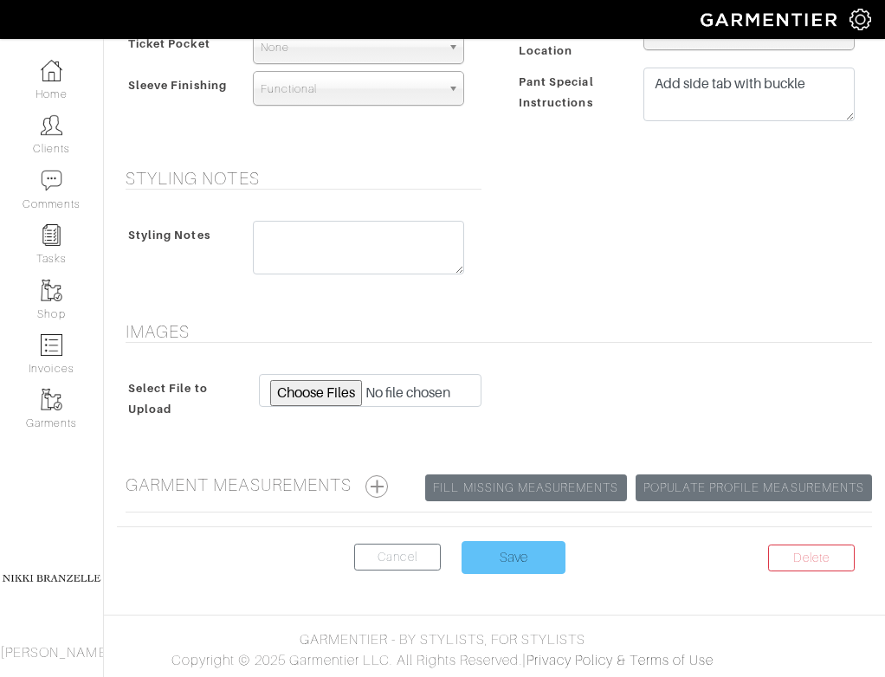
type textarea "*make interior lower pockets in lining fit iPhone Max (Height: 163 mm (6.42 in)…"
click at [528, 544] on input "Save" at bounding box center [514, 557] width 104 height 33
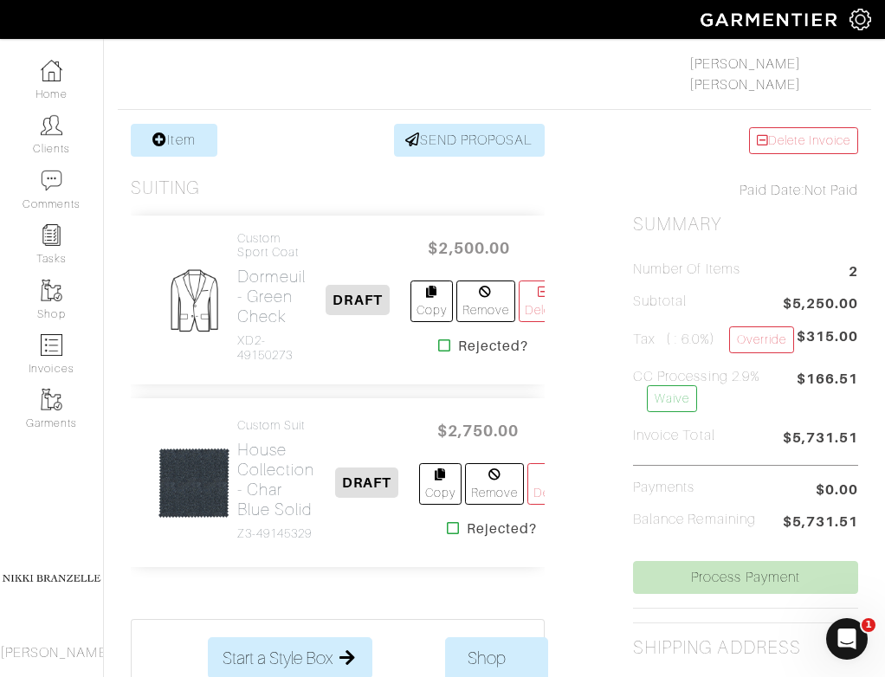
scroll to position [273, 0]
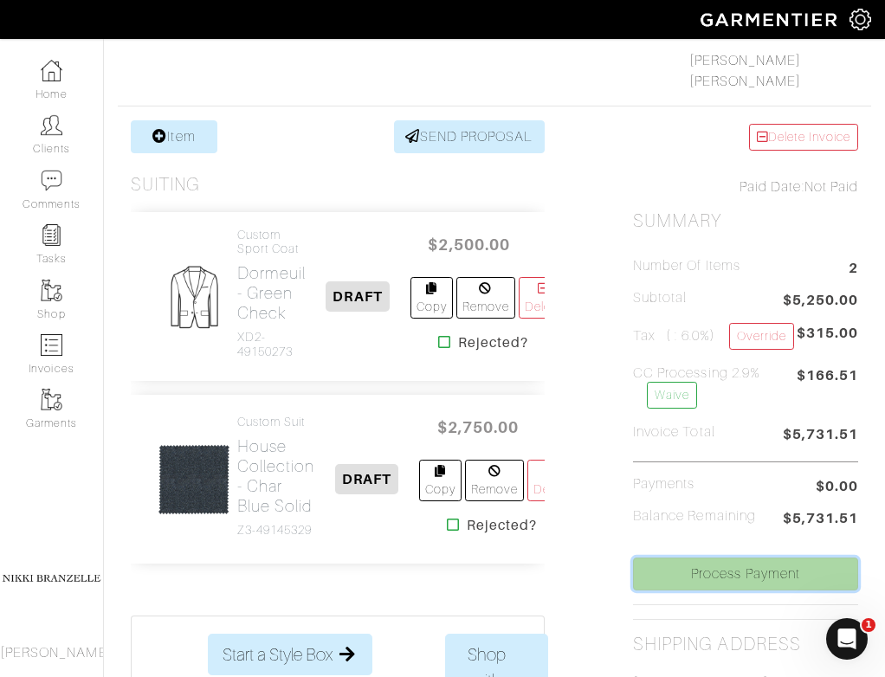
click at [682, 586] on link "Process Payment" at bounding box center [745, 574] width 225 height 33
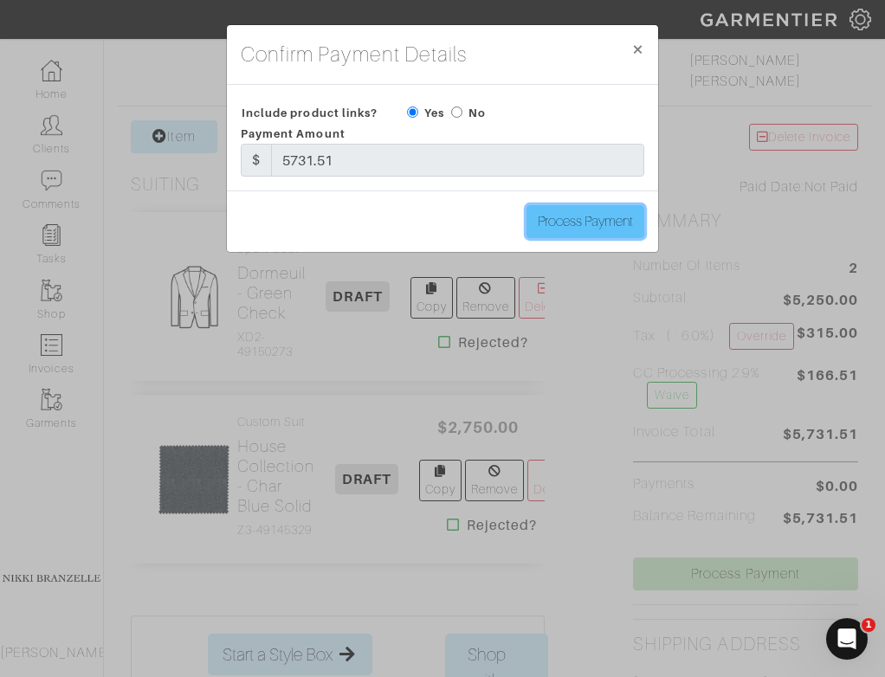
click at [581, 216] on input "Process Payment" at bounding box center [586, 221] width 118 height 33
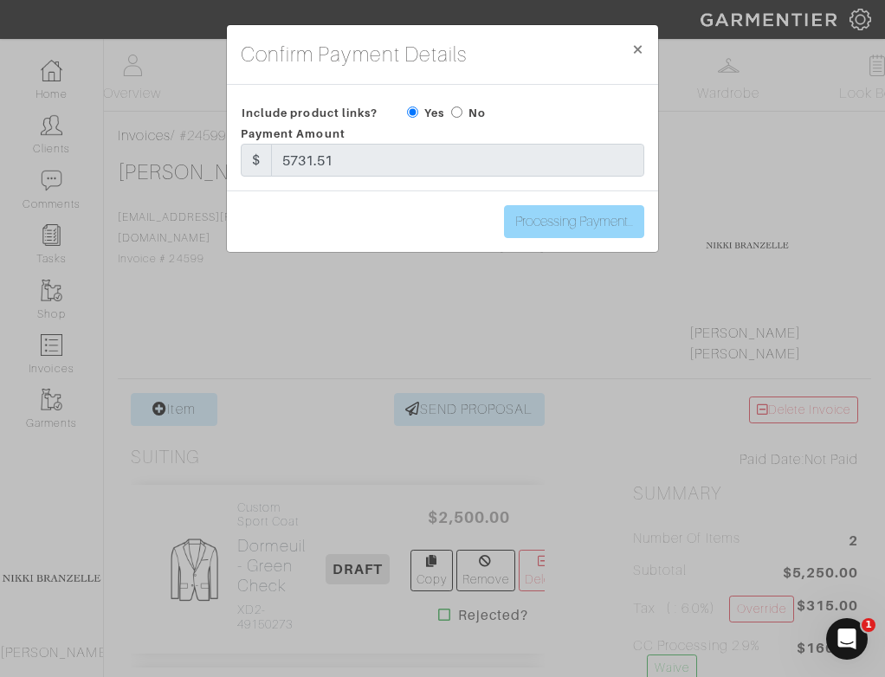
type input "Process Payment"
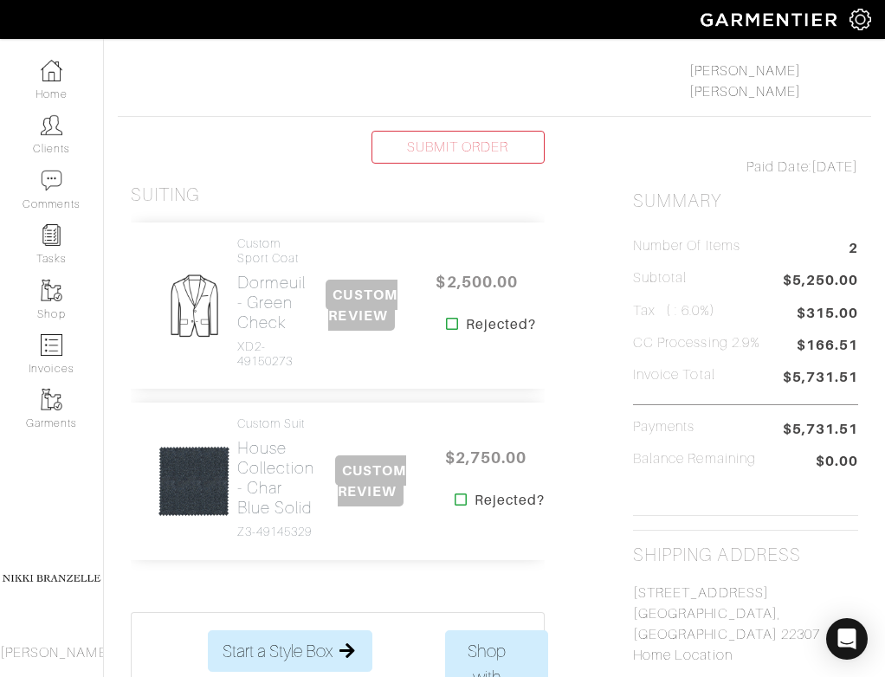
scroll to position [263, 0]
click at [256, 311] on h2 "Dormeuil - Green Check" at bounding box center [271, 302] width 68 height 60
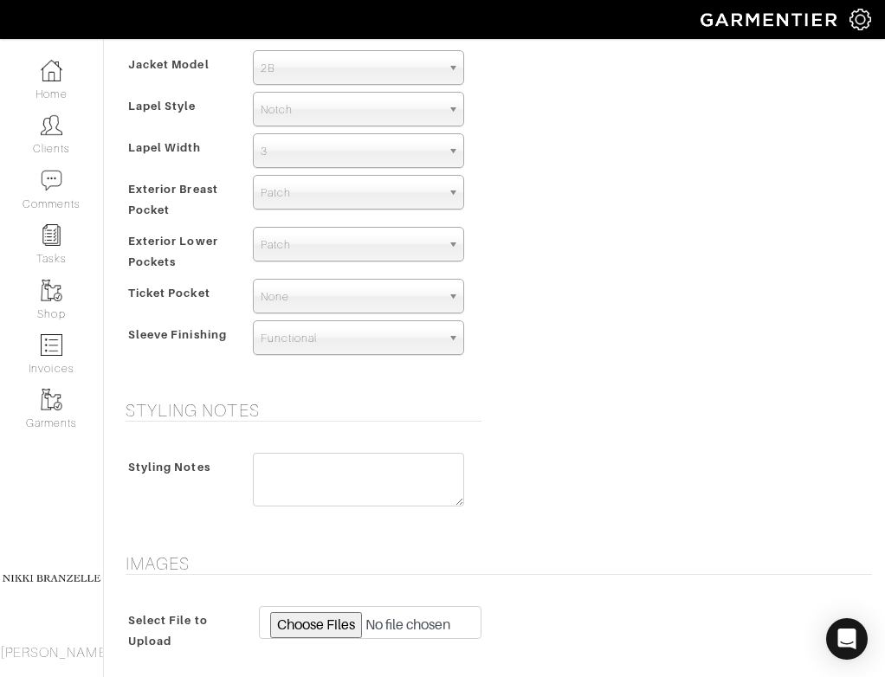
scroll to position [1349, 0]
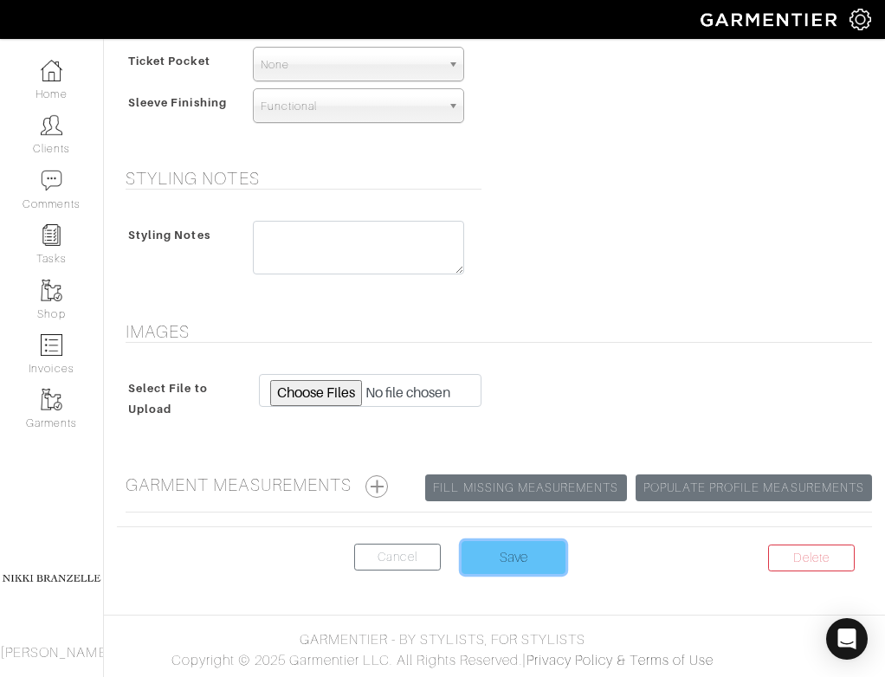
click at [532, 547] on input "Save" at bounding box center [514, 557] width 104 height 33
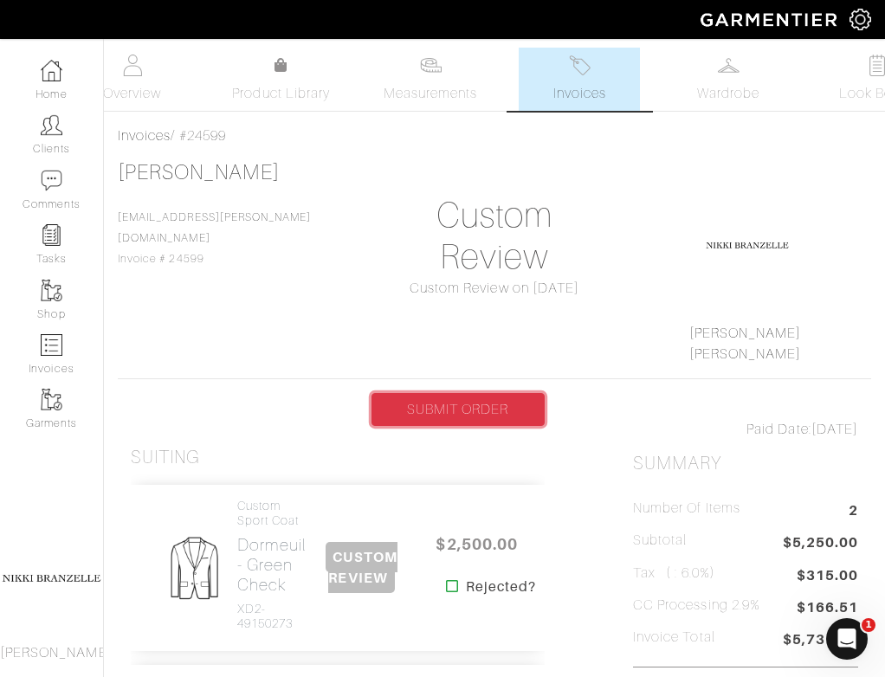
click at [510, 418] on link "SUBMIT ORDER" at bounding box center [458, 409] width 173 height 33
